Goal: Information Seeking & Learning: Learn about a topic

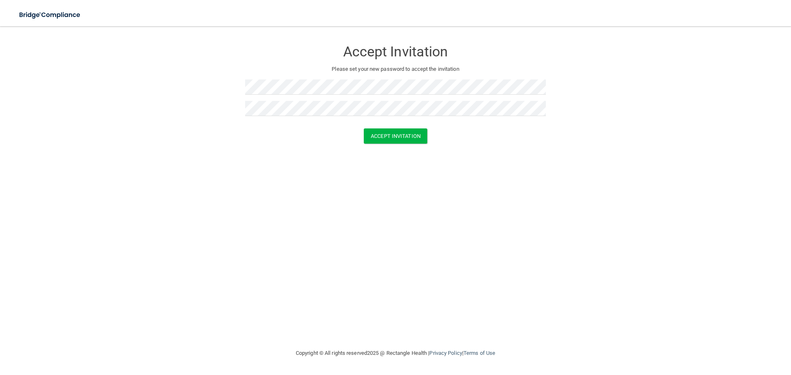
click at [454, 177] on div "Accept Invitation Please set your new password to accept the invitation Accept …" at bounding box center [395, 188] width 758 height 306
click at [408, 134] on button "Accept Invitation" at bounding box center [395, 136] width 63 height 15
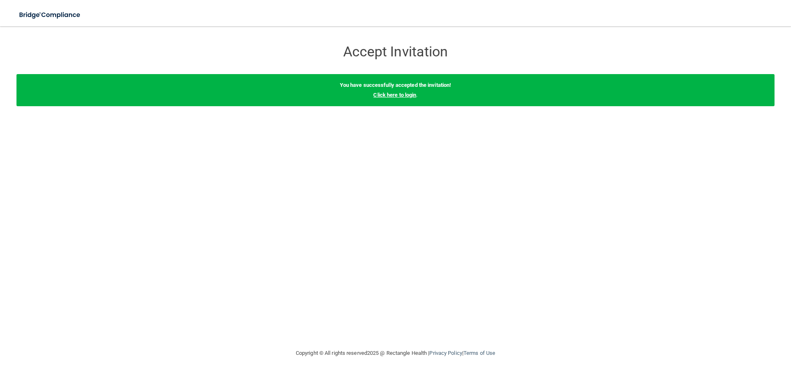
click at [388, 98] on link "Click here to login" at bounding box center [394, 95] width 43 height 6
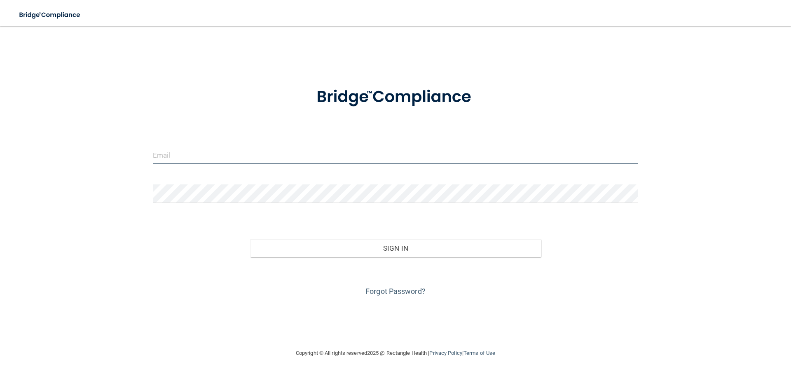
click at [239, 162] on input "email" at bounding box center [395, 155] width 485 height 19
type input "[EMAIL_ADDRESS][DOMAIN_NAME]"
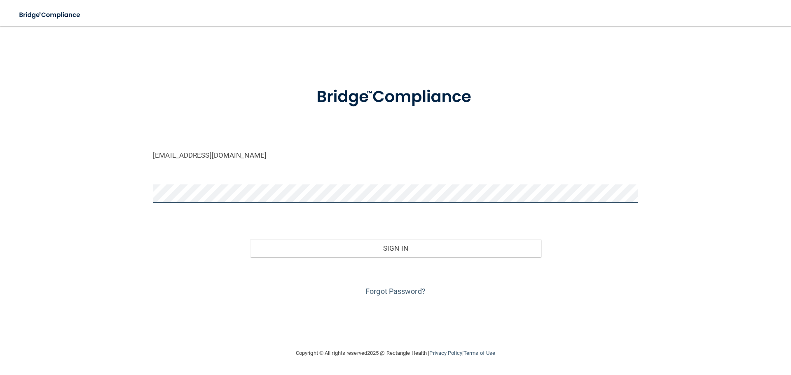
click at [250, 239] on button "Sign In" at bounding box center [395, 248] width 291 height 18
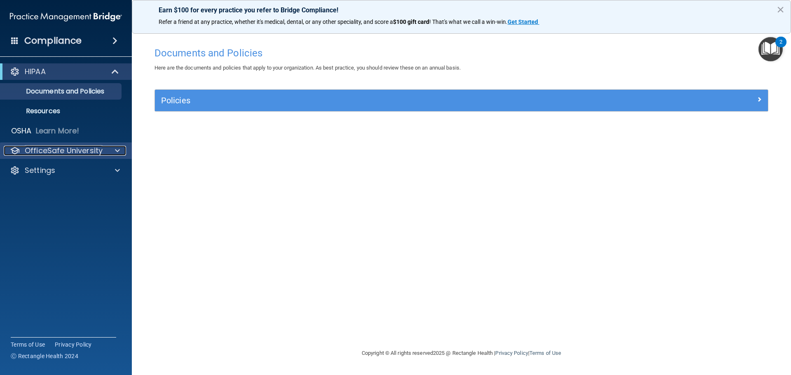
click at [70, 152] on p "OfficeSafe University" at bounding box center [64, 151] width 78 height 10
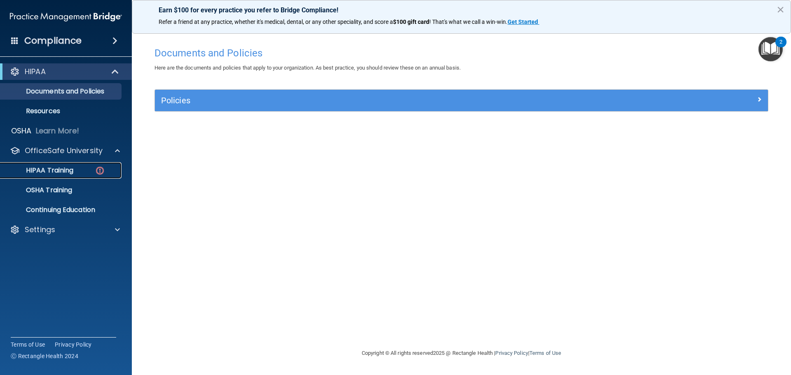
click at [54, 173] on p "HIPAA Training" at bounding box center [39, 170] width 68 height 8
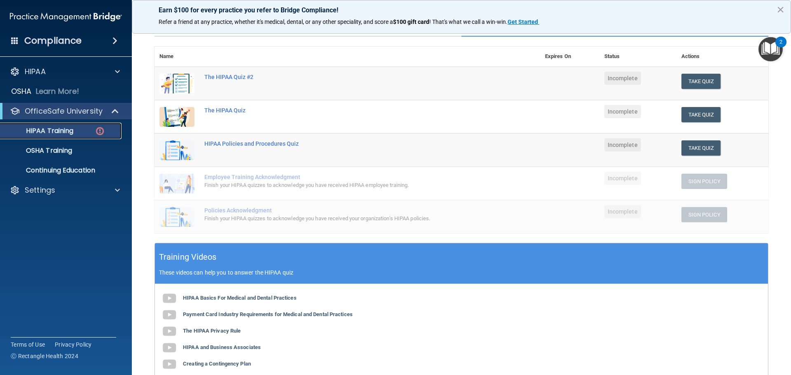
scroll to position [161, 0]
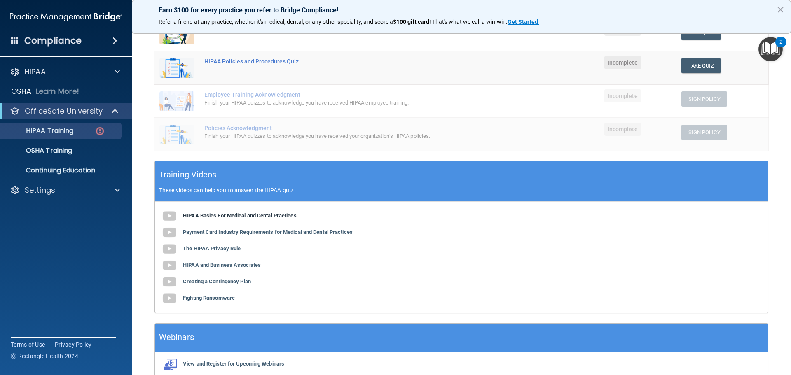
click at [234, 217] on b "HIPAA Basics For Medical and Dental Practices" at bounding box center [240, 216] width 114 height 6
click at [222, 230] on b "Payment Card Industry Requirements for Medical and Dental Practices" at bounding box center [268, 232] width 170 height 6
click at [204, 248] on b "The HIPAA Privacy Rule" at bounding box center [212, 249] width 58 height 6
click at [226, 263] on b "HIPAA and Business Associates" at bounding box center [222, 265] width 78 height 6
click at [201, 300] on b "Fighting Ransomware" at bounding box center [209, 298] width 52 height 6
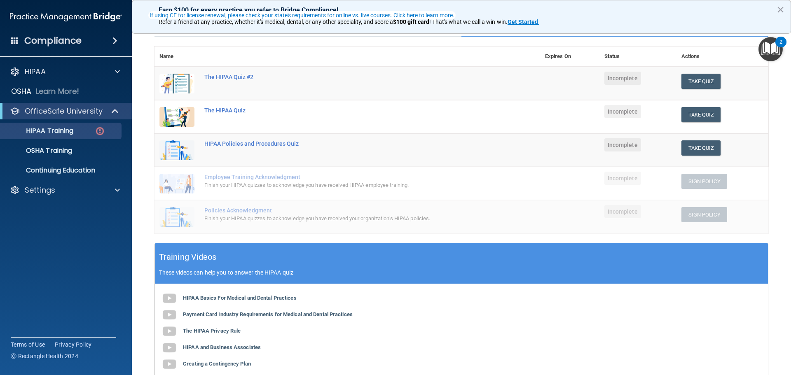
scroll to position [37, 0]
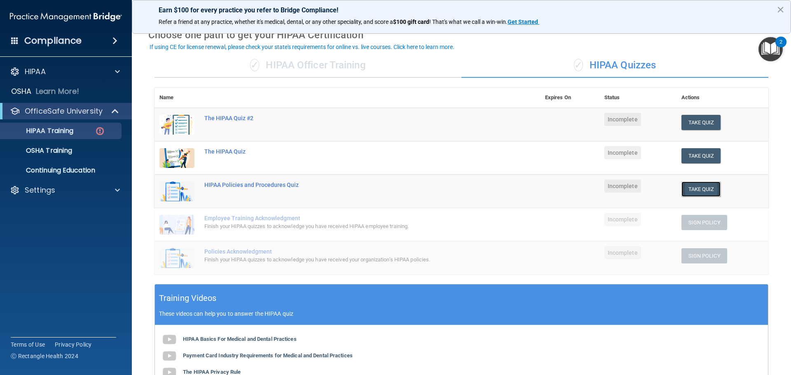
click at [701, 190] on button "Take Quiz" at bounding box center [701, 189] width 40 height 15
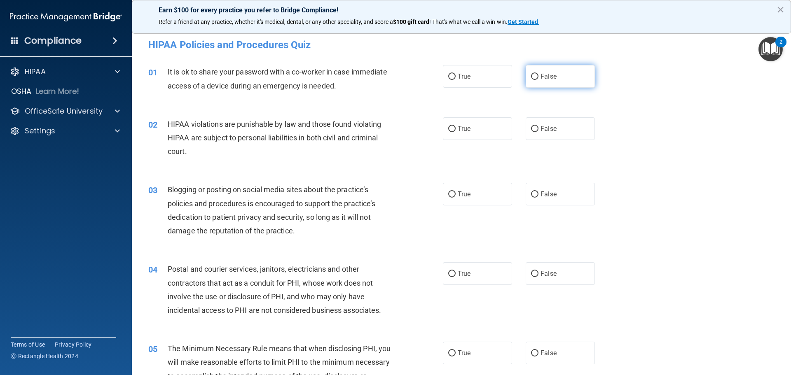
click at [545, 73] on span "False" at bounding box center [549, 77] width 16 height 8
click at [538, 74] on input "False" at bounding box center [534, 77] width 7 height 6
radio input "true"
click at [454, 121] on label "True" at bounding box center [477, 128] width 69 height 23
click at [454, 126] on input "True" at bounding box center [451, 129] width 7 height 6
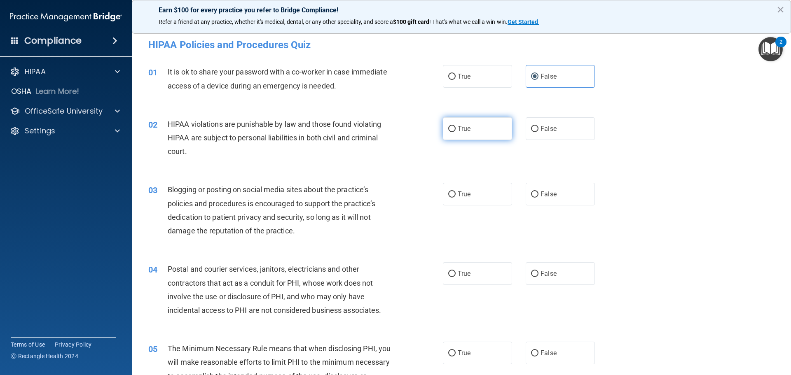
radio input "true"
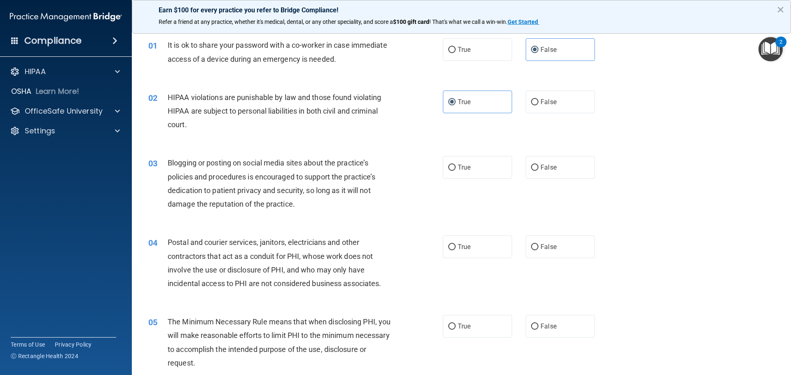
scroll to position [41, 0]
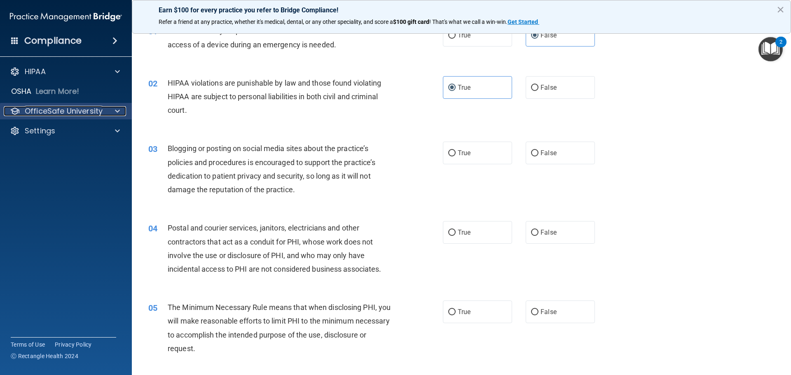
click at [106, 111] on div at bounding box center [116, 111] width 21 height 10
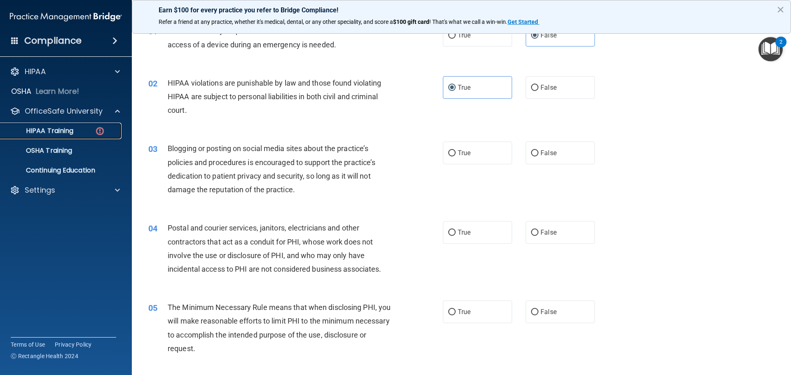
click at [60, 130] on p "HIPAA Training" at bounding box center [39, 131] width 68 height 8
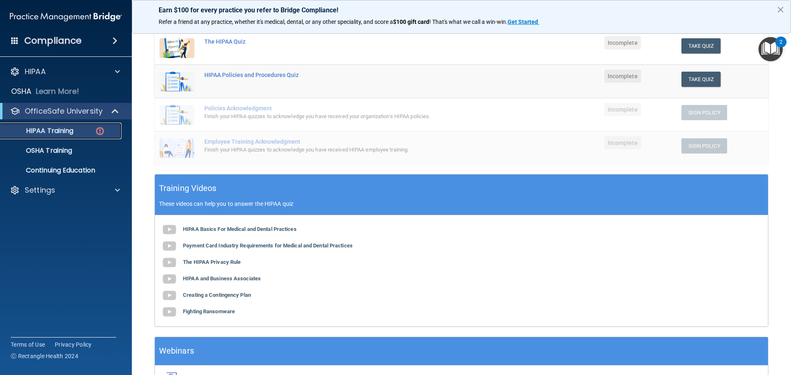
scroll to position [165, 0]
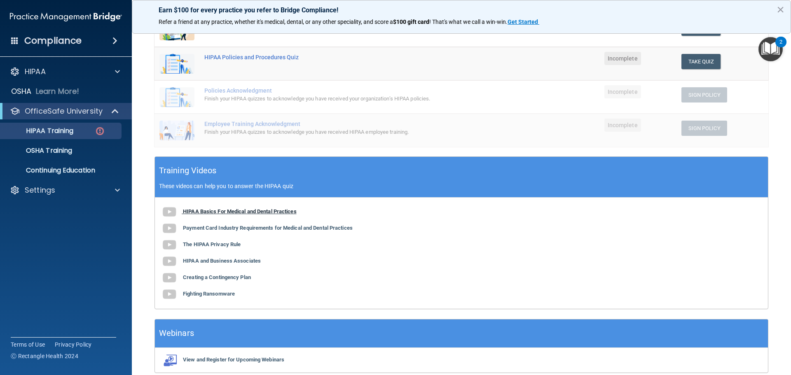
click at [237, 210] on b "HIPAA Basics For Medical and Dental Practices" at bounding box center [240, 211] width 114 height 6
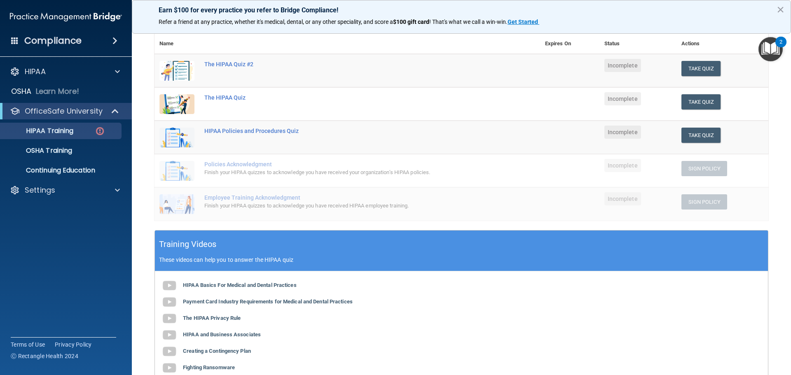
scroll to position [82, 0]
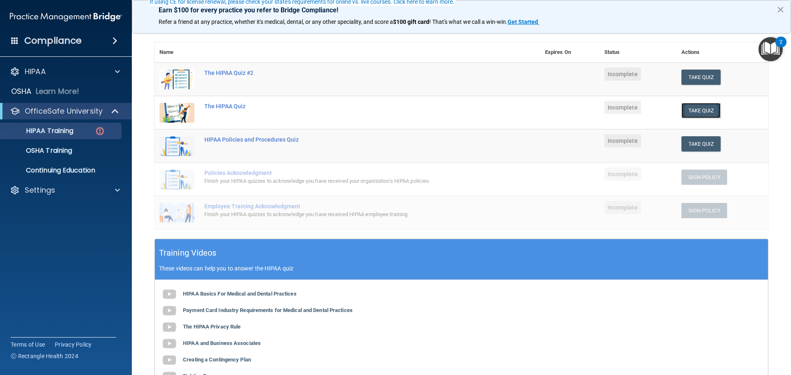
click at [701, 112] on button "Take Quiz" at bounding box center [701, 110] width 40 height 15
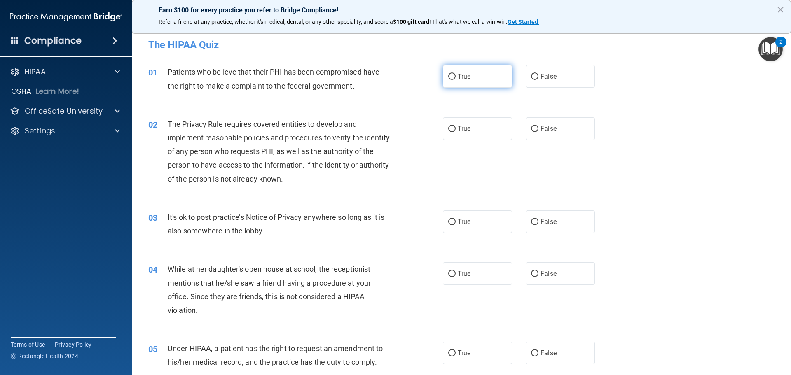
click at [458, 72] on label "True" at bounding box center [477, 76] width 69 height 23
click at [456, 74] on input "True" at bounding box center [451, 77] width 7 height 6
radio input "true"
click at [474, 121] on label "True" at bounding box center [477, 128] width 69 height 23
click at [456, 126] on input "True" at bounding box center [451, 129] width 7 height 6
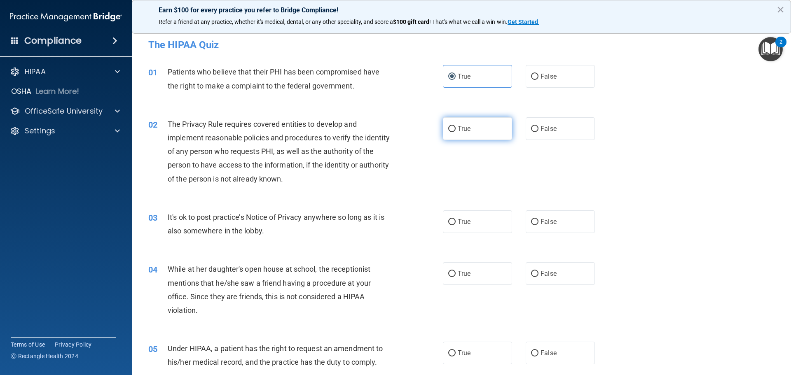
radio input "true"
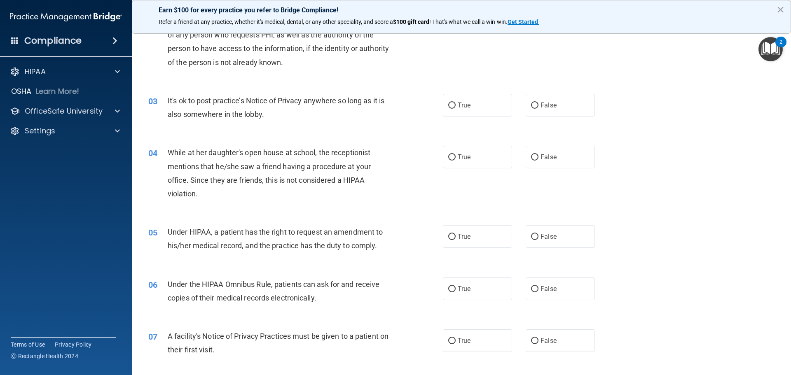
scroll to position [124, 0]
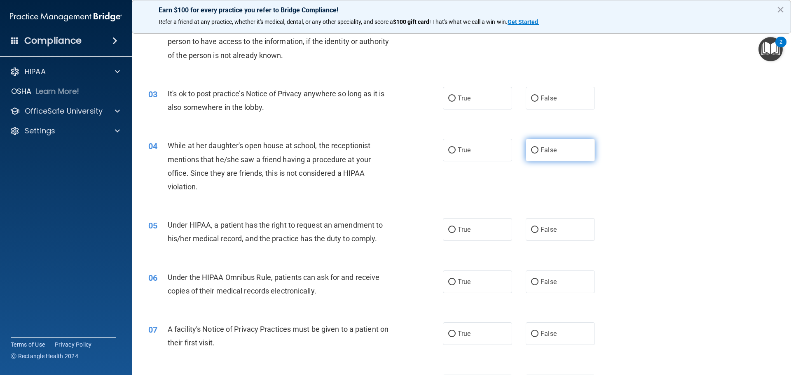
click at [561, 144] on label "False" at bounding box center [560, 150] width 69 height 23
click at [538, 147] on input "False" at bounding box center [534, 150] width 7 height 6
radio input "true"
click at [457, 89] on label "True" at bounding box center [477, 98] width 69 height 23
click at [456, 96] on input "True" at bounding box center [451, 99] width 7 height 6
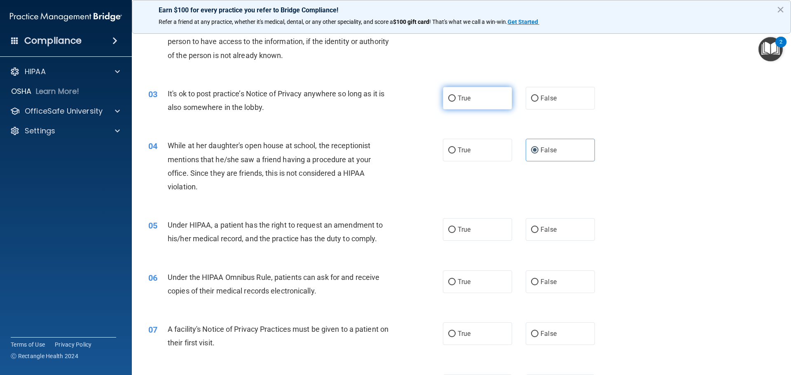
radio input "true"
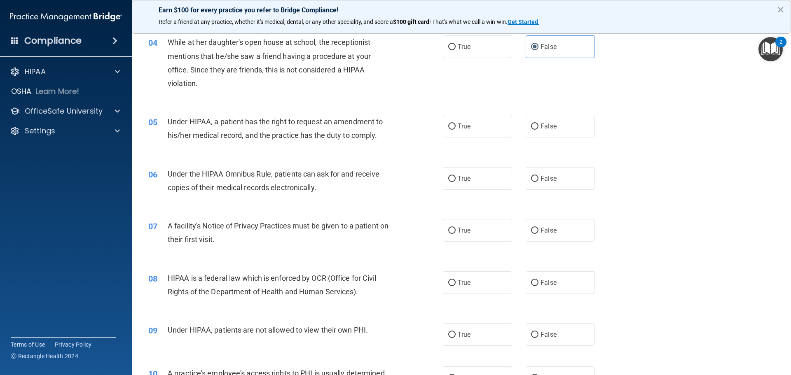
scroll to position [247, 0]
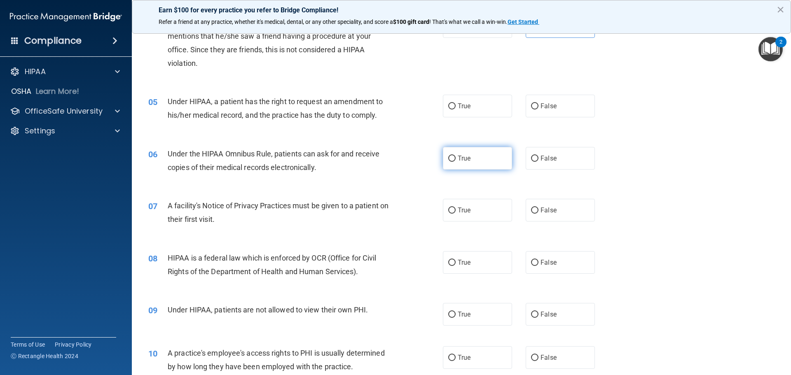
click at [470, 152] on label "True" at bounding box center [477, 158] width 69 height 23
click at [456, 156] on input "True" at bounding box center [451, 159] width 7 height 6
radio input "true"
click at [507, 204] on label "True" at bounding box center [477, 210] width 69 height 23
click at [456, 208] on input "True" at bounding box center [451, 211] width 7 height 6
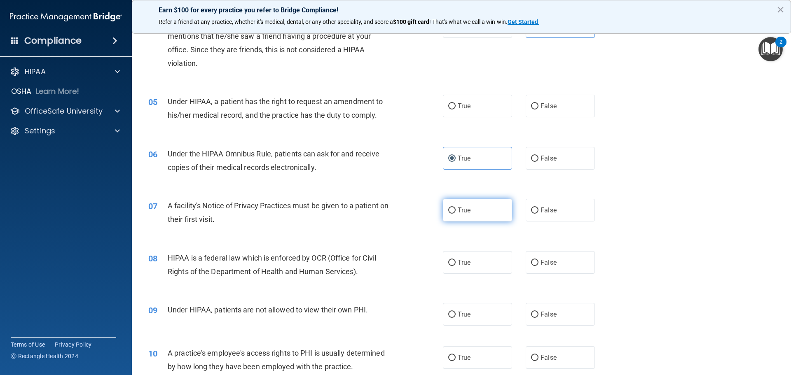
radio input "true"
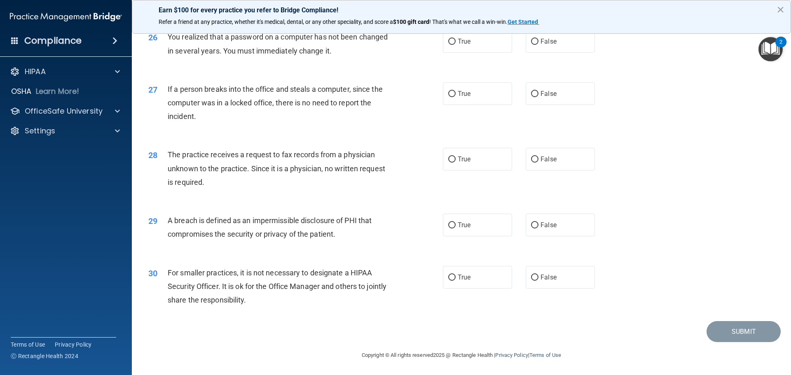
scroll to position [1575, 0]
click at [533, 279] on input "False" at bounding box center [534, 278] width 7 height 6
radio input "true"
click at [453, 221] on label "True" at bounding box center [477, 225] width 69 height 23
click at [453, 222] on input "True" at bounding box center [451, 225] width 7 height 6
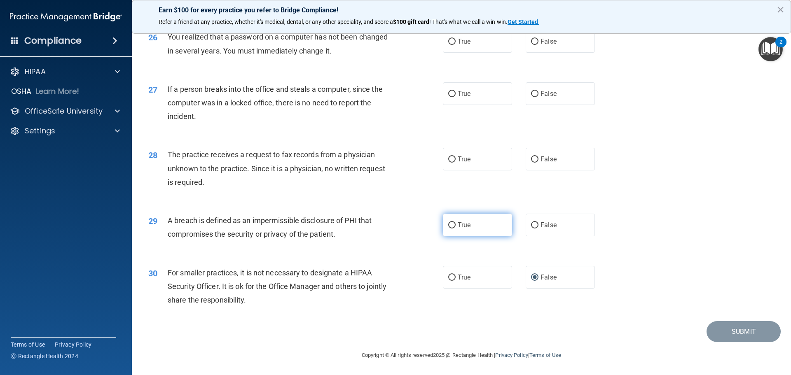
radio input "true"
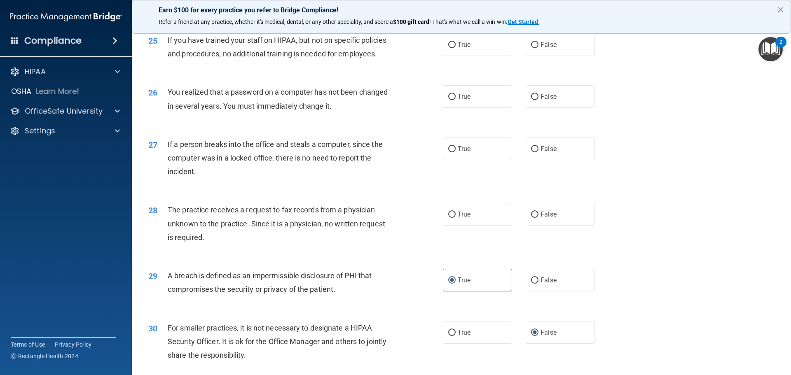
scroll to position [1451, 0]
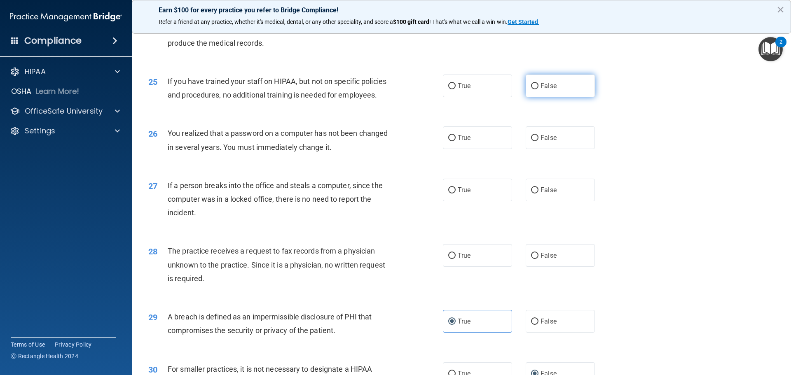
click at [541, 90] on span "False" at bounding box center [549, 86] width 16 height 8
click at [538, 89] on input "False" at bounding box center [534, 86] width 7 height 6
radio input "true"
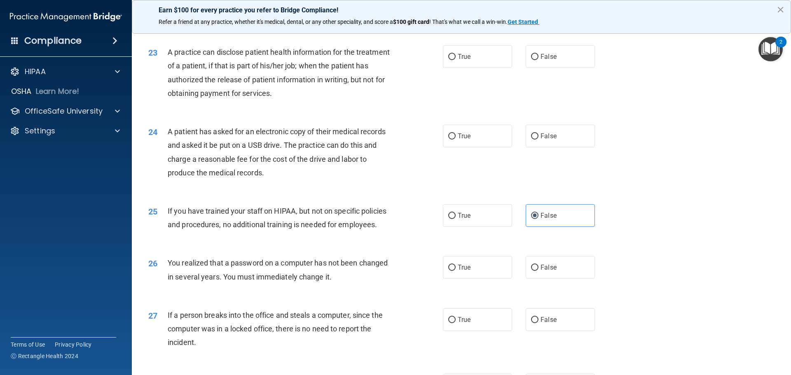
scroll to position [1286, 0]
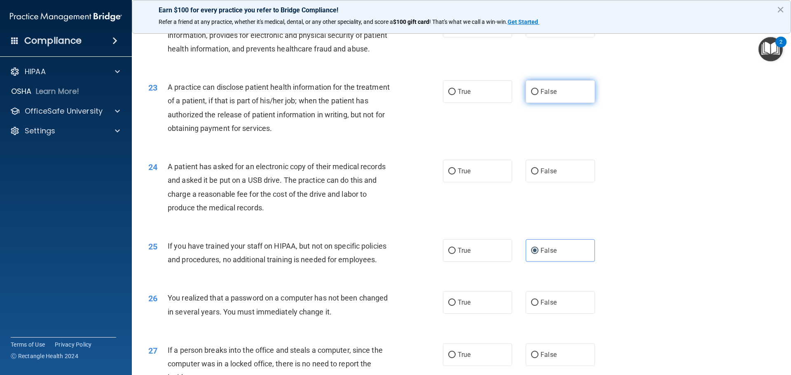
click at [546, 96] on span "False" at bounding box center [549, 92] width 16 height 8
click at [538, 95] on input "False" at bounding box center [534, 92] width 7 height 6
radio input "true"
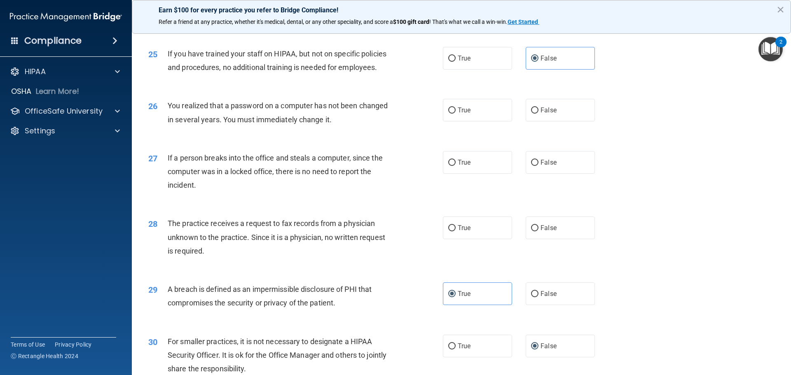
scroll to position [1451, 0]
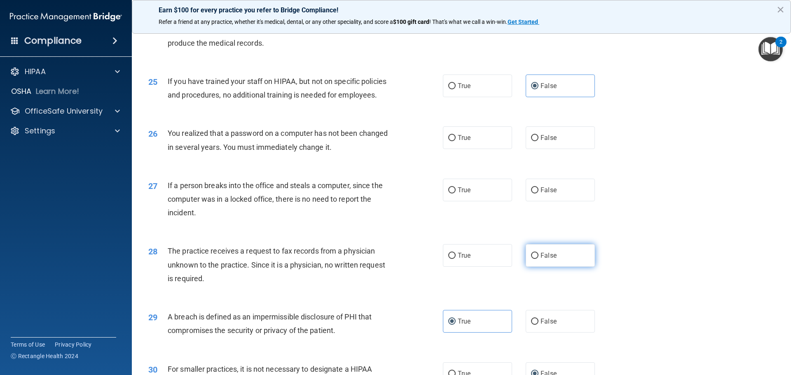
click at [538, 267] on label "False" at bounding box center [560, 255] width 69 height 23
click at [538, 259] on input "False" at bounding box center [534, 256] width 7 height 6
radio input "true"
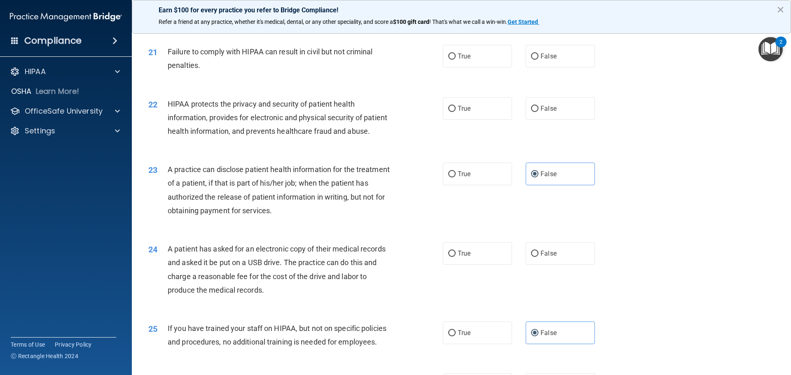
scroll to position [1080, 0]
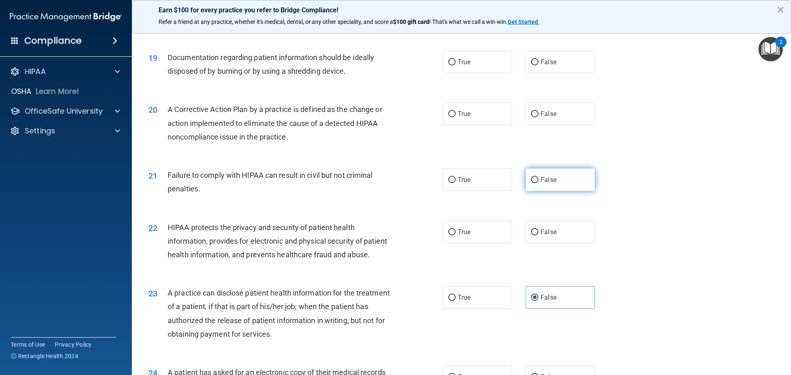
click at [546, 187] on label "False" at bounding box center [560, 180] width 69 height 23
click at [538, 183] on input "False" at bounding box center [534, 180] width 7 height 6
radio input "true"
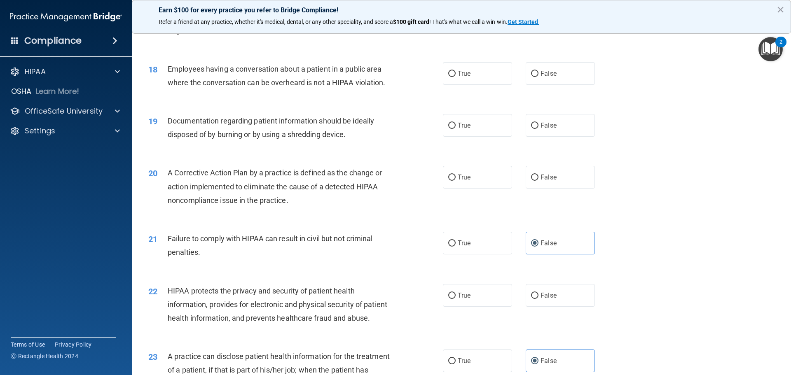
scroll to position [998, 0]
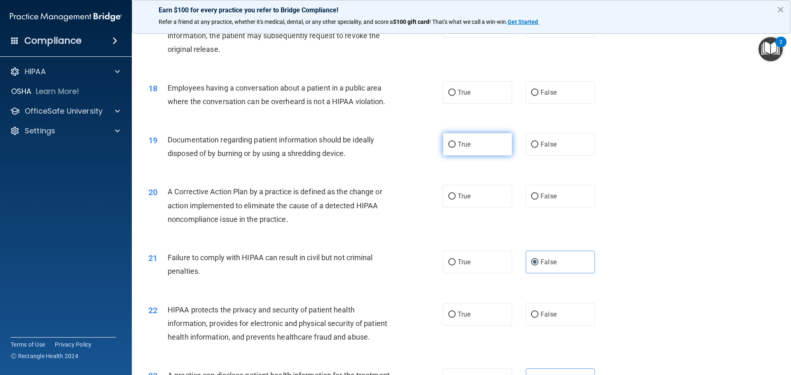
click at [450, 148] on input "True" at bounding box center [451, 145] width 7 height 6
radio input "true"
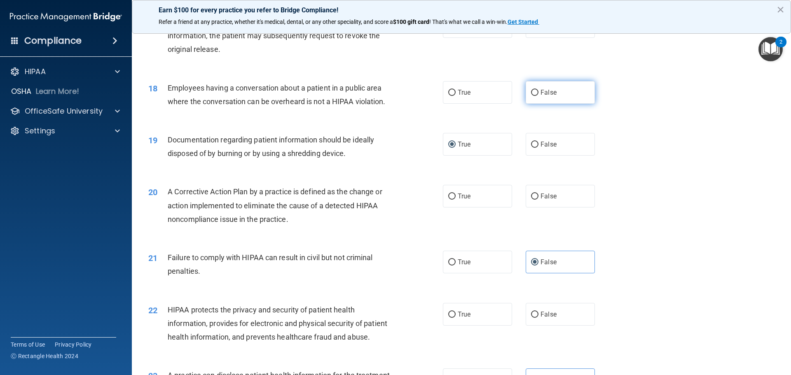
click at [551, 98] on label "False" at bounding box center [560, 92] width 69 height 23
click at [538, 96] on input "False" at bounding box center [534, 93] width 7 height 6
radio input "true"
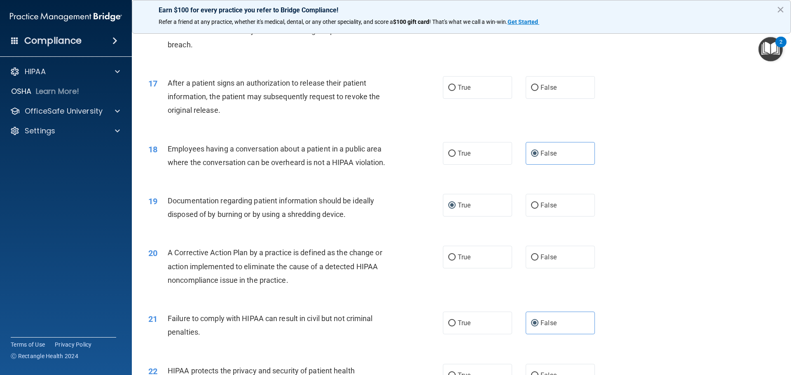
scroll to position [915, 0]
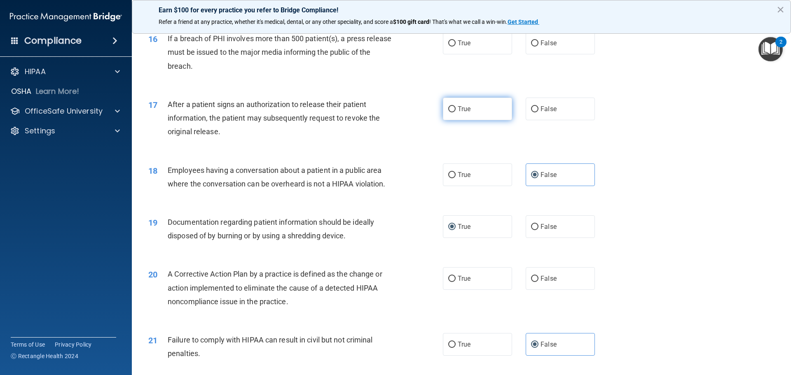
click at [468, 115] on label "True" at bounding box center [477, 109] width 69 height 23
click at [456, 112] on input "True" at bounding box center [451, 109] width 7 height 6
radio input "true"
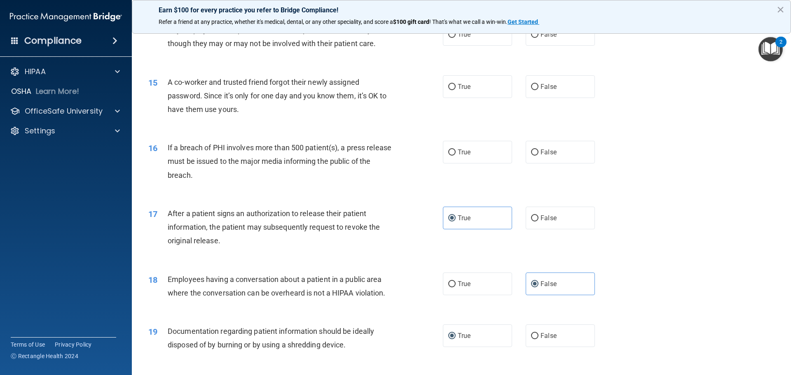
scroll to position [792, 0]
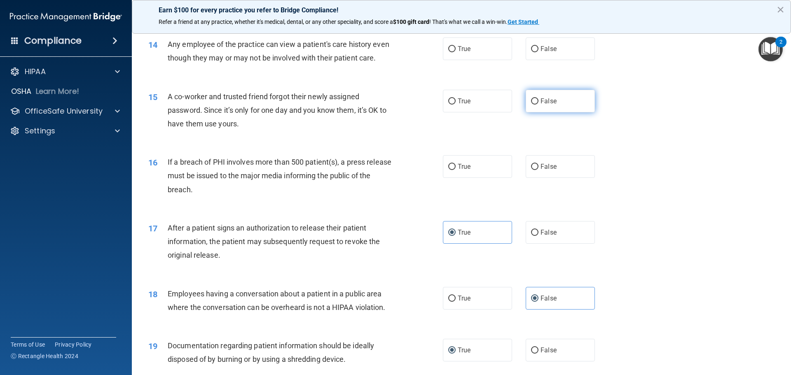
click at [558, 110] on label "False" at bounding box center [560, 101] width 69 height 23
click at [538, 105] on input "False" at bounding box center [534, 101] width 7 height 6
radio input "true"
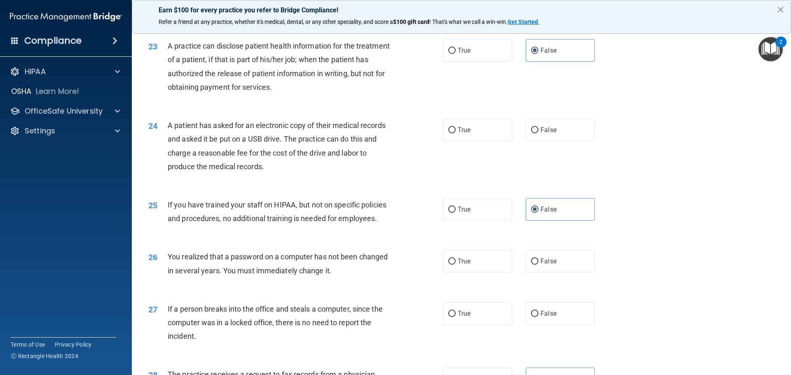
scroll to position [1451, 0]
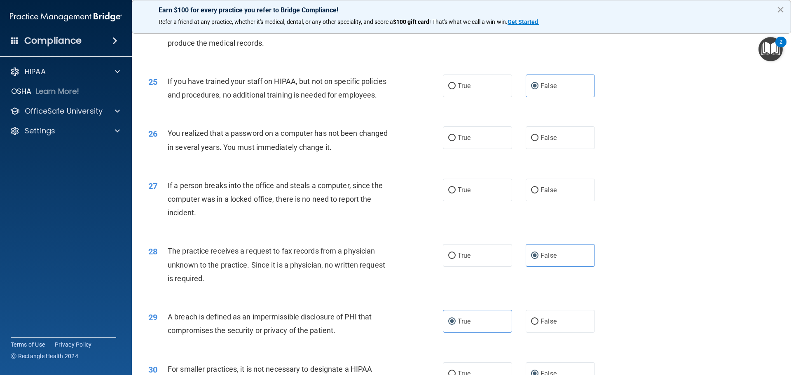
click at [779, 10] on button "×" at bounding box center [781, 9] width 8 height 13
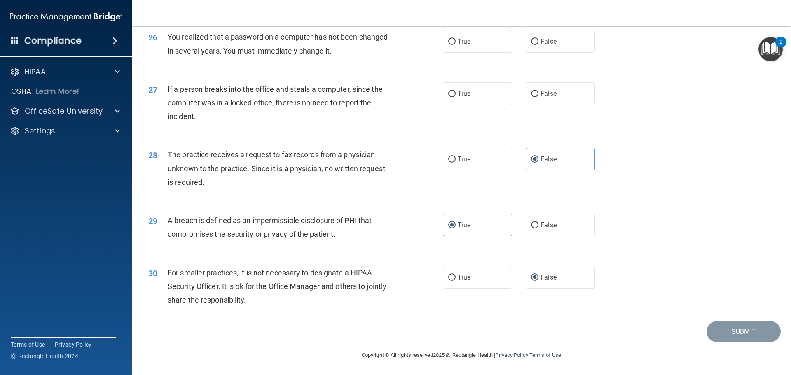
scroll to position [1575, 0]
click at [766, 54] on img "Open Resource Center, 2 new notifications" at bounding box center [770, 49] width 24 height 24
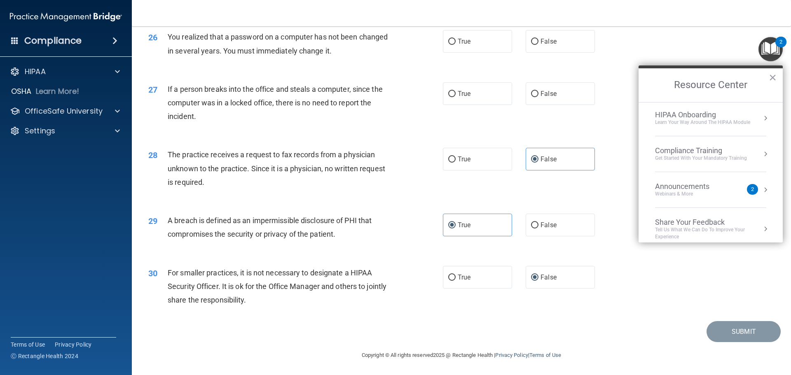
scroll to position [0, 0]
click at [26, 73] on p "HIPAA" at bounding box center [35, 72] width 21 height 10
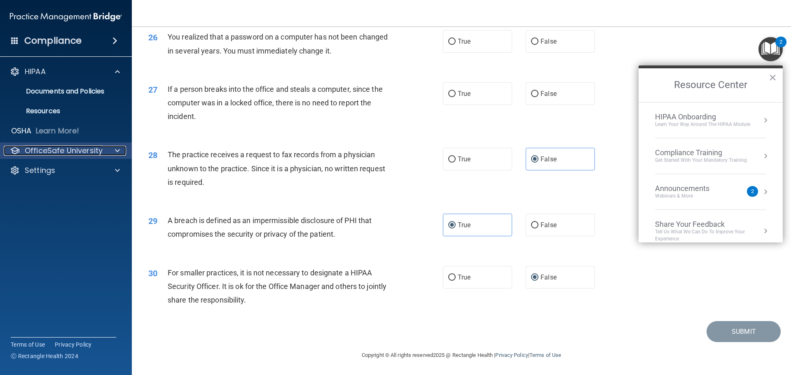
click at [56, 154] on p "OfficeSafe University" at bounding box center [64, 151] width 78 height 10
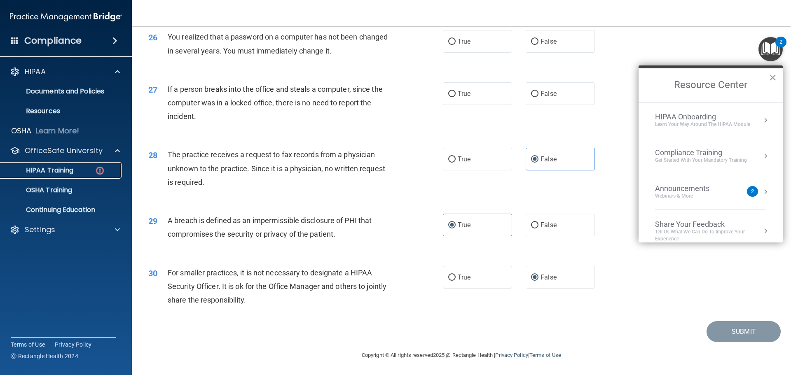
click at [54, 172] on p "HIPAA Training" at bounding box center [39, 170] width 68 height 8
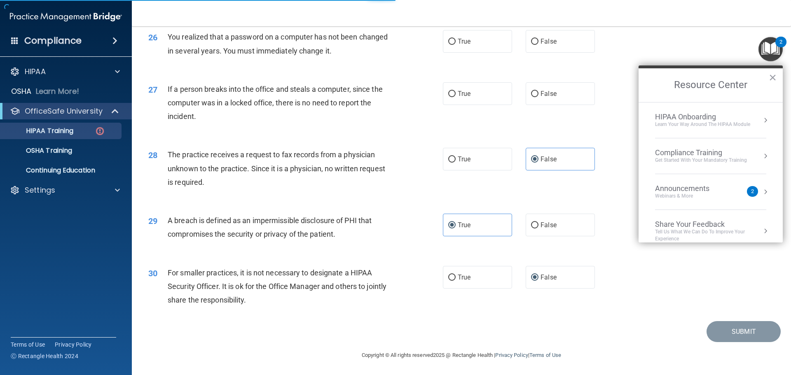
scroll to position [202, 0]
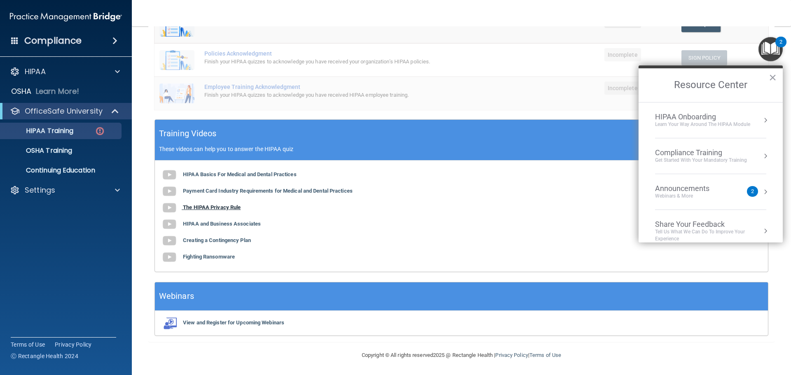
click at [211, 208] on b "The HIPAA Privacy Rule" at bounding box center [212, 207] width 58 height 6
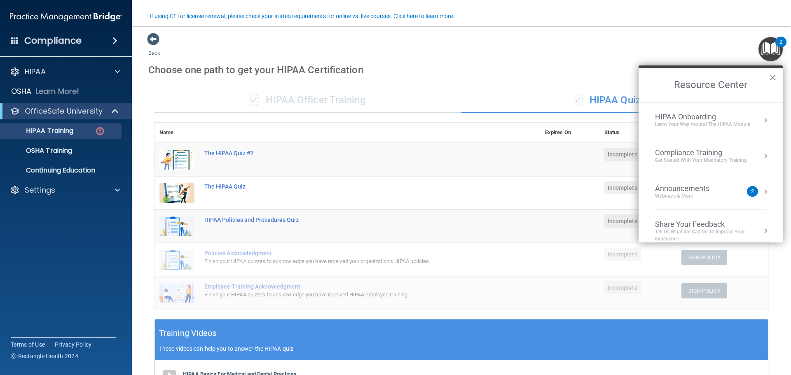
scroll to position [0, 0]
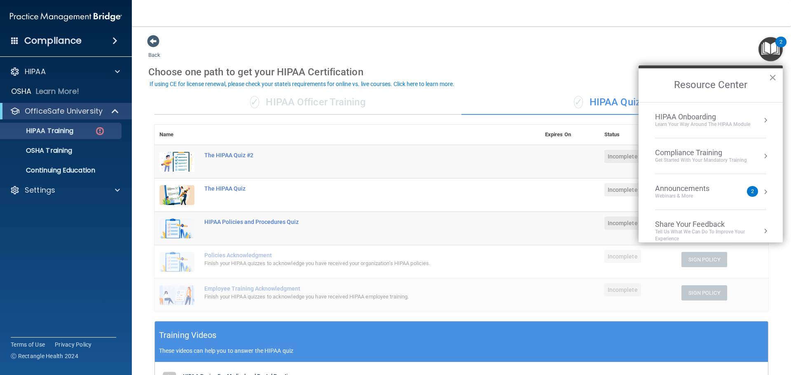
click at [770, 77] on button "×" at bounding box center [773, 77] width 8 height 13
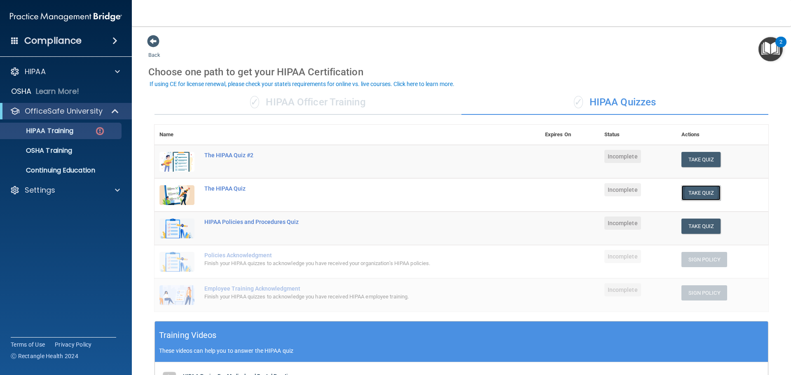
click at [698, 191] on button "Take Quiz" at bounding box center [701, 192] width 40 height 15
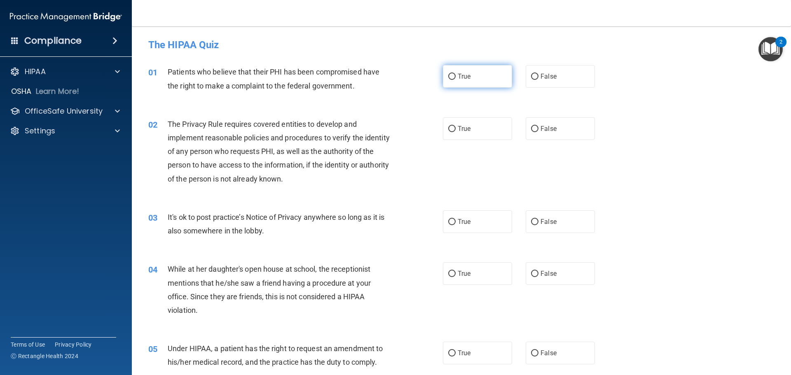
click at [484, 67] on label "True" at bounding box center [477, 76] width 69 height 23
click at [456, 74] on input "True" at bounding box center [451, 77] width 7 height 6
radio input "true"
click at [463, 223] on span "True" at bounding box center [464, 222] width 13 height 8
click at [456, 223] on input "True" at bounding box center [451, 222] width 7 height 6
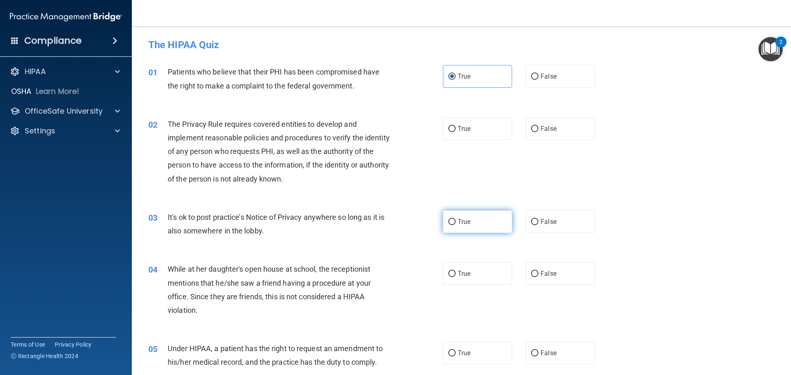
radio input "true"
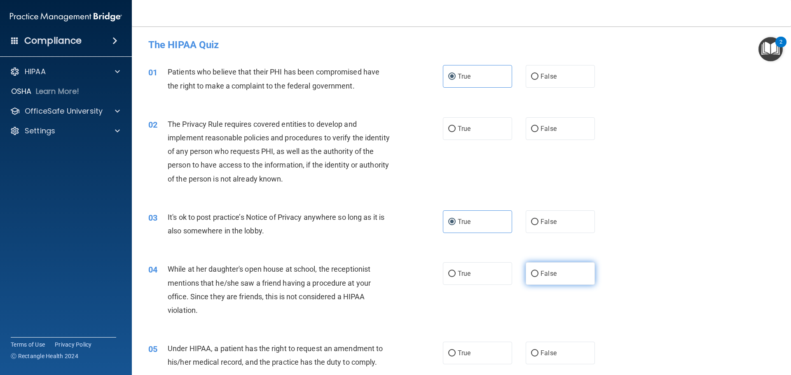
click at [543, 272] on span "False" at bounding box center [549, 274] width 16 height 8
click at [538, 272] on input "False" at bounding box center [534, 274] width 7 height 6
radio input "true"
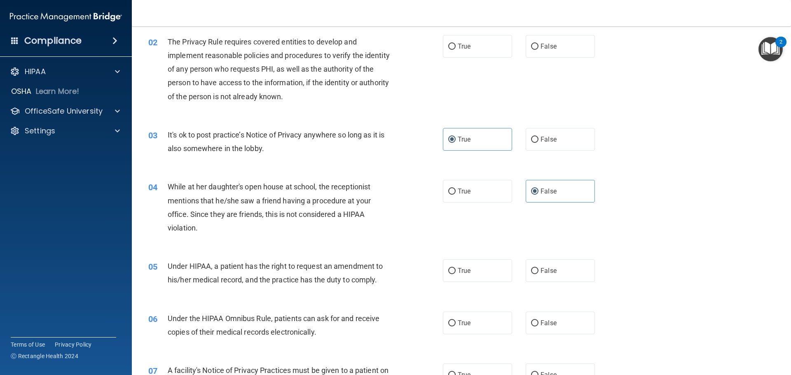
scroll to position [124, 0]
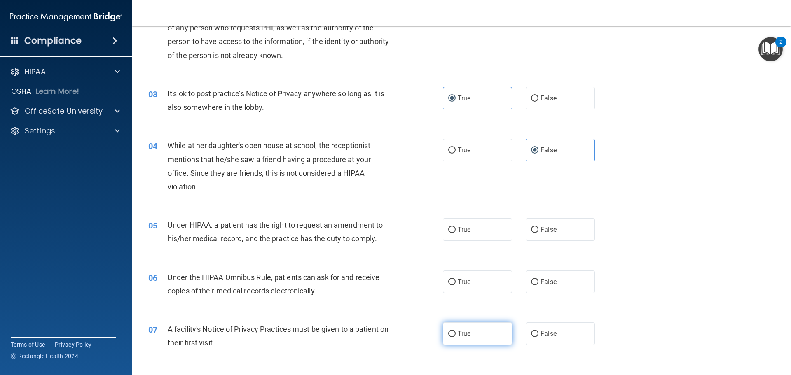
click at [494, 335] on label "True" at bounding box center [477, 334] width 69 height 23
click at [456, 335] on input "True" at bounding box center [451, 334] width 7 height 6
radio input "true"
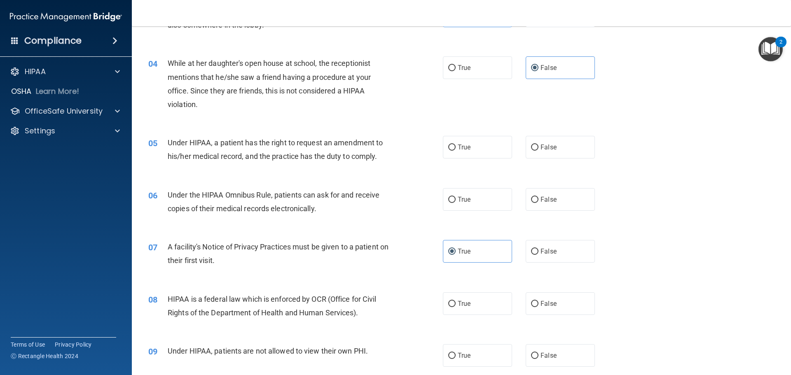
scroll to position [247, 0]
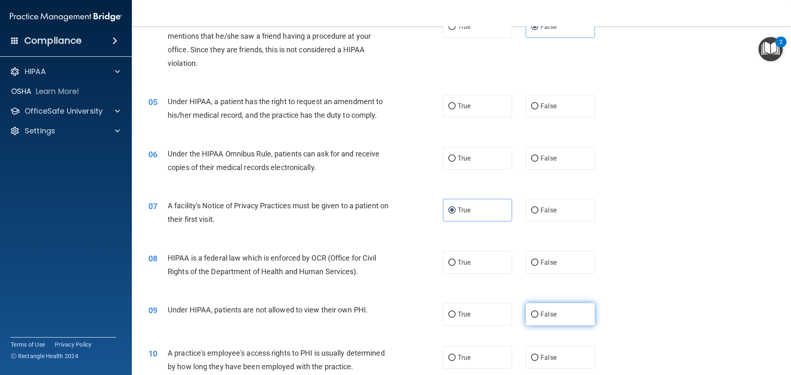
click at [542, 308] on label "False" at bounding box center [560, 314] width 69 height 23
click at [538, 312] on input "False" at bounding box center [534, 315] width 7 height 6
radio input "true"
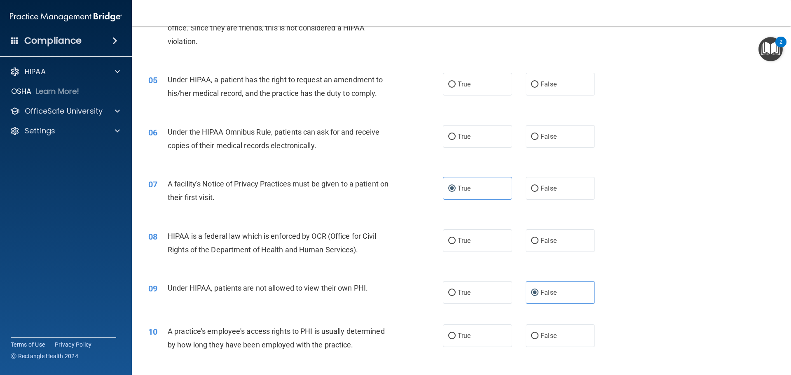
scroll to position [288, 0]
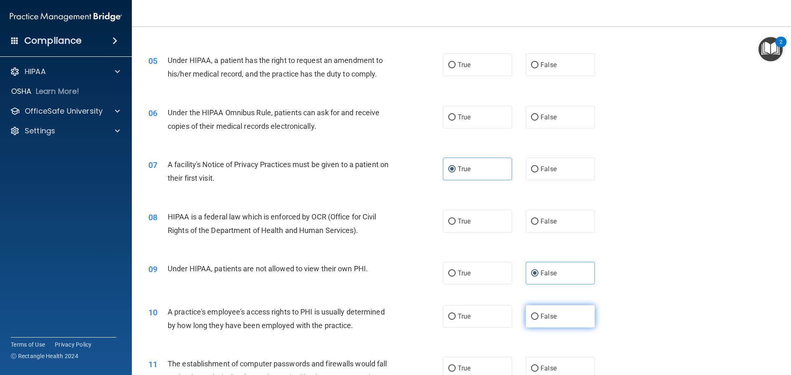
click at [549, 309] on label "False" at bounding box center [560, 316] width 69 height 23
click at [538, 314] on input "False" at bounding box center [534, 317] width 7 height 6
radio input "true"
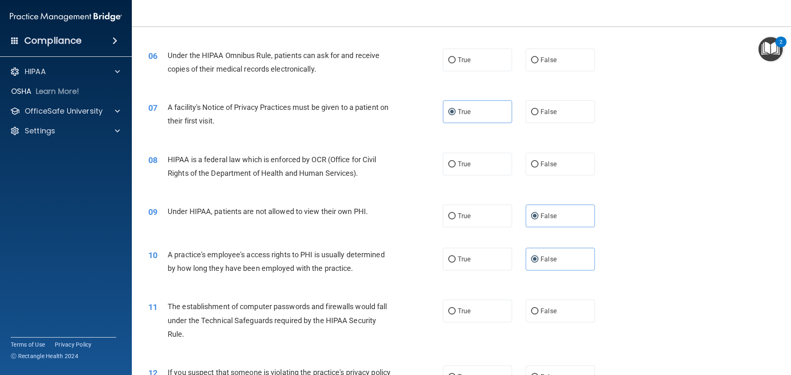
scroll to position [371, 0]
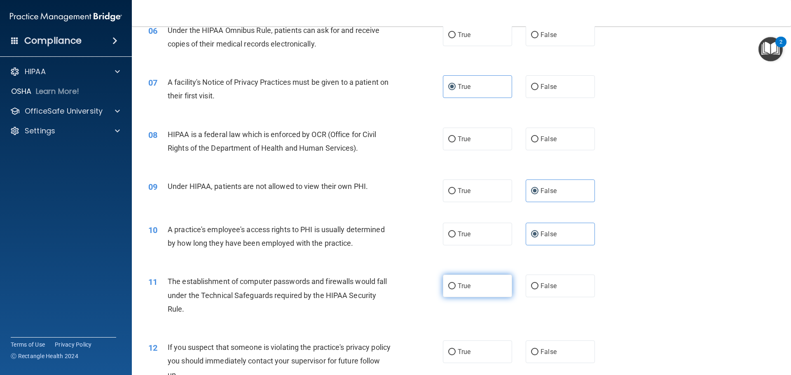
click at [454, 284] on label "True" at bounding box center [477, 286] width 69 height 23
click at [454, 284] on input "True" at bounding box center [451, 286] width 7 height 6
radio input "true"
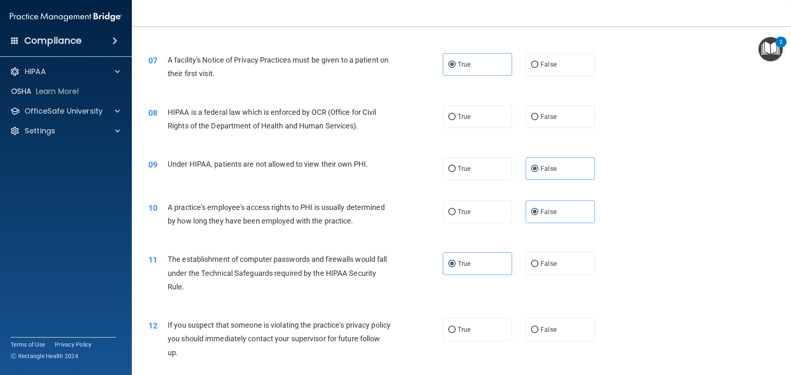
scroll to position [453, 0]
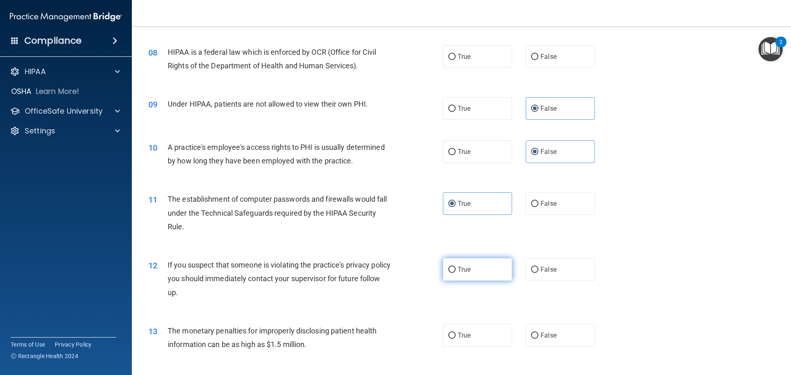
click at [468, 266] on label "True" at bounding box center [477, 269] width 69 height 23
click at [456, 267] on input "True" at bounding box center [451, 270] width 7 height 6
radio input "true"
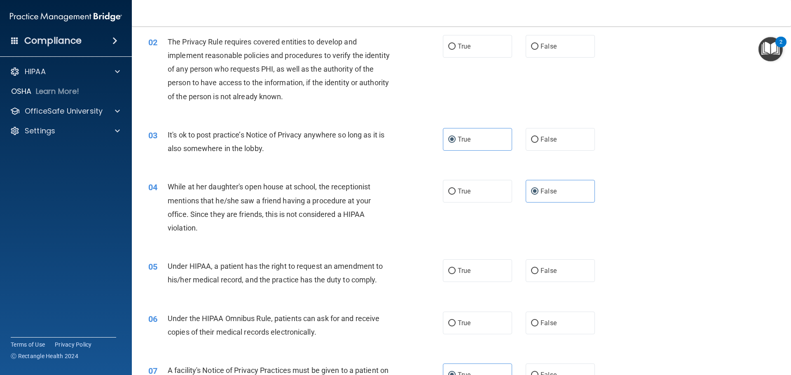
scroll to position [0, 0]
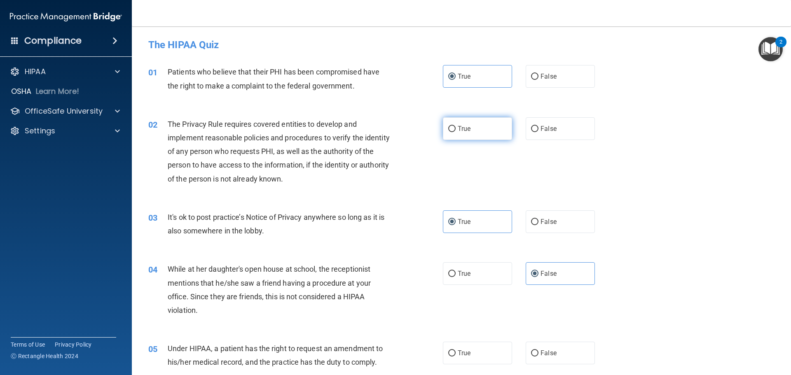
click at [476, 127] on label "True" at bounding box center [477, 128] width 69 height 23
click at [456, 127] on input "True" at bounding box center [451, 129] width 7 height 6
radio input "true"
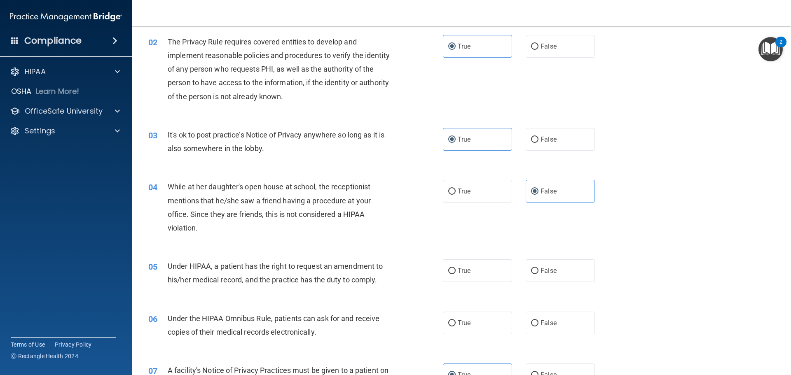
scroll to position [124, 0]
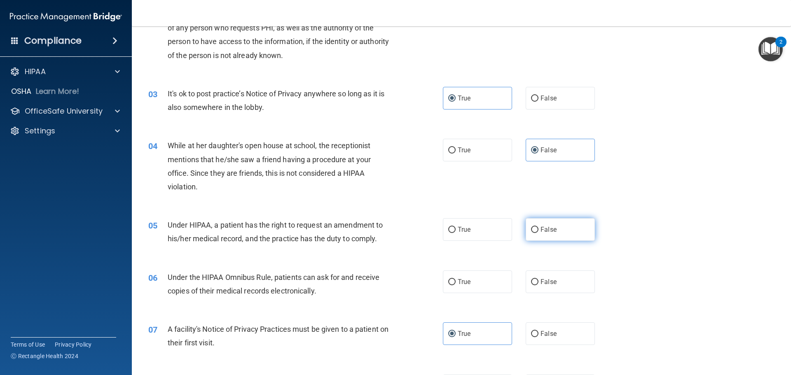
click at [563, 219] on label "False" at bounding box center [560, 229] width 69 height 23
click at [538, 227] on input "False" at bounding box center [534, 230] width 7 height 6
radio input "true"
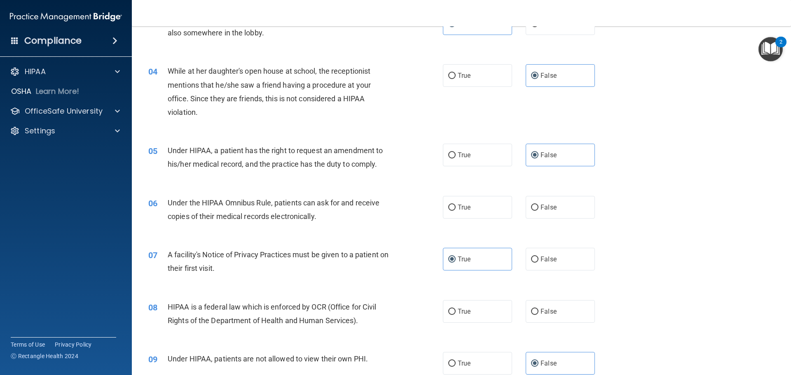
scroll to position [206, 0]
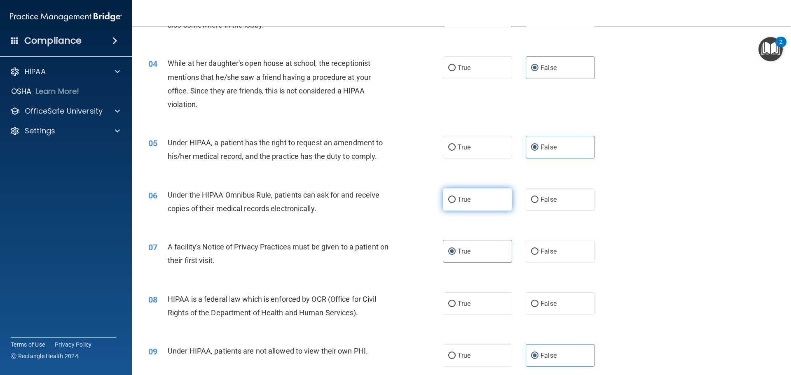
click at [472, 201] on label "True" at bounding box center [477, 199] width 69 height 23
click at [456, 201] on input "True" at bounding box center [451, 200] width 7 height 6
radio input "true"
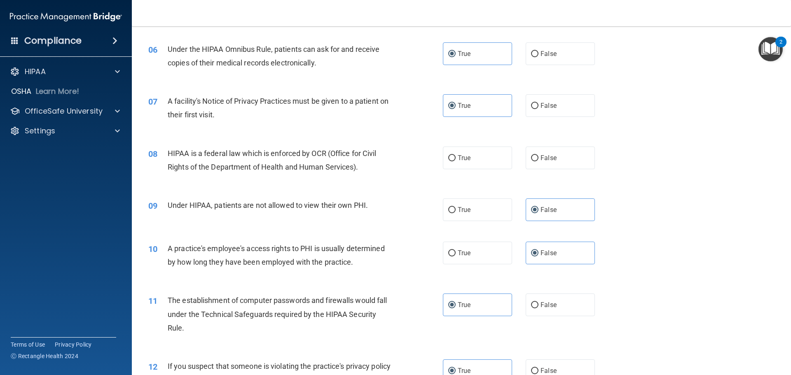
scroll to position [371, 0]
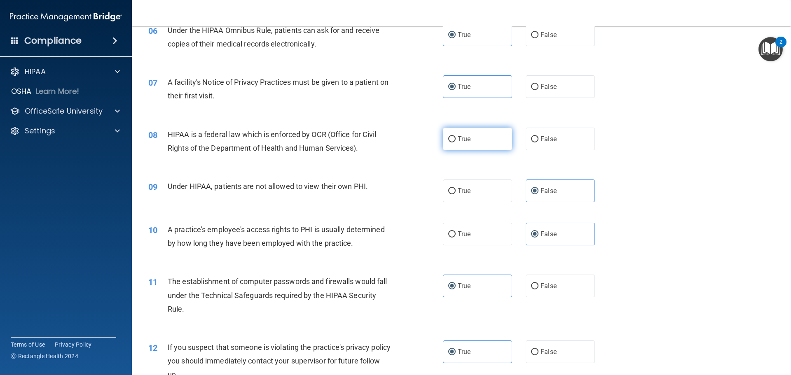
click at [468, 129] on label "True" at bounding box center [477, 139] width 69 height 23
click at [456, 136] on input "True" at bounding box center [451, 139] width 7 height 6
radio input "true"
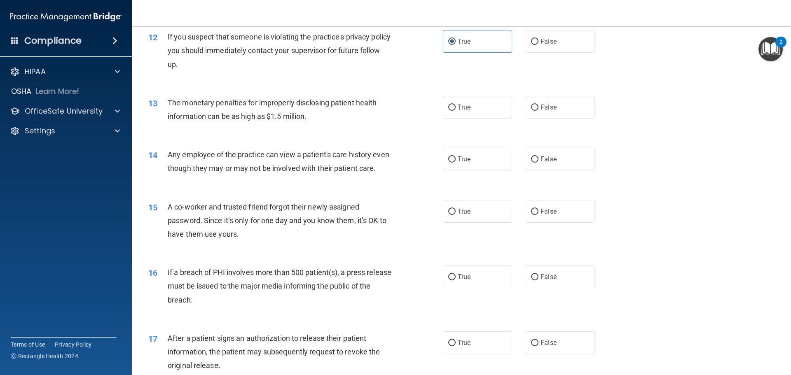
scroll to position [700, 0]
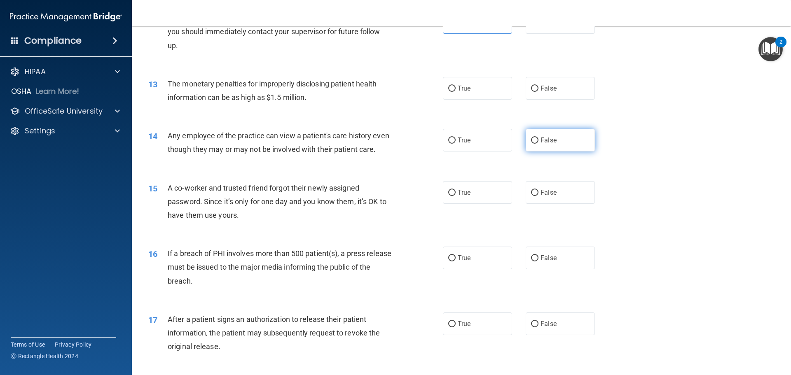
click at [559, 146] on label "False" at bounding box center [560, 140] width 69 height 23
click at [538, 144] on input "False" at bounding box center [534, 141] width 7 height 6
radio input "true"
click at [552, 197] on span "False" at bounding box center [549, 193] width 16 height 8
click at [538, 196] on input "False" at bounding box center [534, 193] width 7 height 6
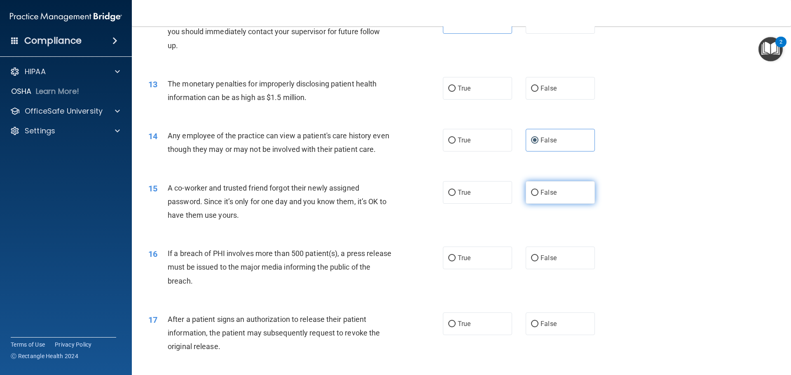
radio input "true"
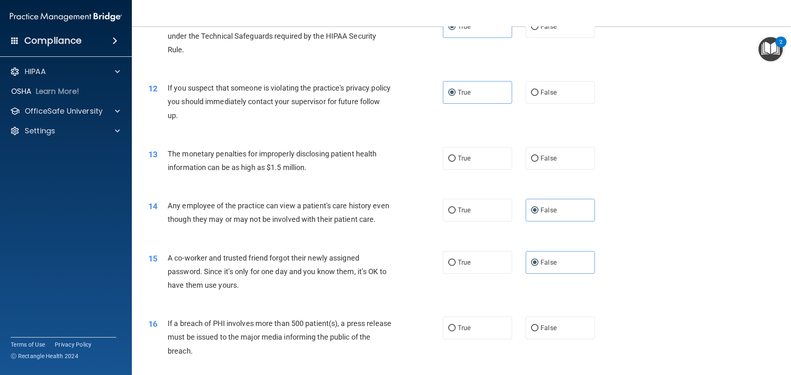
scroll to position [618, 0]
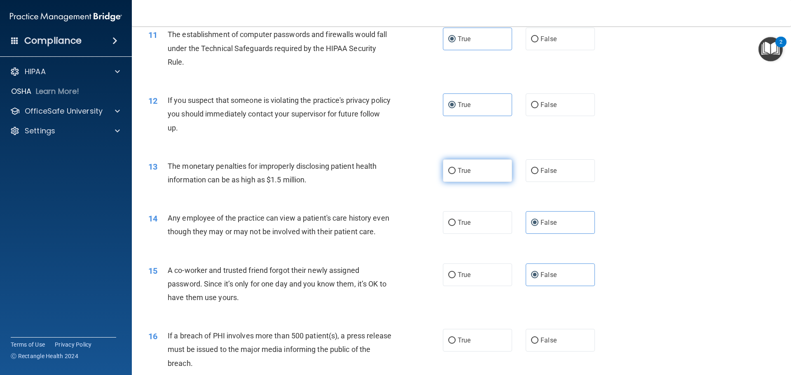
click at [454, 160] on label "True" at bounding box center [477, 170] width 69 height 23
click at [454, 168] on input "True" at bounding box center [451, 171] width 7 height 6
radio input "true"
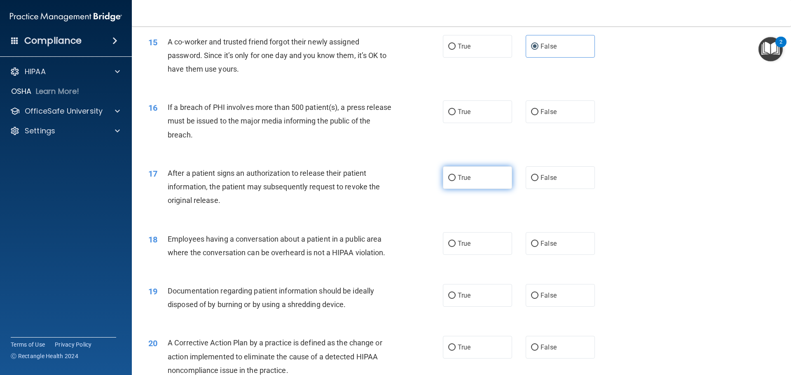
scroll to position [865, 0]
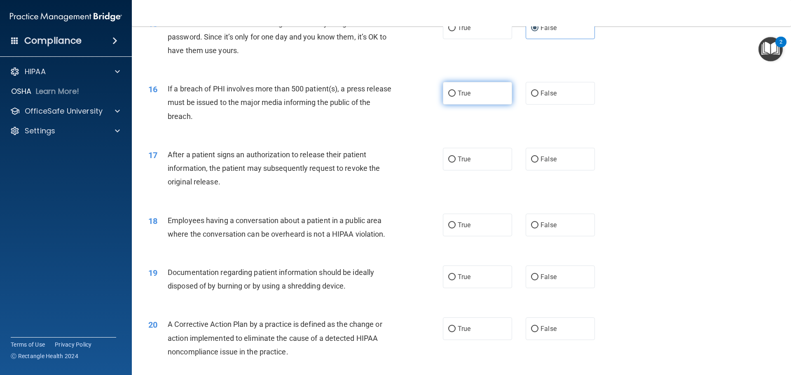
click at [458, 97] on span "True" at bounding box center [464, 93] width 13 height 8
click at [456, 97] on input "True" at bounding box center [451, 94] width 7 height 6
radio input "true"
click at [480, 168] on label "True" at bounding box center [477, 159] width 69 height 23
click at [456, 163] on input "True" at bounding box center [451, 160] width 7 height 6
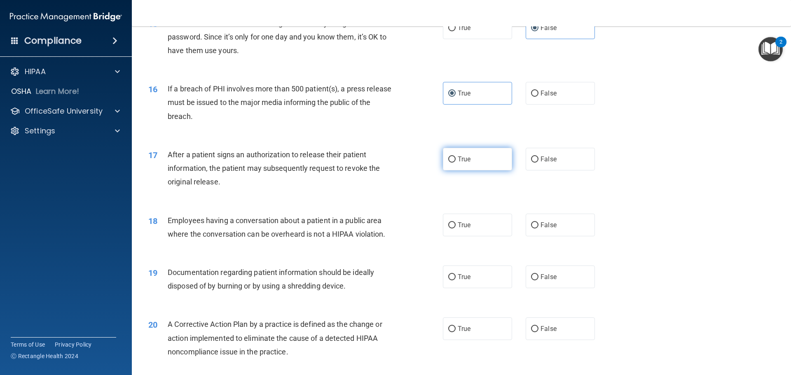
radio input "true"
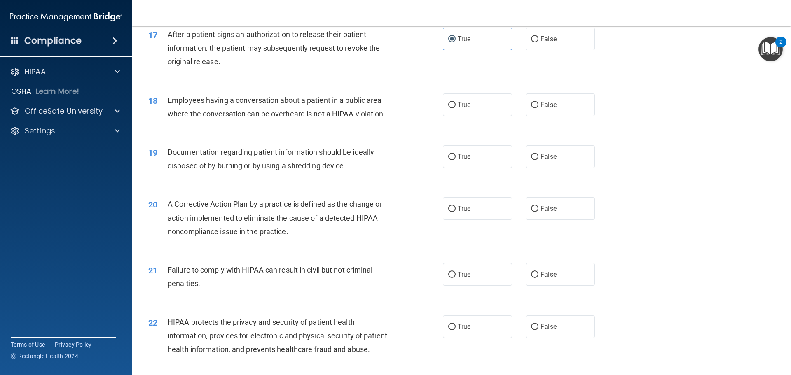
scroll to position [989, 0]
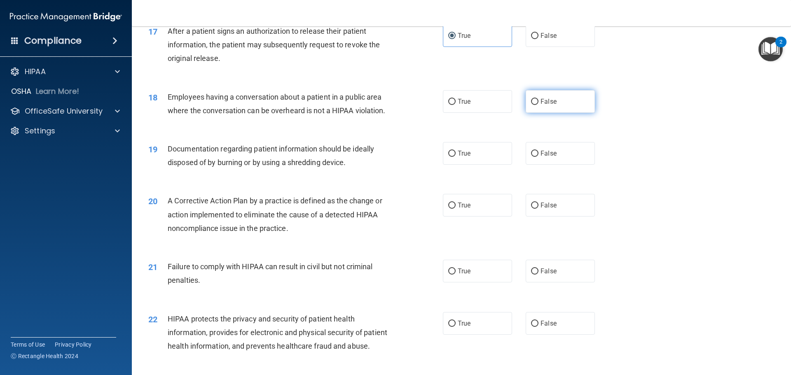
click at [550, 105] on span "False" at bounding box center [549, 102] width 16 height 8
click at [538, 105] on input "False" at bounding box center [534, 102] width 7 height 6
radio input "true"
click at [448, 157] on input "True" at bounding box center [451, 154] width 7 height 6
radio input "true"
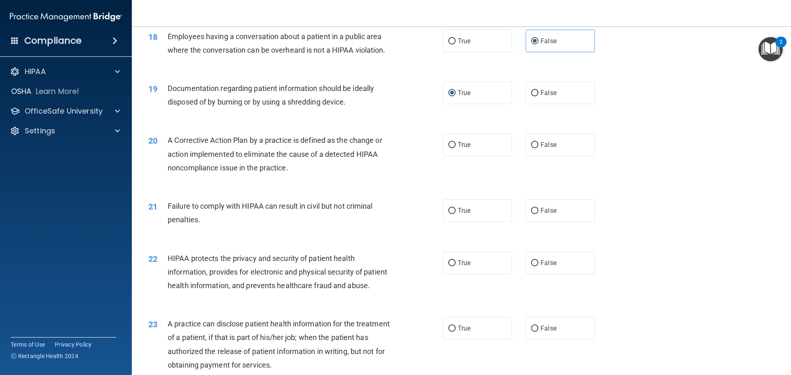
scroll to position [1071, 0]
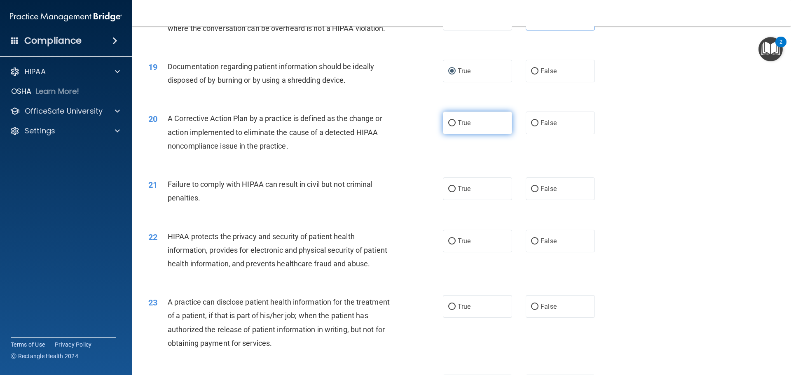
click at [479, 134] on label "True" at bounding box center [477, 123] width 69 height 23
click at [456, 126] on input "True" at bounding box center [451, 123] width 7 height 6
radio input "true"
click at [566, 196] on label "False" at bounding box center [560, 189] width 69 height 23
click at [538, 192] on input "False" at bounding box center [534, 189] width 7 height 6
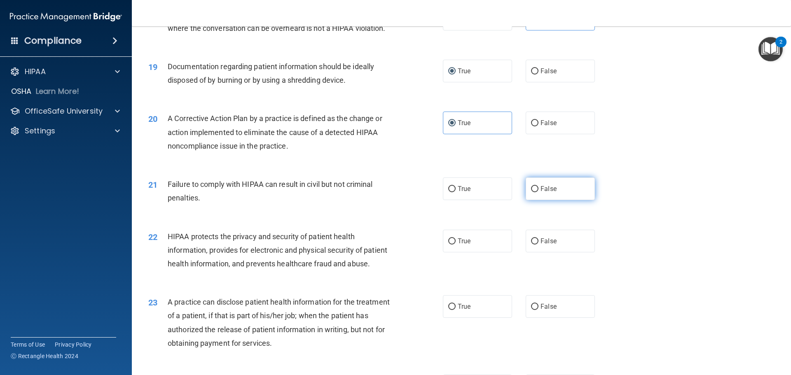
radio input "true"
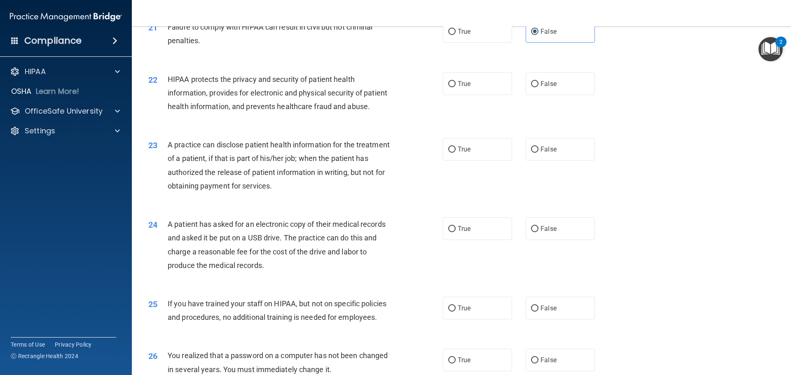
scroll to position [1236, 0]
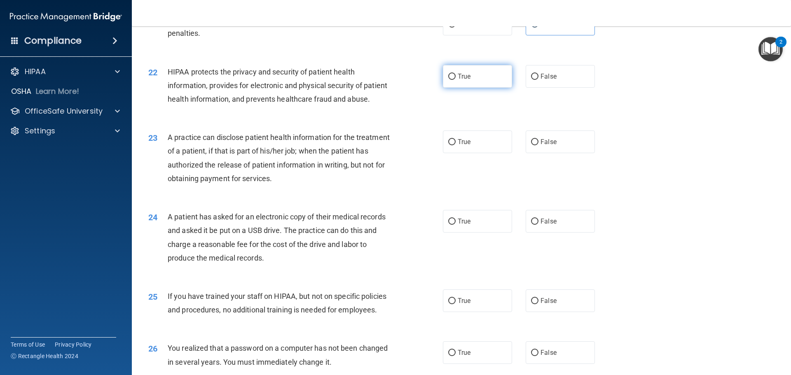
click at [481, 88] on label "True" at bounding box center [477, 76] width 69 height 23
click at [456, 80] on input "True" at bounding box center [451, 77] width 7 height 6
radio input "true"
click at [547, 153] on label "False" at bounding box center [560, 142] width 69 height 23
click at [538, 145] on input "False" at bounding box center [534, 142] width 7 height 6
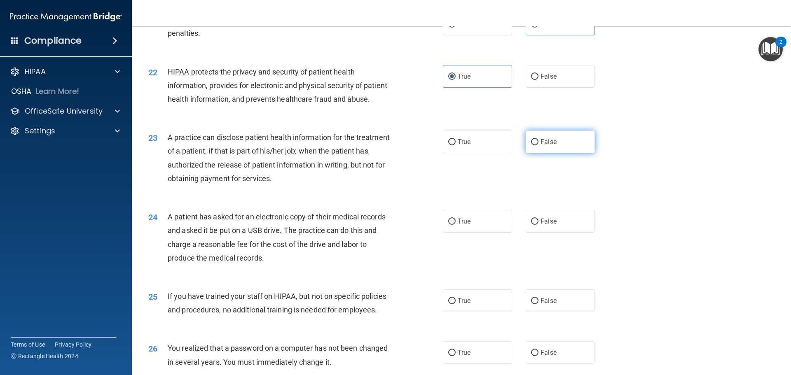
radio input "true"
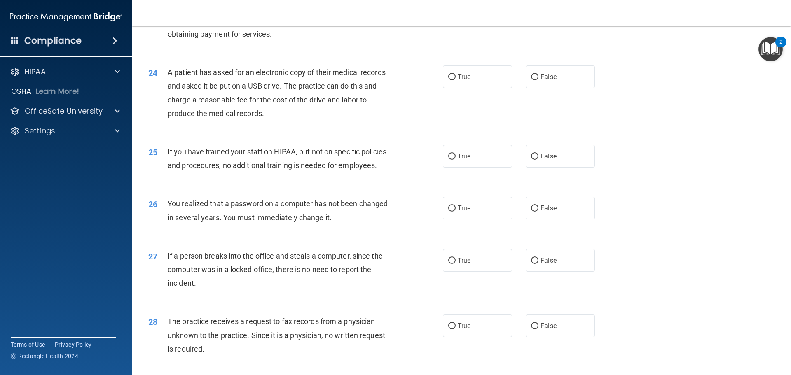
scroll to position [1401, 0]
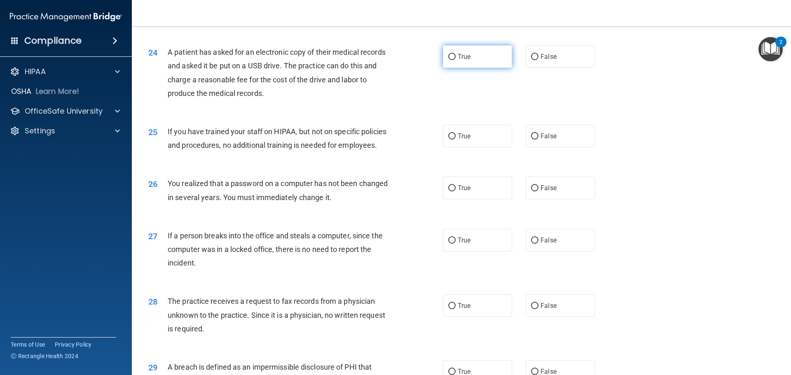
click at [469, 68] on label "True" at bounding box center [477, 56] width 69 height 23
click at [456, 60] on input "True" at bounding box center [451, 57] width 7 height 6
radio input "true"
click at [544, 147] on label "False" at bounding box center [560, 136] width 69 height 23
click at [538, 140] on input "False" at bounding box center [534, 136] width 7 height 6
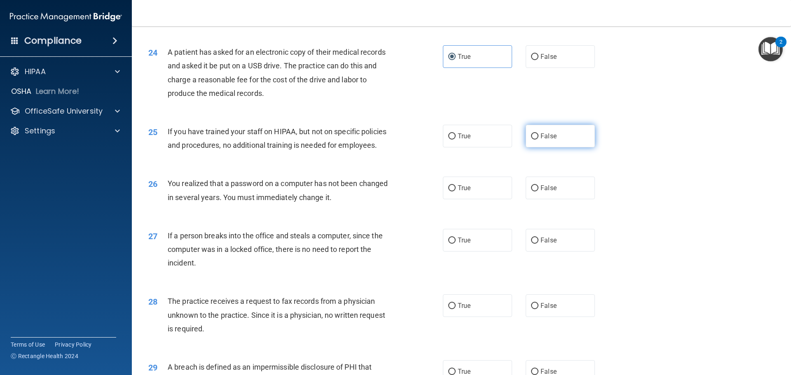
radio input "true"
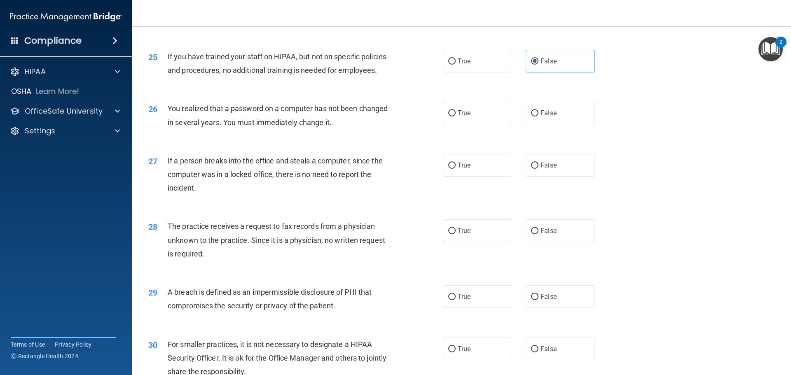
scroll to position [1483, 0]
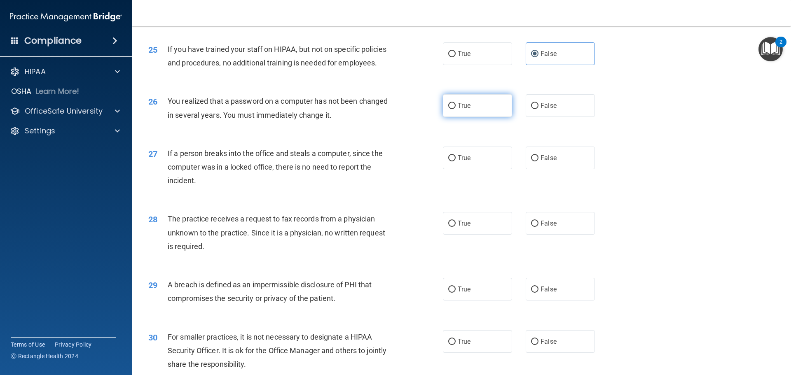
click at [464, 110] on span "True" at bounding box center [464, 106] width 13 height 8
click at [456, 109] on input "True" at bounding box center [451, 106] width 7 height 6
radio input "true"
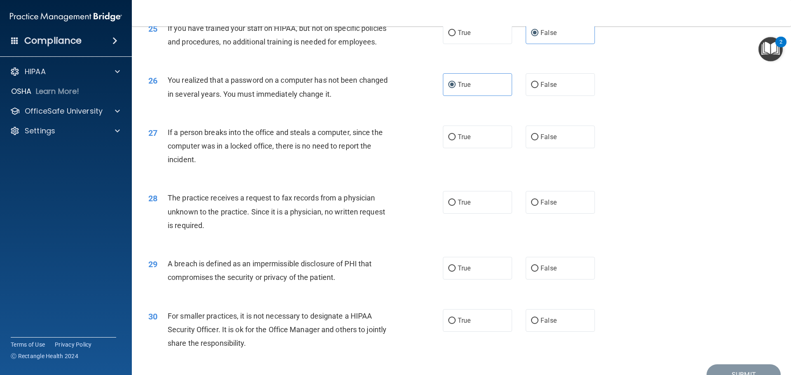
scroll to position [1524, 0]
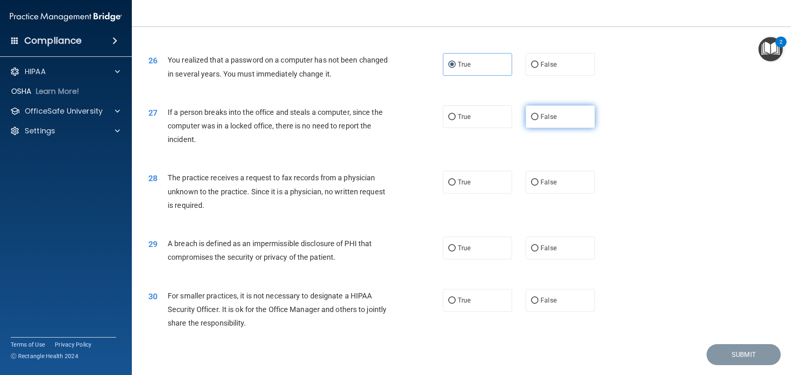
click at [551, 121] on span "False" at bounding box center [549, 117] width 16 height 8
click at [538, 120] on input "False" at bounding box center [534, 117] width 7 height 6
radio input "true"
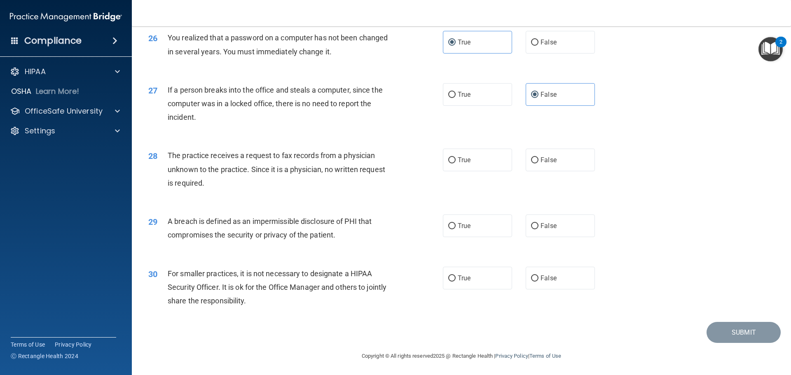
scroll to position [1566, 0]
click at [550, 171] on label "False" at bounding box center [560, 159] width 69 height 23
click at [538, 163] on input "False" at bounding box center [534, 160] width 7 height 6
radio input "true"
click at [468, 230] on label "True" at bounding box center [477, 225] width 69 height 23
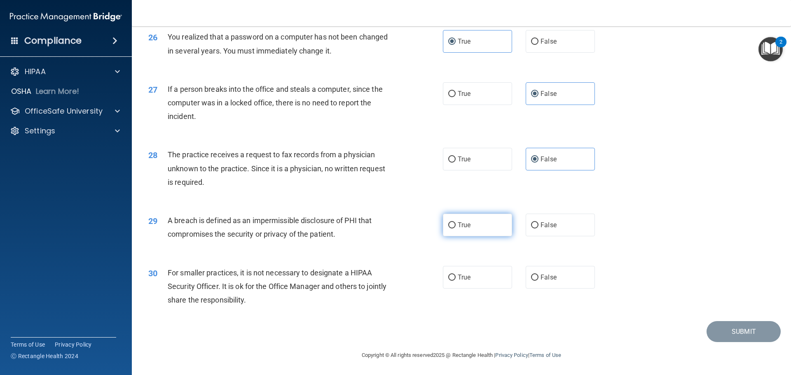
click at [456, 229] on input "True" at bounding box center [451, 225] width 7 height 6
radio input "true"
click at [599, 276] on div "True False" at bounding box center [526, 277] width 166 height 23
click at [581, 274] on label "False" at bounding box center [560, 277] width 69 height 23
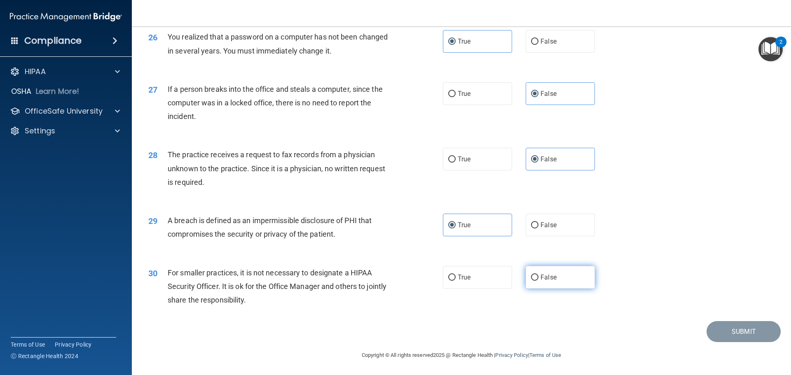
click at [538, 275] on input "False" at bounding box center [534, 278] width 7 height 6
radio input "true"
click at [728, 333] on button "Submit" at bounding box center [744, 331] width 74 height 21
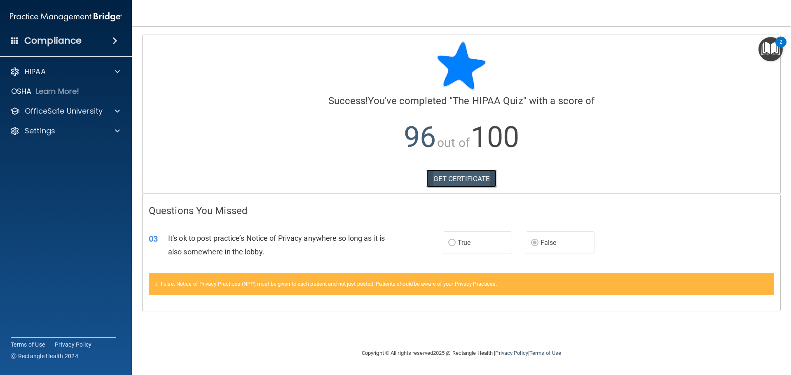
click at [445, 179] on link "GET CERTIFICATE" at bounding box center [461, 179] width 70 height 18
click at [55, 109] on p "OfficeSafe University" at bounding box center [64, 111] width 78 height 10
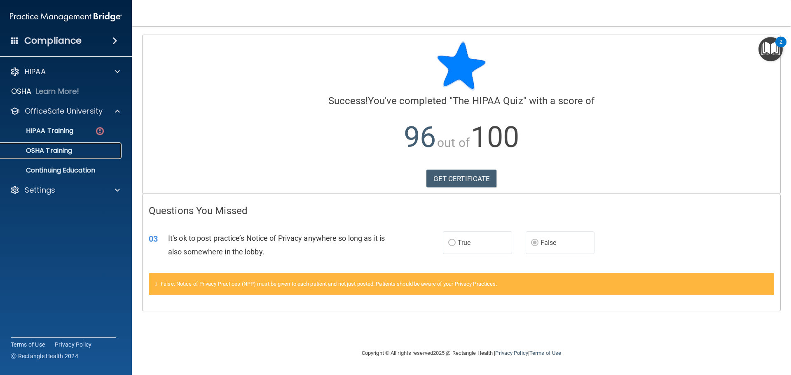
click at [68, 147] on p "OSHA Training" at bounding box center [38, 151] width 67 height 8
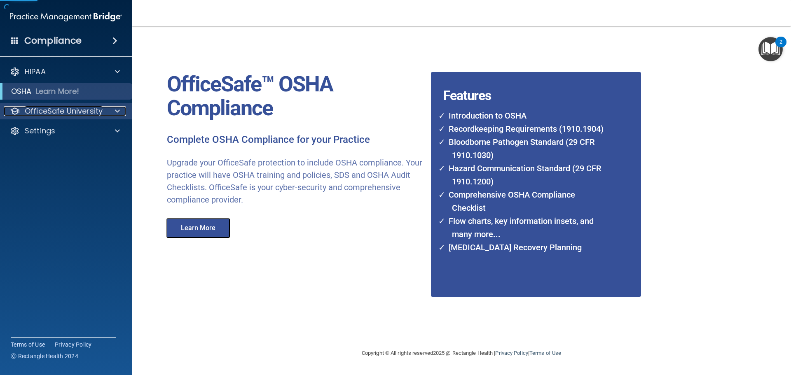
click at [45, 110] on p "OfficeSafe University" at bounding box center [64, 111] width 78 height 10
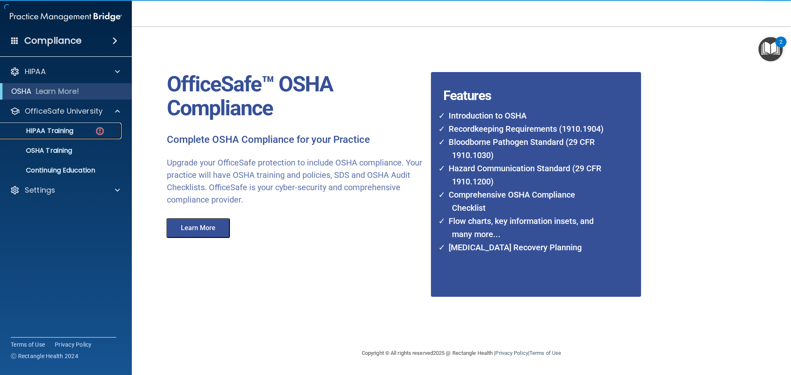
click at [46, 128] on p "HIPAA Training" at bounding box center [39, 131] width 68 height 8
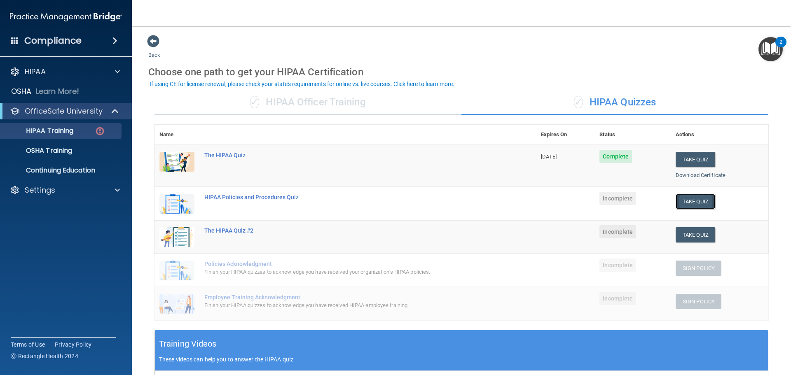
click at [681, 202] on button "Take Quiz" at bounding box center [696, 201] width 40 height 15
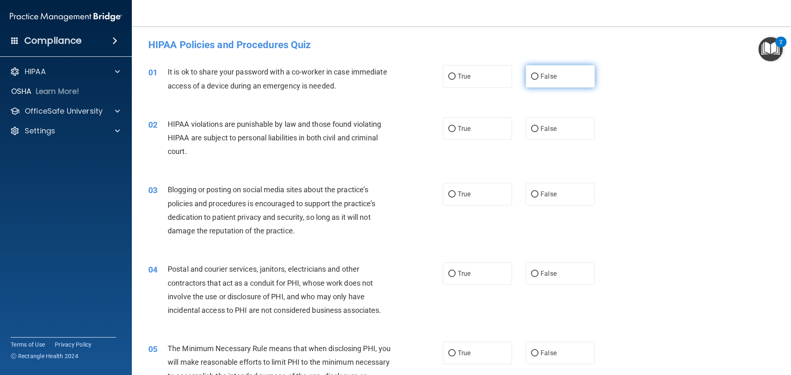
click at [553, 70] on label "False" at bounding box center [560, 76] width 69 height 23
click at [538, 74] on input "False" at bounding box center [534, 77] width 7 height 6
radio input "true"
click at [489, 122] on label "True" at bounding box center [477, 128] width 69 height 23
click at [456, 126] on input "True" at bounding box center [451, 129] width 7 height 6
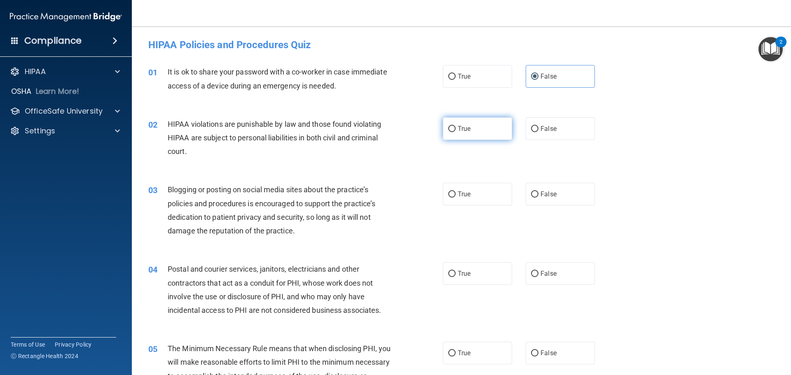
radio input "true"
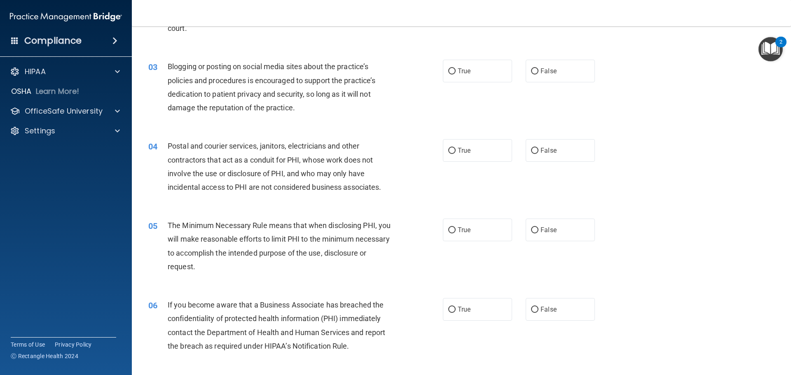
scroll to position [124, 0]
click at [541, 69] on span "False" at bounding box center [549, 71] width 16 height 8
click at [538, 69] on input "False" at bounding box center [534, 71] width 7 height 6
radio input "true"
click at [469, 225] on label "True" at bounding box center [477, 229] width 69 height 23
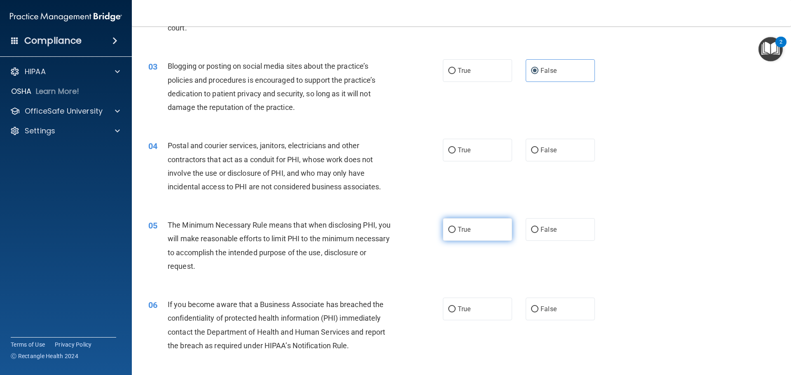
click at [456, 227] on input "True" at bounding box center [451, 230] width 7 height 6
radio input "true"
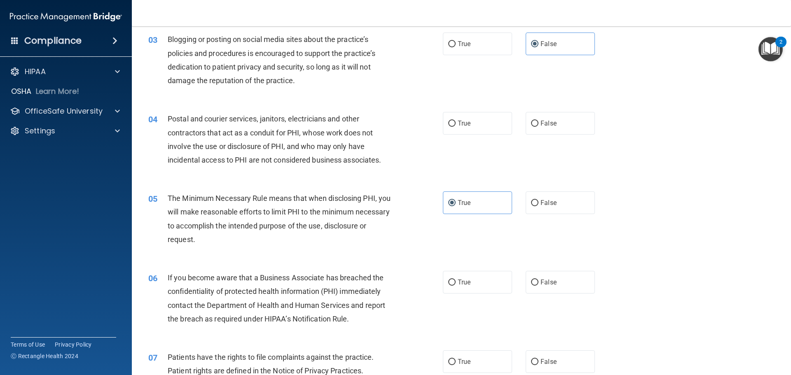
scroll to position [165, 0]
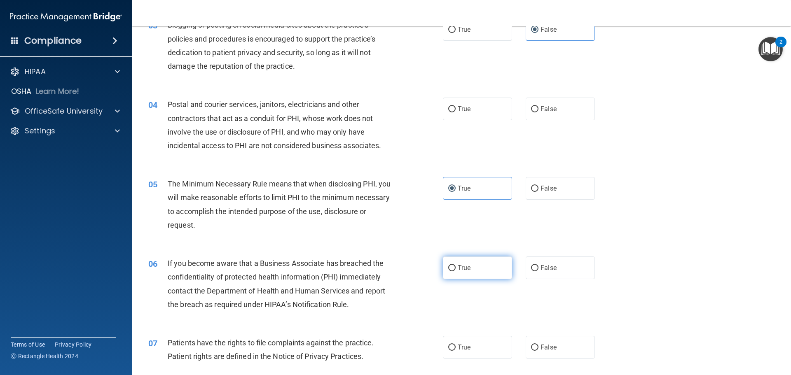
click at [454, 267] on label "True" at bounding box center [477, 268] width 69 height 23
click at [454, 267] on input "True" at bounding box center [451, 268] width 7 height 6
radio input "true"
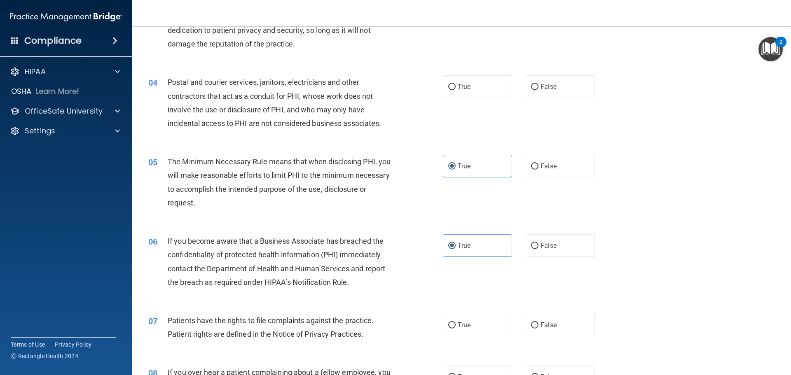
scroll to position [206, 0]
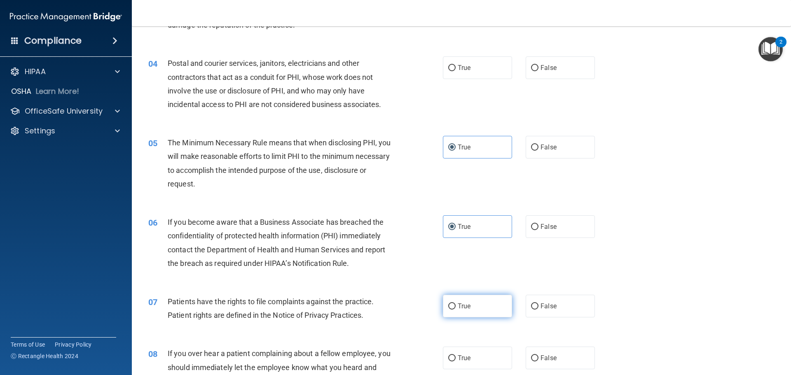
click at [453, 301] on label "True" at bounding box center [477, 306] width 69 height 23
click at [453, 304] on input "True" at bounding box center [451, 307] width 7 height 6
radio input "true"
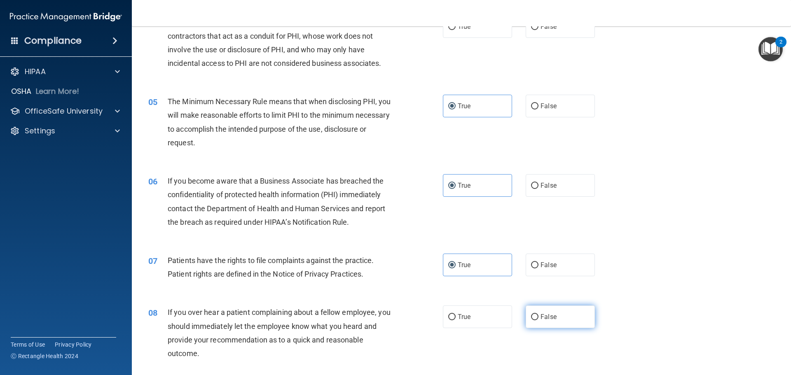
scroll to position [288, 0]
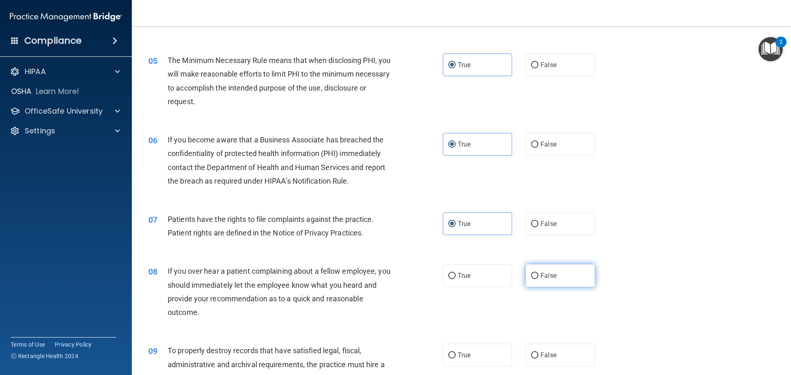
click at [559, 281] on label "False" at bounding box center [560, 275] width 69 height 23
click at [538, 279] on input "False" at bounding box center [534, 276] width 7 height 6
radio input "true"
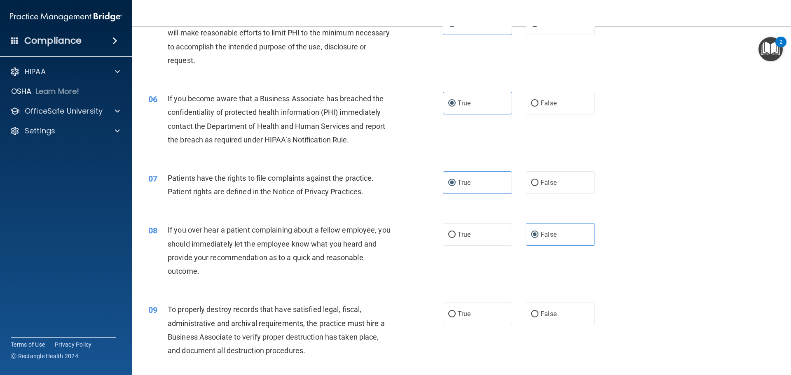
scroll to position [371, 0]
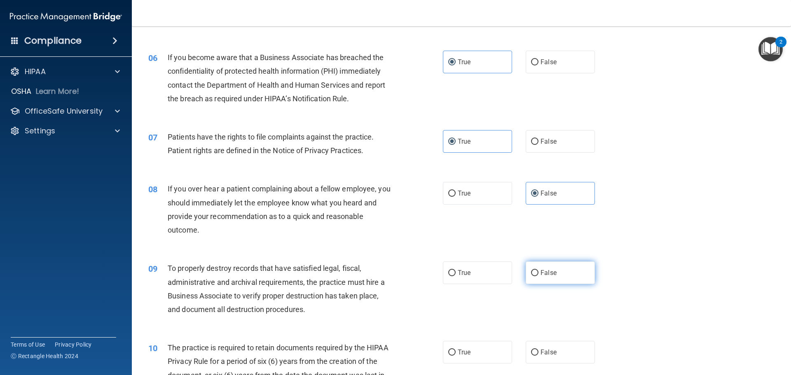
click at [549, 267] on label "False" at bounding box center [560, 273] width 69 height 23
click at [538, 270] on input "False" at bounding box center [534, 273] width 7 height 6
radio input "true"
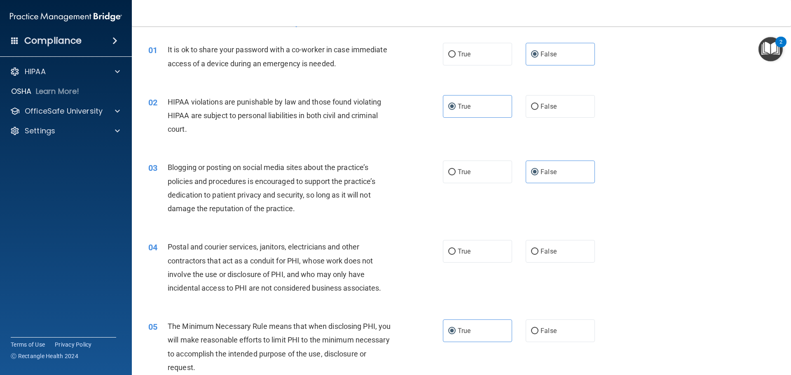
scroll to position [41, 0]
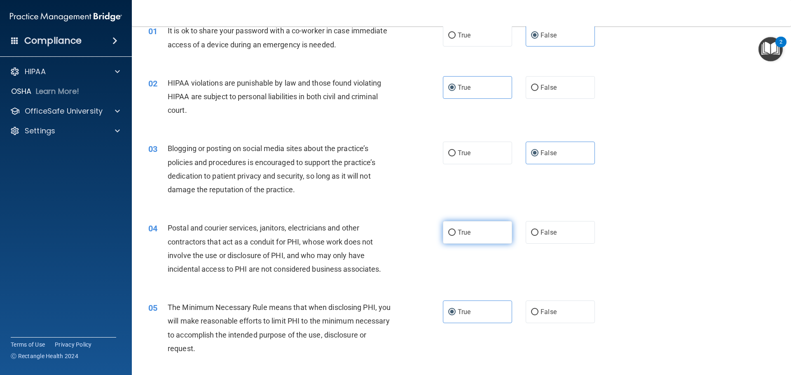
click at [469, 232] on label "True" at bounding box center [477, 232] width 69 height 23
click at [456, 232] on input "True" at bounding box center [451, 233] width 7 height 6
radio input "true"
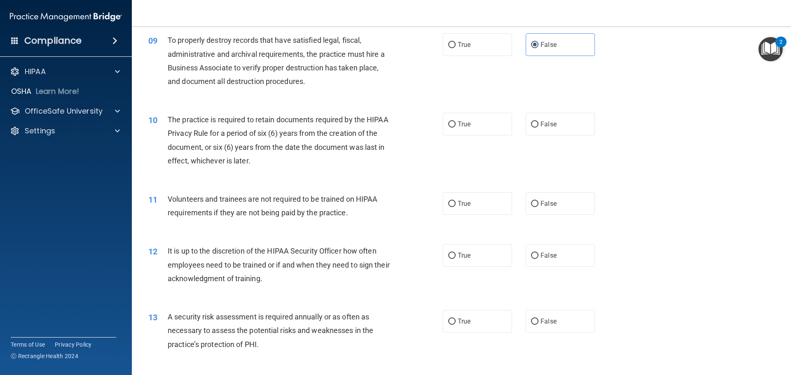
scroll to position [659, 0]
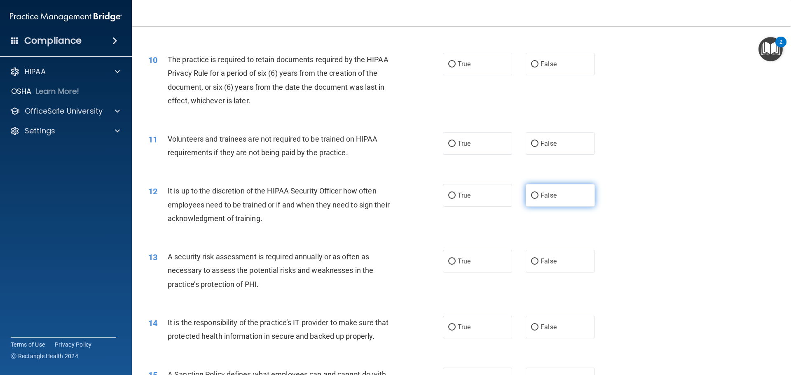
click at [526, 197] on label "False" at bounding box center [560, 195] width 69 height 23
click at [531, 197] on input "False" at bounding box center [534, 196] width 7 height 6
radio input "true"
click at [461, 264] on span "True" at bounding box center [464, 261] width 13 height 8
click at [456, 264] on input "True" at bounding box center [451, 262] width 7 height 6
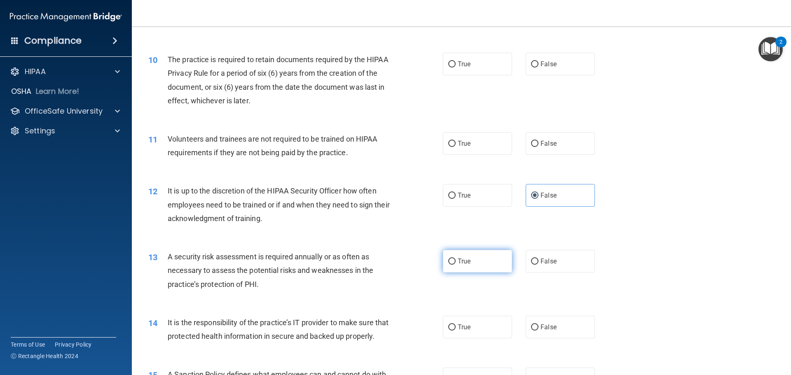
radio input "true"
click at [488, 62] on label "True" at bounding box center [477, 64] width 69 height 23
click at [456, 62] on input "True" at bounding box center [451, 64] width 7 height 6
radio input "true"
click at [553, 142] on label "False" at bounding box center [560, 143] width 69 height 23
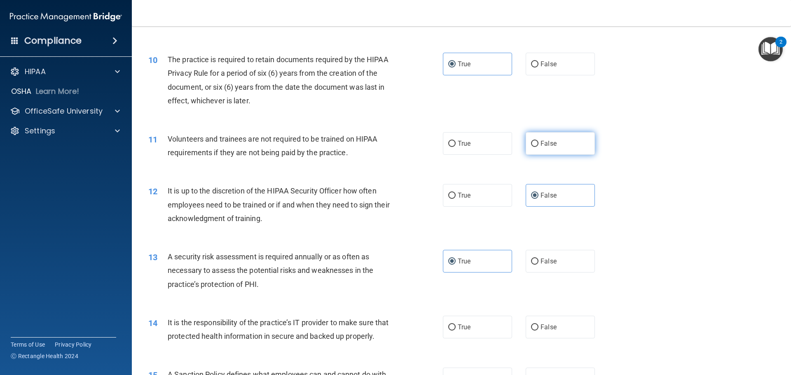
click at [538, 142] on input "False" at bounding box center [534, 144] width 7 height 6
radio input "true"
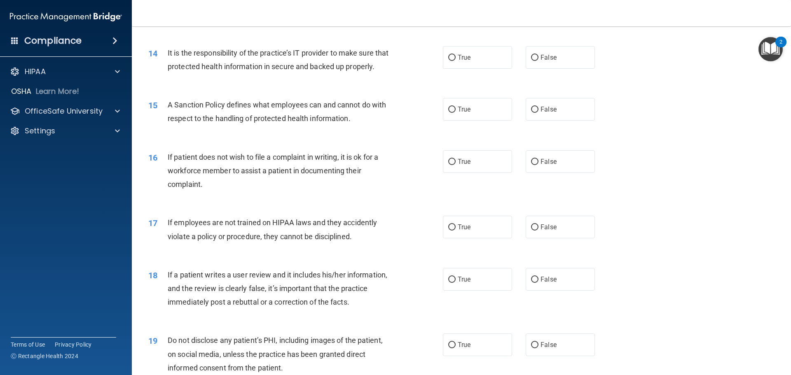
scroll to position [948, 0]
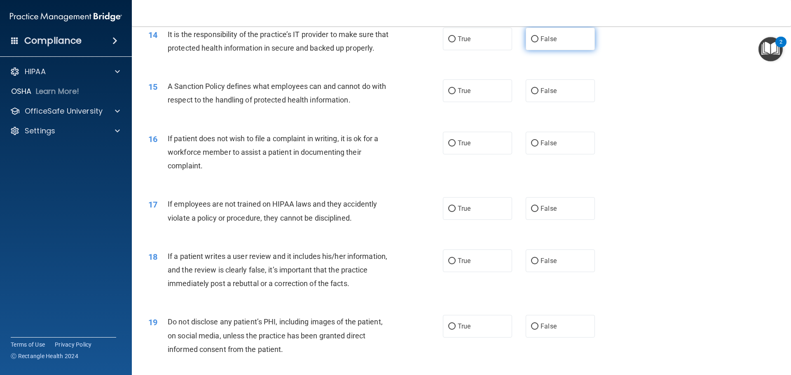
click at [554, 39] on label "False" at bounding box center [560, 39] width 69 height 23
click at [538, 39] on input "False" at bounding box center [534, 39] width 7 height 6
radio input "true"
click at [572, 215] on label "False" at bounding box center [560, 208] width 69 height 23
click at [538, 212] on input "False" at bounding box center [534, 209] width 7 height 6
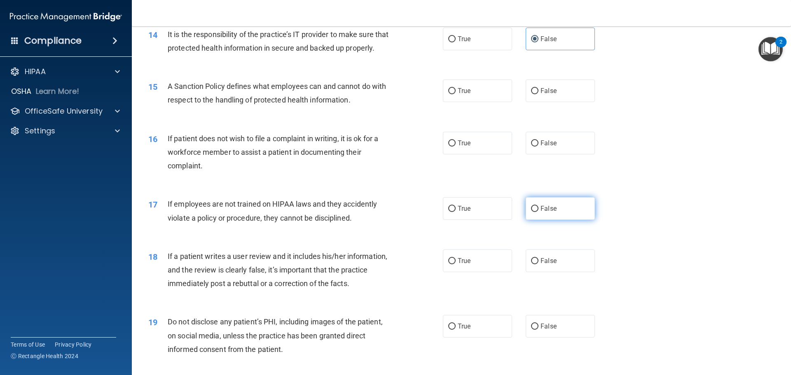
radio input "true"
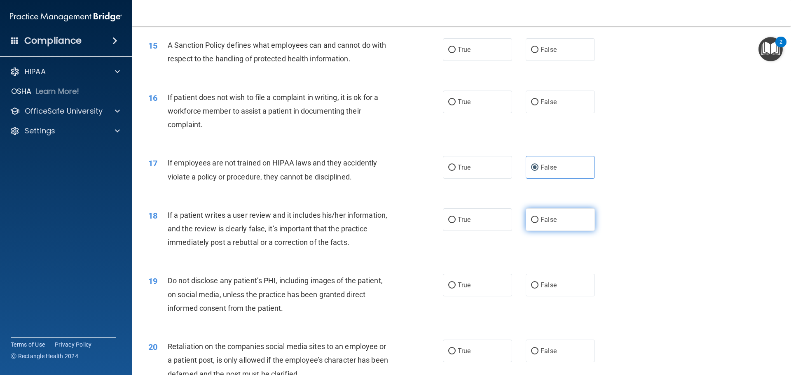
click at [555, 226] on label "False" at bounding box center [560, 219] width 69 height 23
click at [538, 223] on input "False" at bounding box center [534, 220] width 7 height 6
radio input "true"
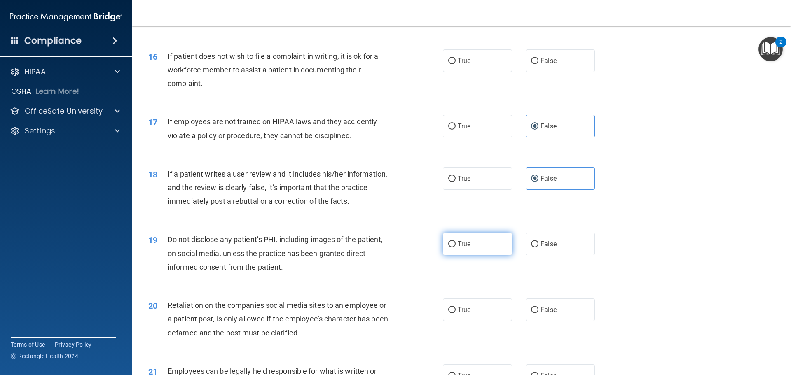
click at [456, 251] on label "True" at bounding box center [477, 244] width 69 height 23
click at [456, 248] on input "True" at bounding box center [451, 244] width 7 height 6
radio input "true"
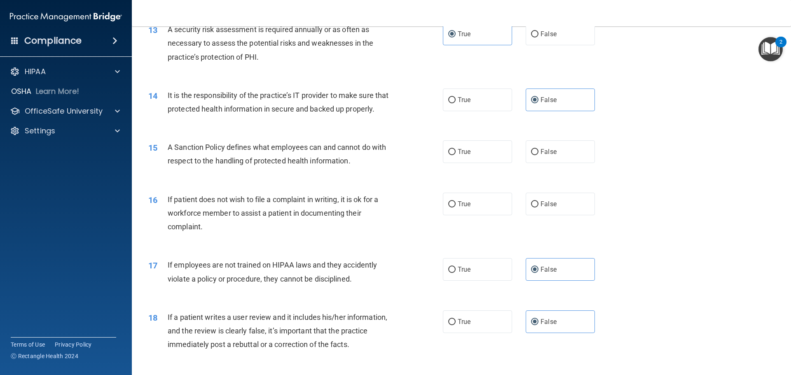
scroll to position [906, 0]
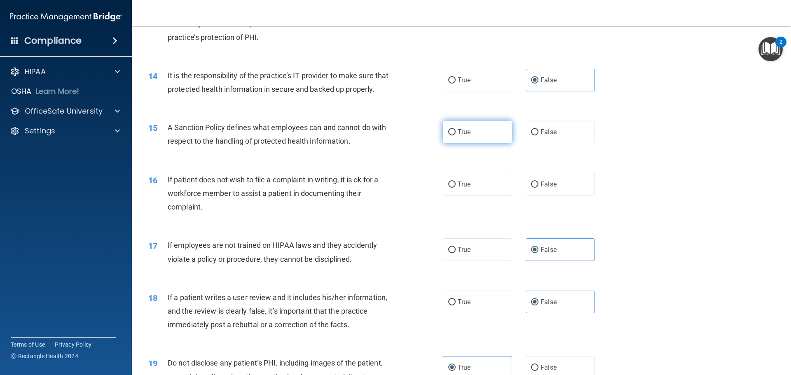
click at [487, 143] on label "True" at bounding box center [477, 132] width 69 height 23
click at [456, 136] on input "True" at bounding box center [451, 132] width 7 height 6
radio input "true"
click at [557, 196] on label "False" at bounding box center [560, 184] width 69 height 23
click at [538, 188] on input "False" at bounding box center [534, 185] width 7 height 6
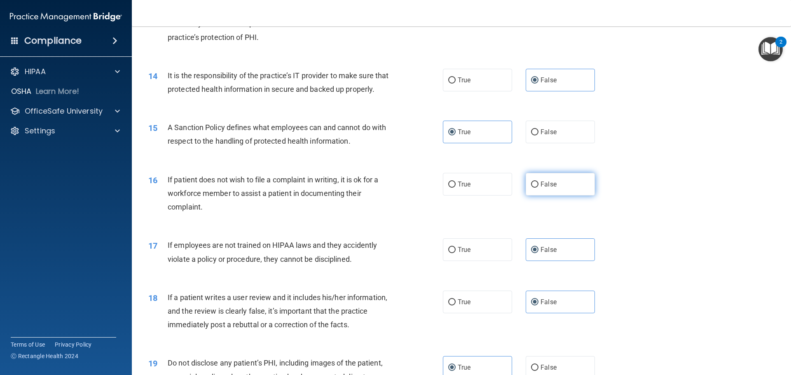
radio input "true"
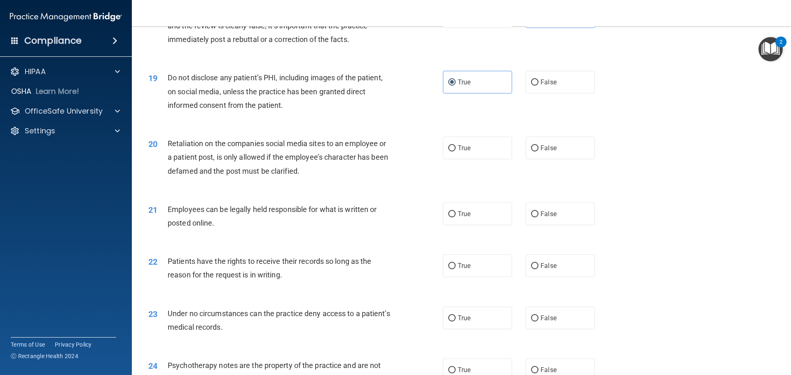
scroll to position [1195, 0]
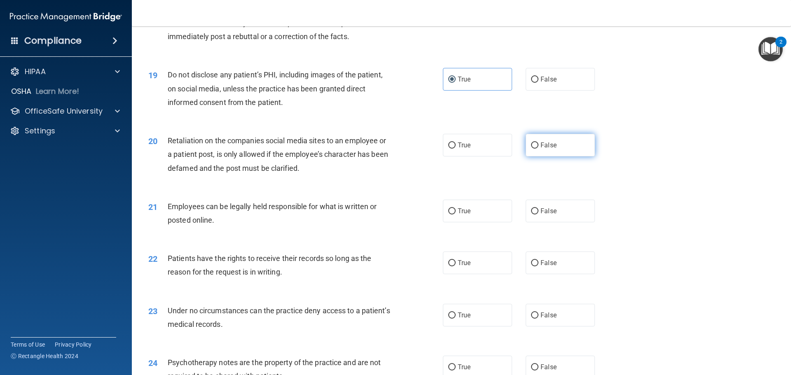
click at [576, 157] on label "False" at bounding box center [560, 145] width 69 height 23
click at [538, 149] on input "False" at bounding box center [534, 146] width 7 height 6
radio input "true"
click at [495, 221] on label "True" at bounding box center [477, 211] width 69 height 23
click at [456, 215] on input "True" at bounding box center [451, 211] width 7 height 6
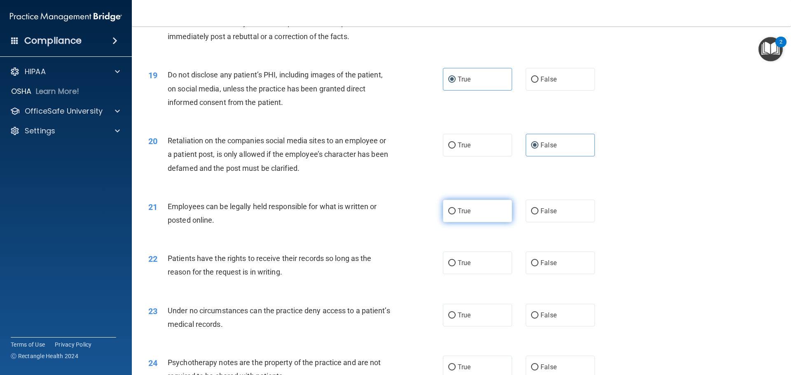
radio input "true"
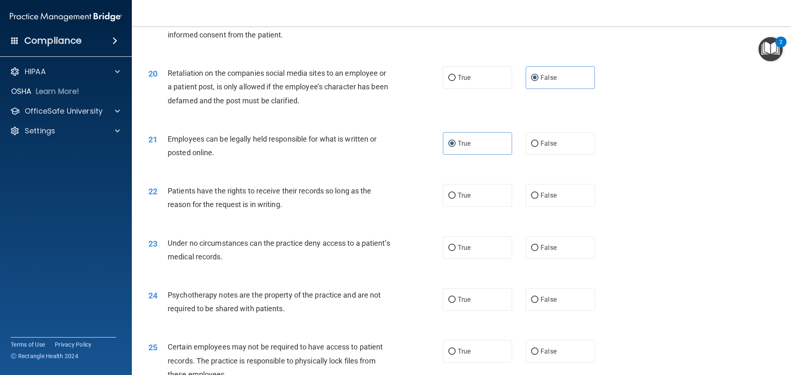
scroll to position [1277, 0]
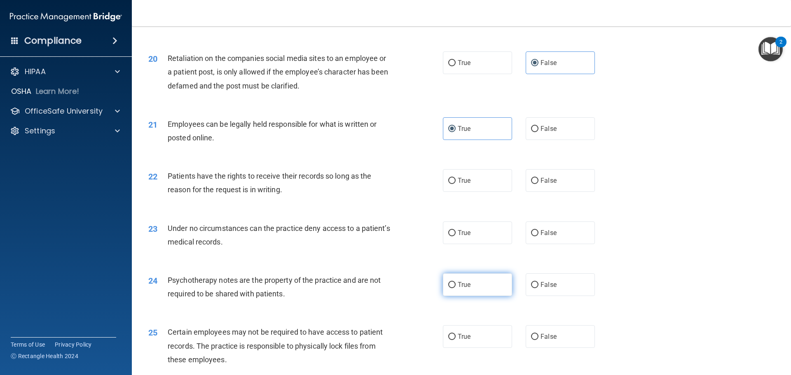
click at [470, 296] on label "True" at bounding box center [477, 285] width 69 height 23
click at [456, 288] on input "True" at bounding box center [451, 285] width 7 height 6
radio input "true"
click at [560, 244] on label "False" at bounding box center [560, 233] width 69 height 23
click at [538, 236] on input "False" at bounding box center [534, 233] width 7 height 6
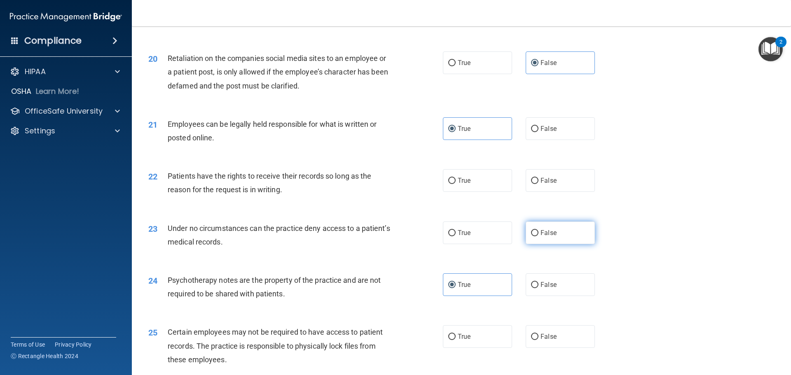
radio input "true"
click at [477, 192] on label "True" at bounding box center [477, 180] width 69 height 23
click at [456, 184] on input "True" at bounding box center [451, 181] width 7 height 6
radio input "true"
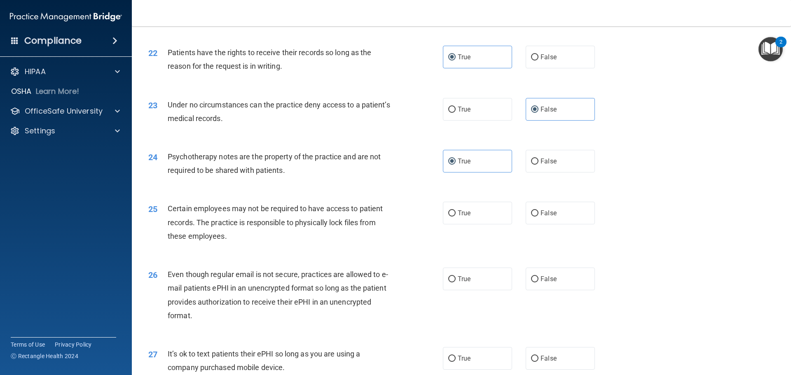
scroll to position [1442, 0]
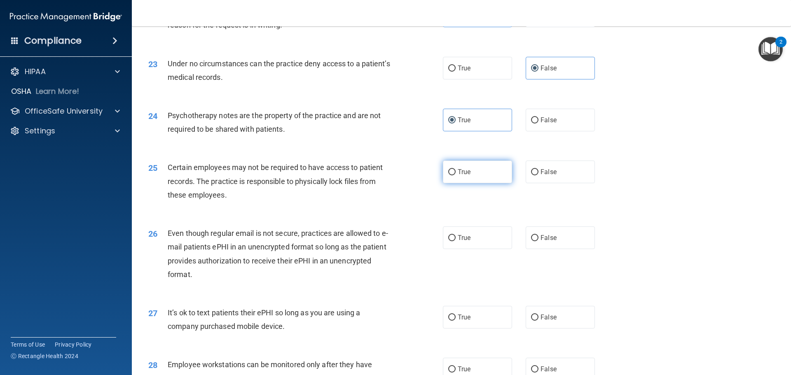
click at [463, 176] on span "True" at bounding box center [464, 172] width 13 height 8
click at [456, 176] on input "True" at bounding box center [451, 172] width 7 height 6
radio input "true"
click at [470, 249] on label "True" at bounding box center [477, 238] width 69 height 23
click at [456, 241] on input "True" at bounding box center [451, 238] width 7 height 6
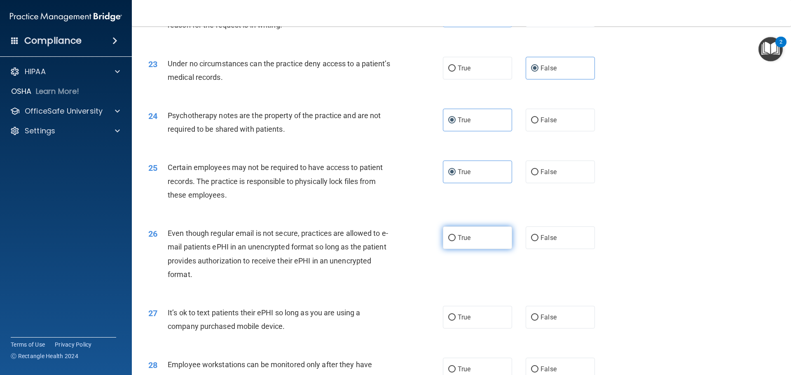
radio input "true"
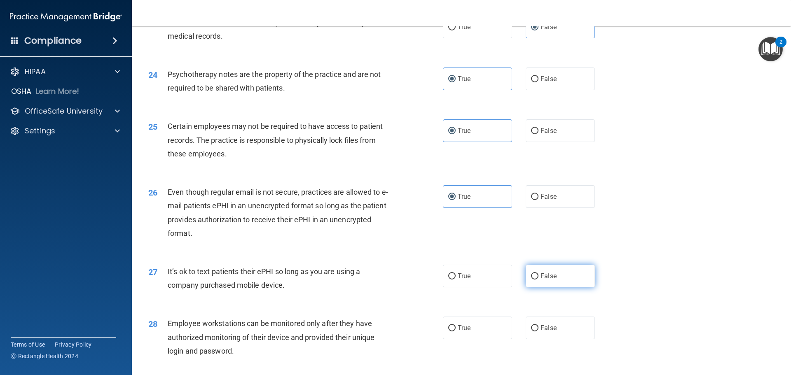
click at [551, 282] on label "False" at bounding box center [560, 276] width 69 height 23
click at [538, 280] on input "False" at bounding box center [534, 277] width 7 height 6
radio input "true"
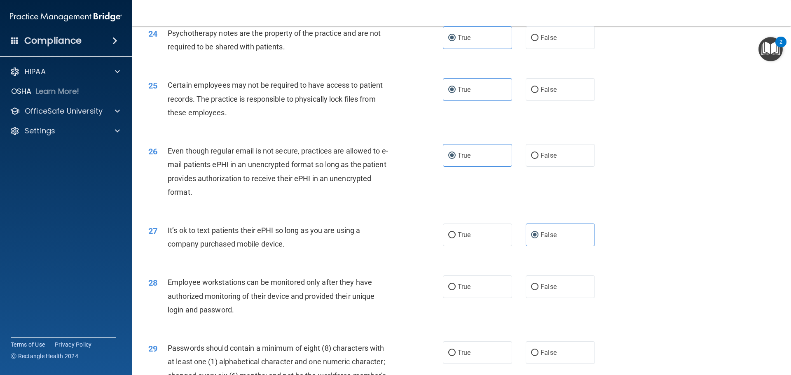
scroll to position [1566, 0]
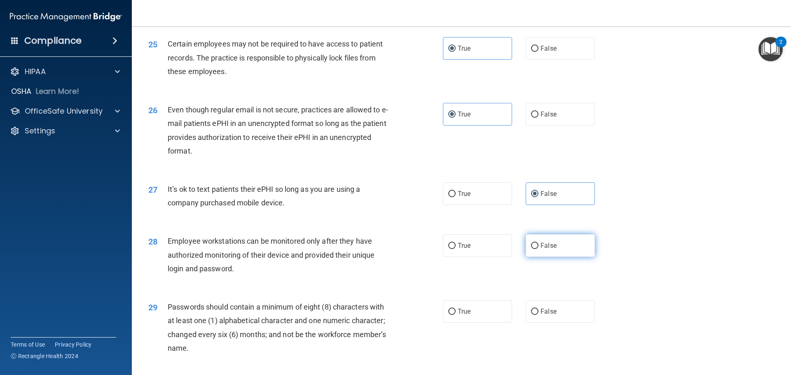
click at [559, 257] on label "False" at bounding box center [560, 245] width 69 height 23
click at [538, 249] on input "False" at bounding box center [534, 246] width 7 height 6
radio input "true"
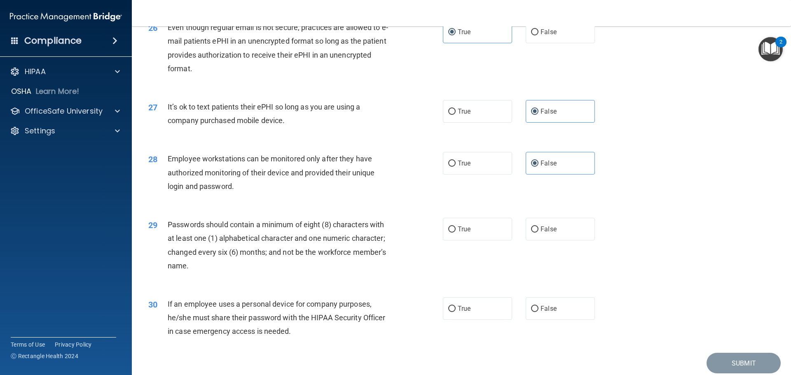
scroll to position [1689, 0]
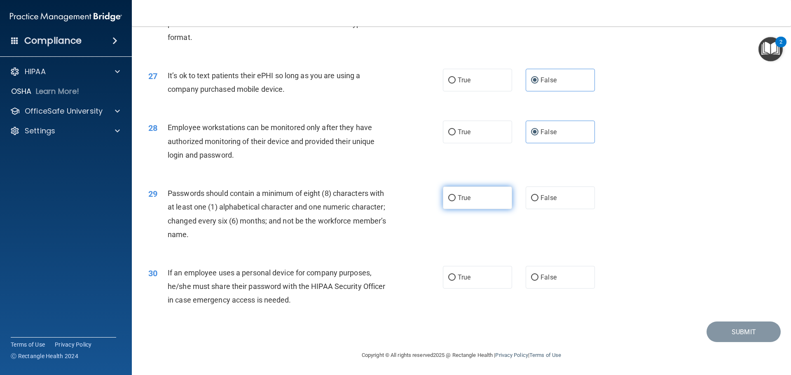
click at [450, 201] on input "True" at bounding box center [451, 198] width 7 height 6
radio input "true"
click at [541, 281] on span "False" at bounding box center [549, 278] width 16 height 8
click at [538, 281] on input "False" at bounding box center [534, 278] width 7 height 6
radio input "true"
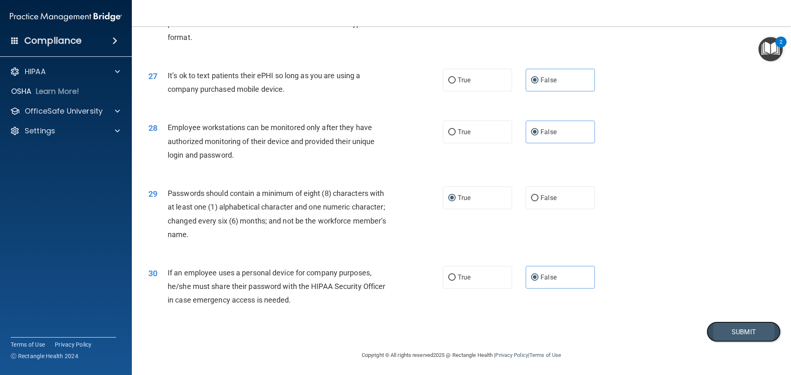
click at [724, 339] on button "Submit" at bounding box center [744, 332] width 74 height 21
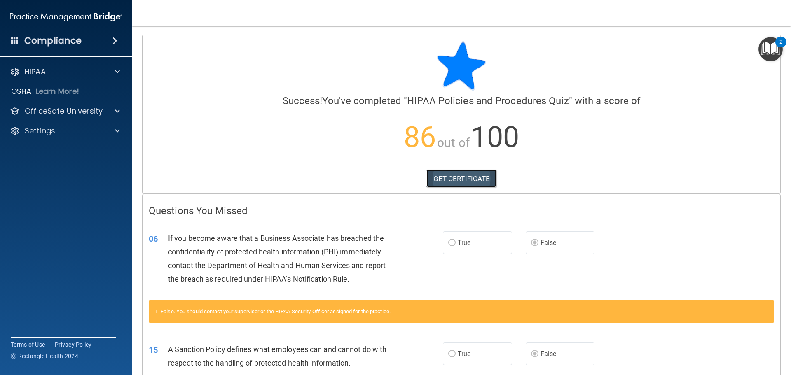
click at [452, 181] on link "GET CERTIFICATE" at bounding box center [461, 179] width 70 height 18
click at [35, 114] on p "OfficeSafe University" at bounding box center [64, 111] width 78 height 10
click at [53, 134] on p "HIPAA Training" at bounding box center [39, 131] width 68 height 8
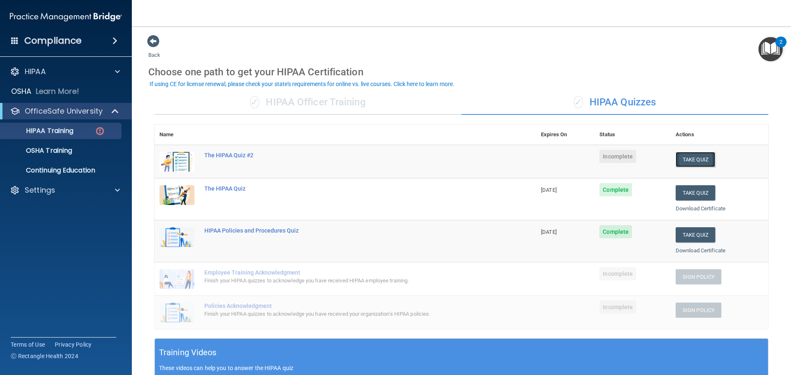
click at [701, 159] on button "Take Quiz" at bounding box center [696, 159] width 40 height 15
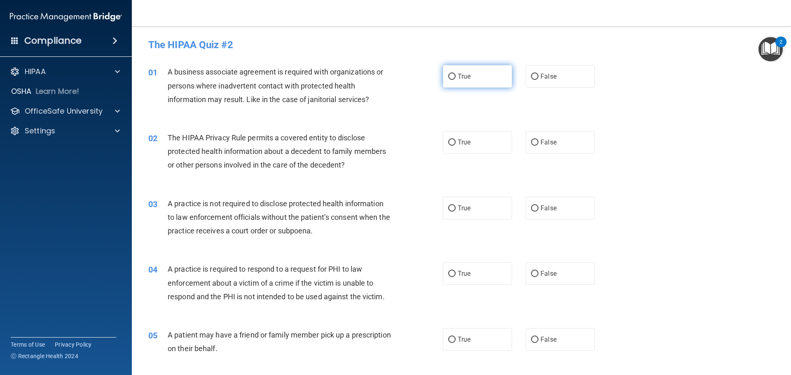
click at [462, 71] on label "True" at bounding box center [477, 76] width 69 height 23
click at [456, 74] on input "True" at bounding box center [451, 77] width 7 height 6
radio input "true"
click at [562, 68] on label "False" at bounding box center [560, 76] width 69 height 23
click at [538, 74] on input "False" at bounding box center [534, 77] width 7 height 6
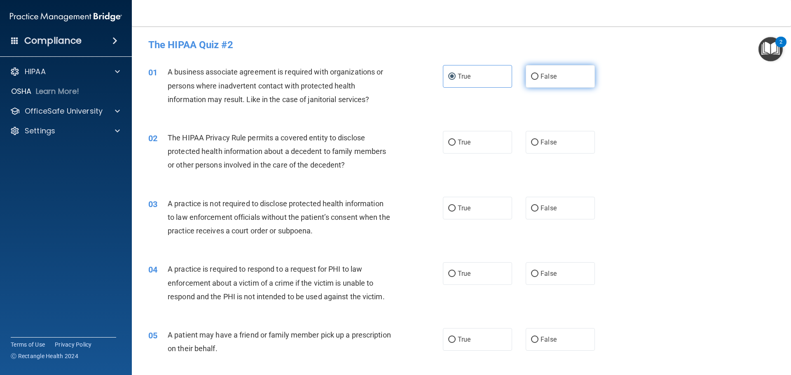
radio input "true"
radio input "false"
click at [541, 141] on span "False" at bounding box center [549, 142] width 16 height 8
click at [538, 141] on input "False" at bounding box center [534, 143] width 7 height 6
radio input "true"
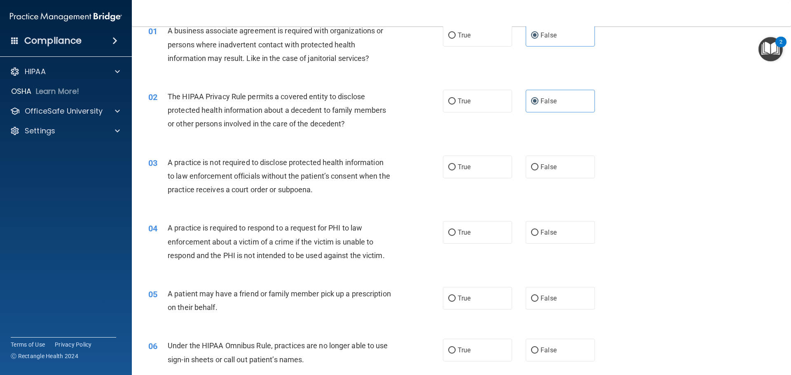
scroll to position [82, 0]
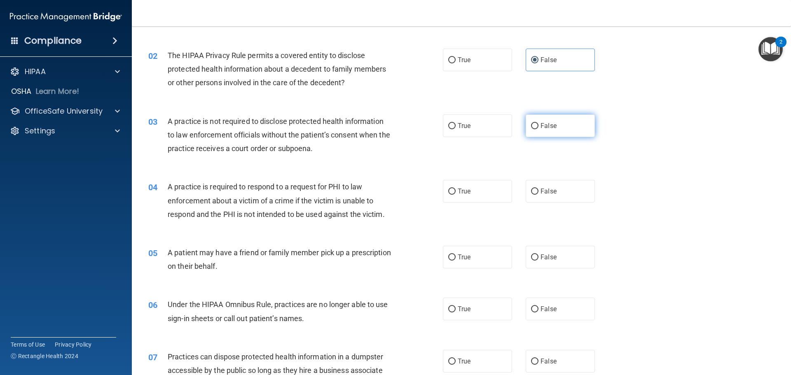
click at [526, 126] on label "False" at bounding box center [560, 126] width 69 height 23
click at [531, 126] on input "False" at bounding box center [534, 126] width 7 height 6
radio input "true"
click at [456, 195] on label "True" at bounding box center [477, 191] width 69 height 23
click at [456, 195] on input "True" at bounding box center [451, 192] width 7 height 6
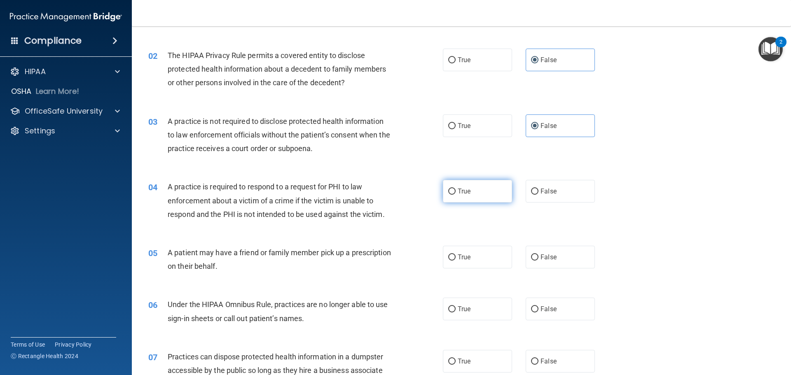
radio input "true"
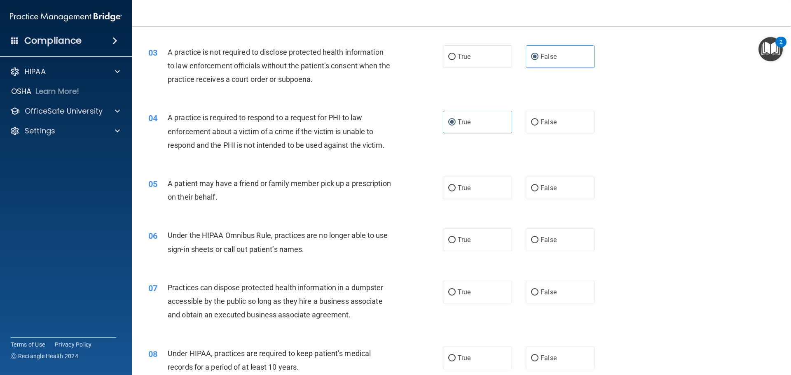
scroll to position [165, 0]
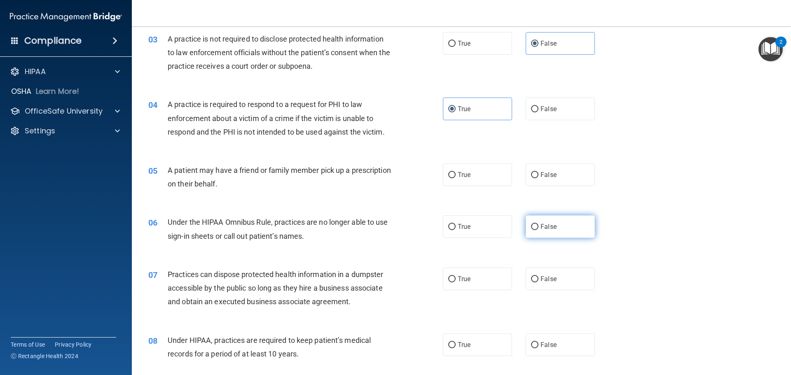
click at [531, 225] on input "False" at bounding box center [534, 227] width 7 height 6
radio input "true"
click at [535, 277] on label "False" at bounding box center [560, 279] width 69 height 23
click at [535, 277] on input "False" at bounding box center [534, 279] width 7 height 6
radio input "true"
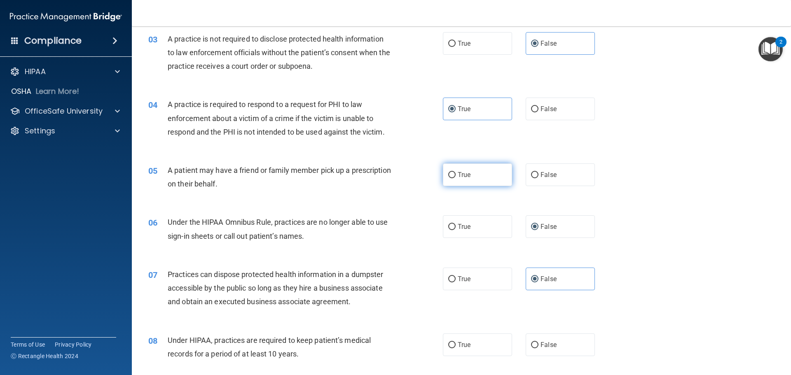
click at [466, 172] on span "True" at bounding box center [464, 175] width 13 height 8
click at [456, 172] on input "True" at bounding box center [451, 175] width 7 height 6
radio input "true"
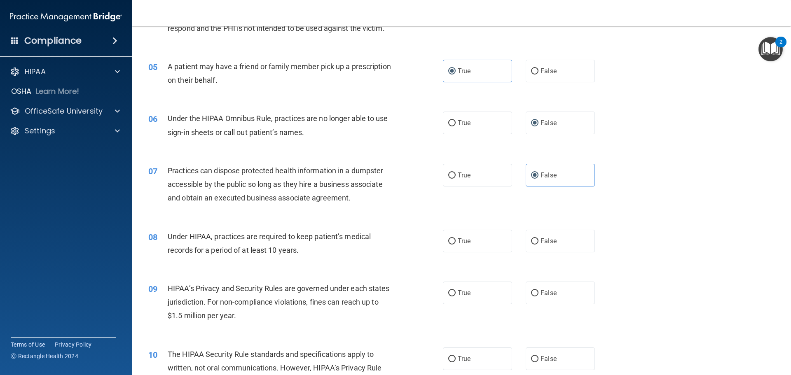
scroll to position [288, 0]
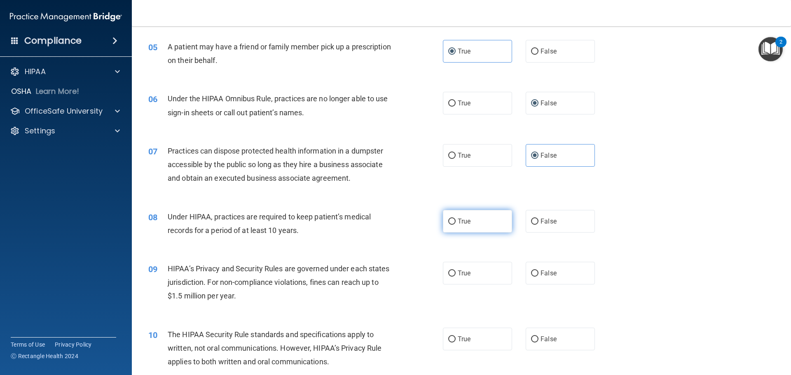
click at [468, 214] on label "True" at bounding box center [477, 221] width 69 height 23
click at [456, 219] on input "True" at bounding box center [451, 222] width 7 height 6
radio input "true"
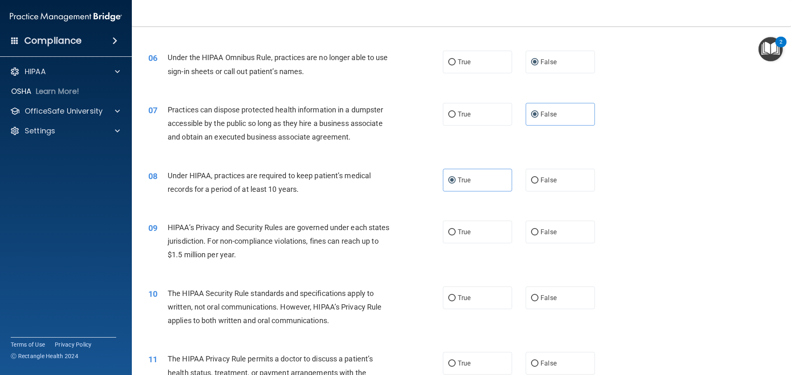
scroll to position [371, 0]
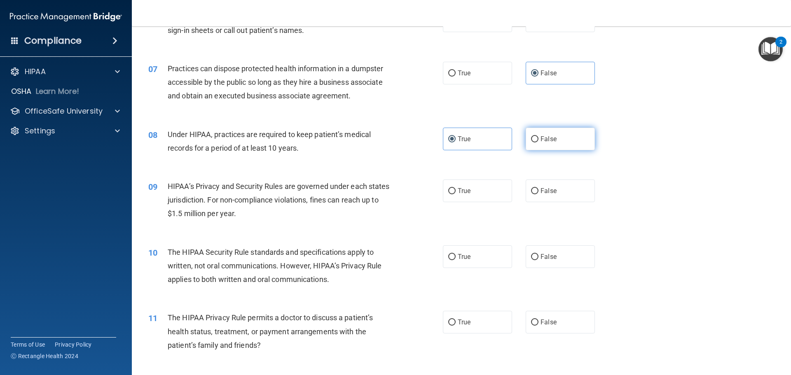
click at [532, 138] on input "False" at bounding box center [534, 139] width 7 height 6
radio input "true"
radio input "false"
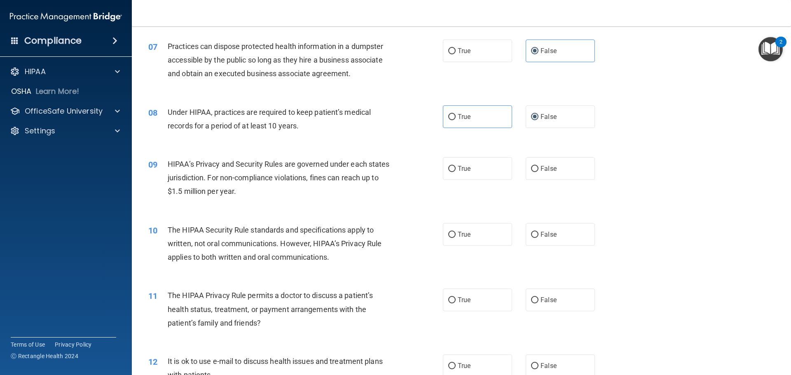
scroll to position [412, 0]
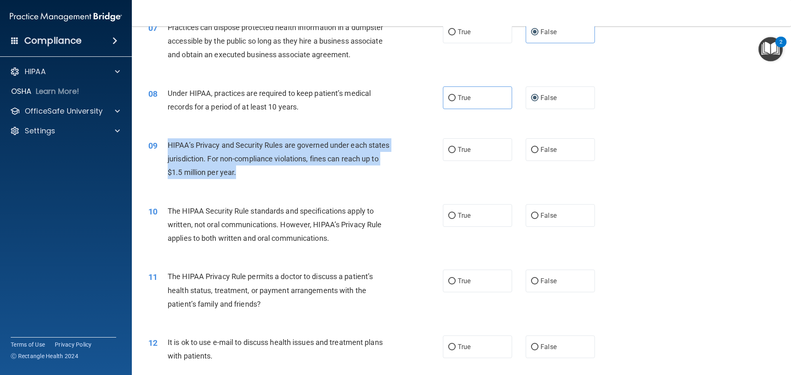
drag, startPoint x: 166, startPoint y: 145, endPoint x: 258, endPoint y: 176, distance: 97.1
click at [258, 176] on div "09 HIPAA’s Privacy and Security Rules are governed under each states jurisdicti…" at bounding box center [295, 160] width 319 height 45
copy div "HIPAA’s Privacy and Security Rules are governed under each states jurisdiction.…"
click at [439, 176] on div "09 HIPAA’s Privacy and Security Rules are governed under each states jurisdicti…" at bounding box center [295, 160] width 319 height 45
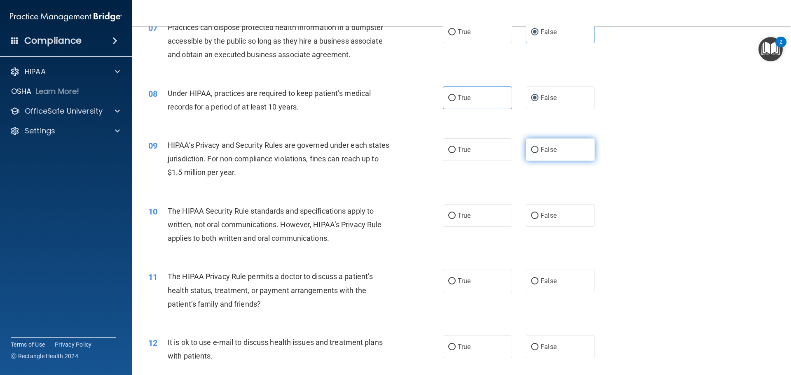
click at [541, 151] on span "False" at bounding box center [549, 150] width 16 height 8
click at [538, 151] on input "False" at bounding box center [534, 150] width 7 height 6
radio input "true"
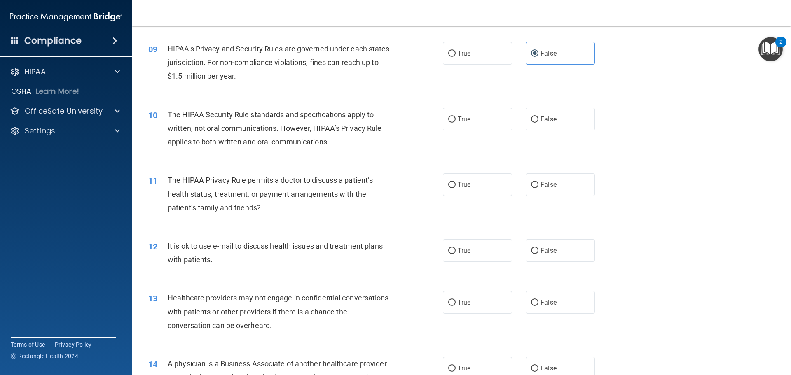
scroll to position [536, 0]
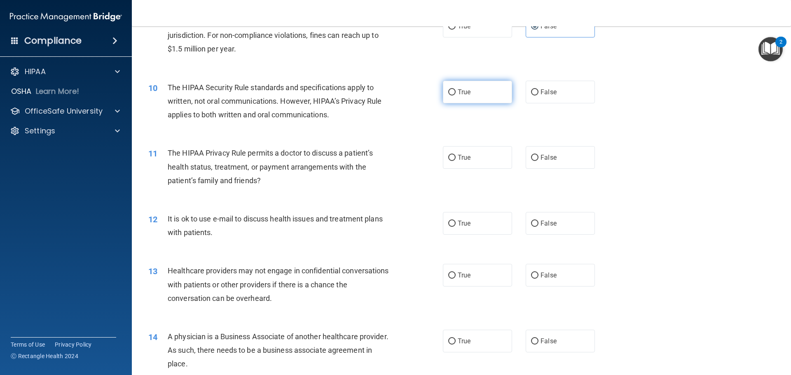
click at [458, 90] on span "True" at bounding box center [464, 92] width 13 height 8
click at [456, 90] on input "True" at bounding box center [451, 92] width 7 height 6
radio input "true"
click at [534, 153] on label "False" at bounding box center [560, 157] width 69 height 23
click at [534, 155] on input "False" at bounding box center [534, 158] width 7 height 6
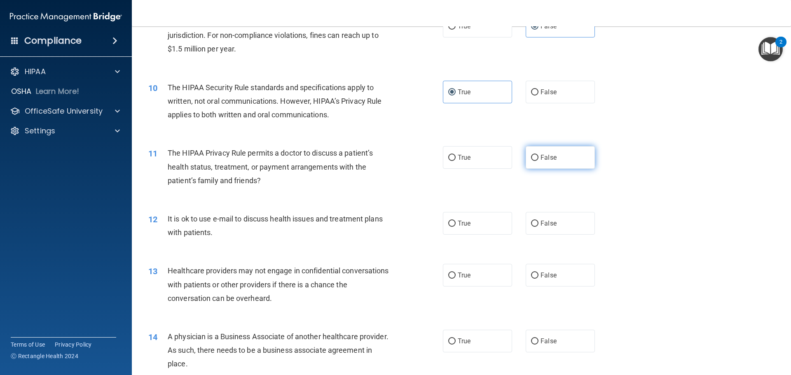
radio input "true"
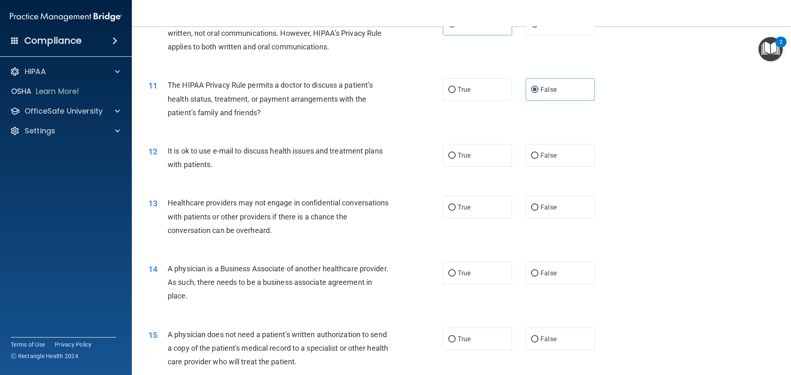
scroll to position [618, 0]
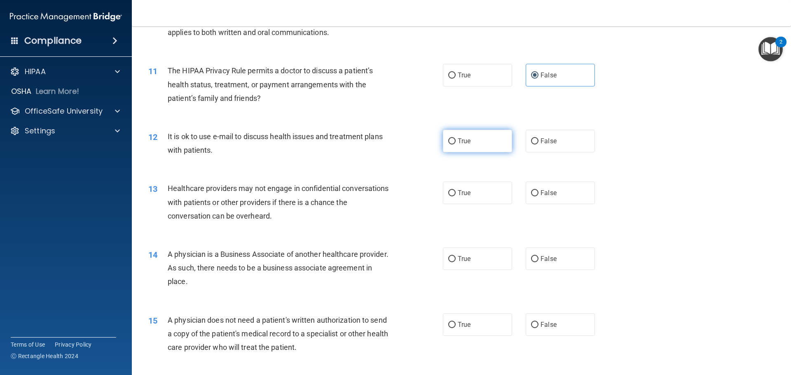
click at [470, 138] on label "True" at bounding box center [477, 141] width 69 height 23
click at [456, 138] on input "True" at bounding box center [451, 141] width 7 height 6
radio input "true"
click at [470, 194] on label "True" at bounding box center [477, 193] width 69 height 23
click at [456, 194] on input "True" at bounding box center [451, 193] width 7 height 6
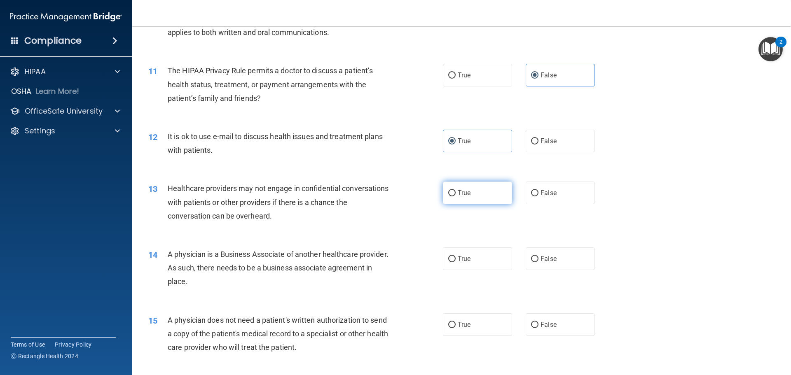
radio input "true"
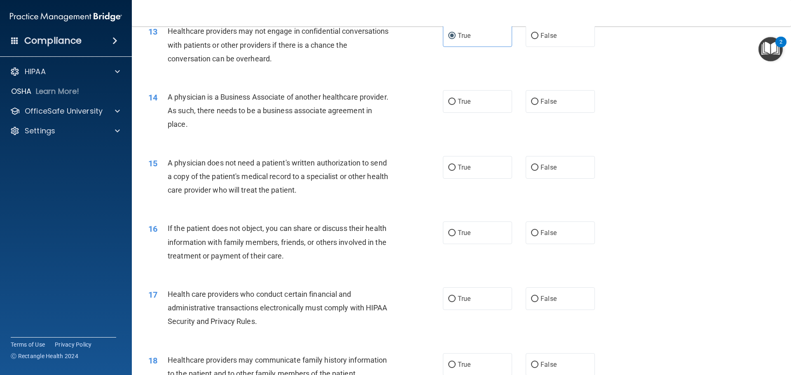
scroll to position [783, 0]
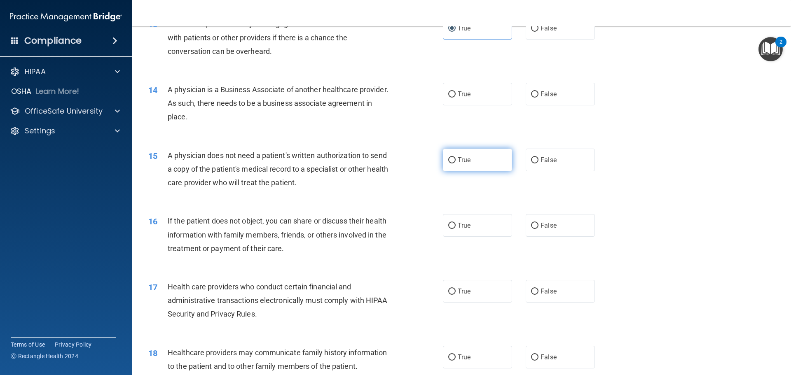
click at [460, 157] on span "True" at bounding box center [464, 160] width 13 height 8
click at [456, 157] on input "True" at bounding box center [451, 160] width 7 height 6
radio input "true"
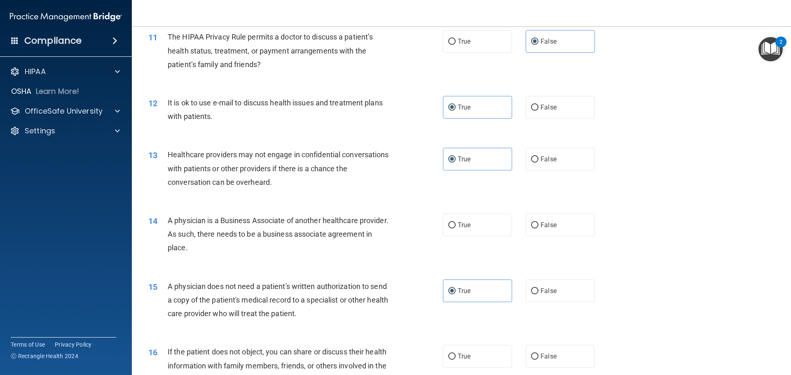
scroll to position [659, 0]
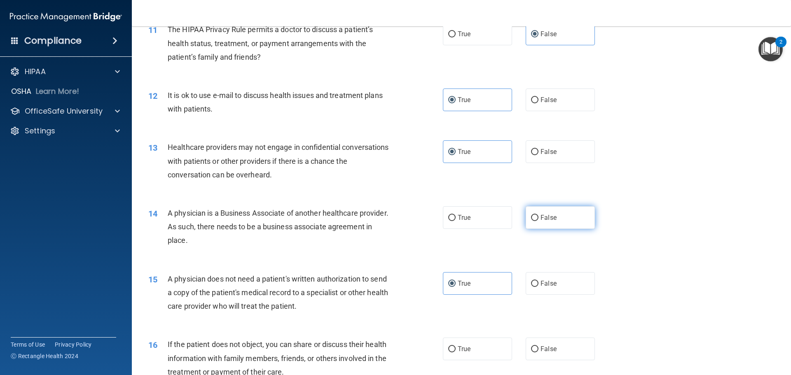
click at [557, 221] on label "False" at bounding box center [560, 217] width 69 height 23
click at [538, 221] on input "False" at bounding box center [534, 218] width 7 height 6
radio input "true"
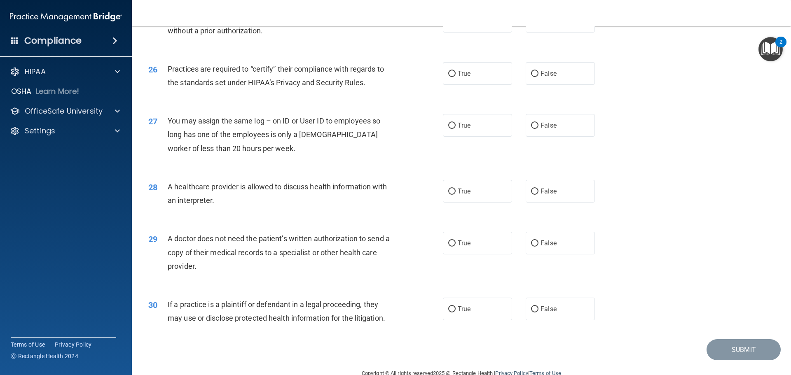
scroll to position [1542, 0]
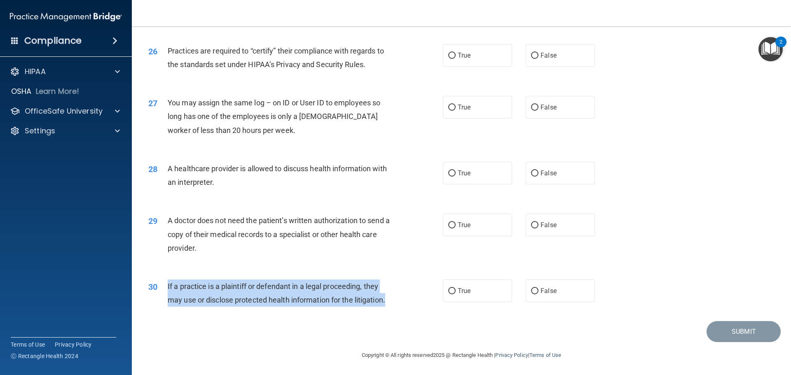
drag, startPoint x: 168, startPoint y: 285, endPoint x: 398, endPoint y: 300, distance: 230.4
click at [398, 300] on div "30 If a practice is a plaintiff or defendant in a legal proceeding, they may us…" at bounding box center [295, 295] width 319 height 31
copy span "If a practice is a plaintiff or defendant in a legal proceeding, they may use o…"
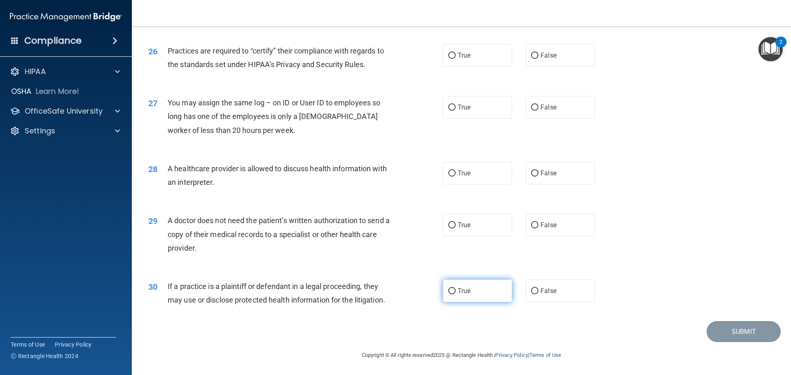
click at [467, 296] on label "True" at bounding box center [477, 291] width 69 height 23
click at [456, 295] on input "True" at bounding box center [451, 291] width 7 height 6
radio input "true"
drag, startPoint x: 169, startPoint y: 220, endPoint x: 251, endPoint y: 254, distance: 89.4
click at [251, 254] on div "A doctor does not need the patient’s written authorization to send a copy of th…" at bounding box center [283, 234] width 230 height 41
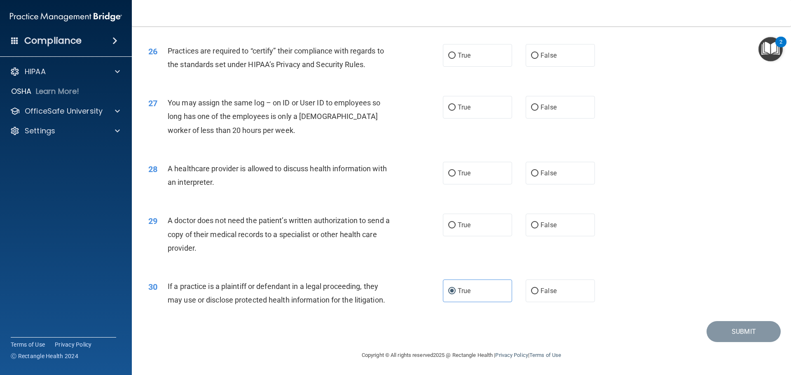
copy span "A doctor does not need the patient’s written authorization to send a copy of th…"
click at [458, 222] on span "True" at bounding box center [464, 225] width 13 height 8
click at [456, 222] on input "True" at bounding box center [451, 225] width 7 height 6
radio input "true"
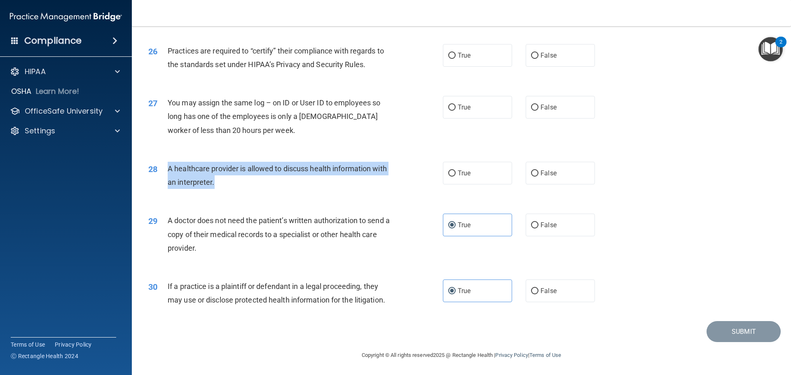
drag, startPoint x: 168, startPoint y: 169, endPoint x: 271, endPoint y: 180, distance: 103.6
click at [271, 180] on div "A healthcare provider is allowed to discuss health information with an interpre…" at bounding box center [283, 175] width 230 height 27
copy span "A healthcare provider is allowed to discuss health information with an interpre…"
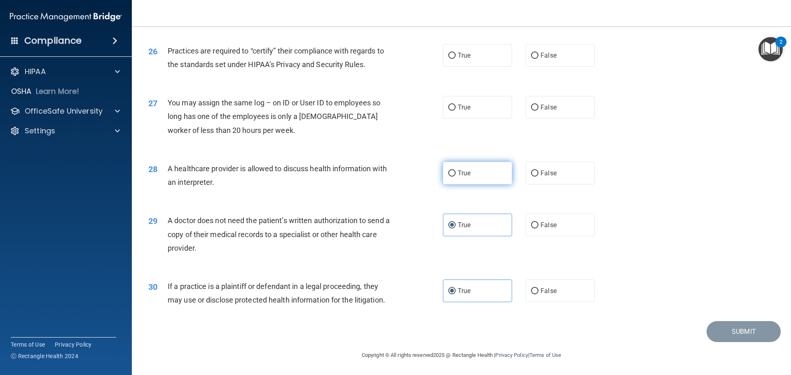
click at [449, 179] on label "True" at bounding box center [477, 173] width 69 height 23
click at [449, 177] on input "True" at bounding box center [451, 174] width 7 height 6
radio input "true"
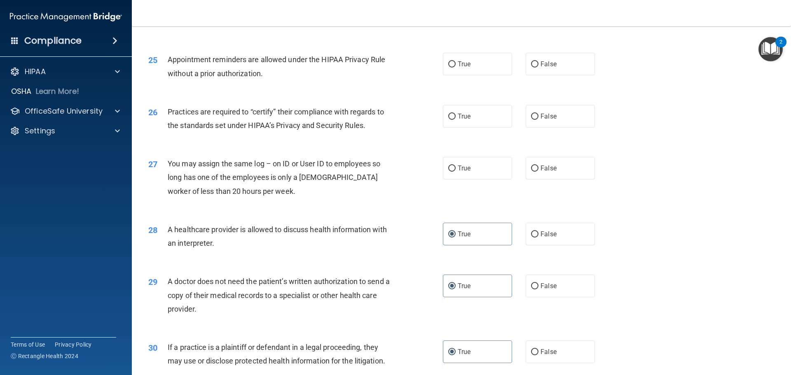
scroll to position [1460, 0]
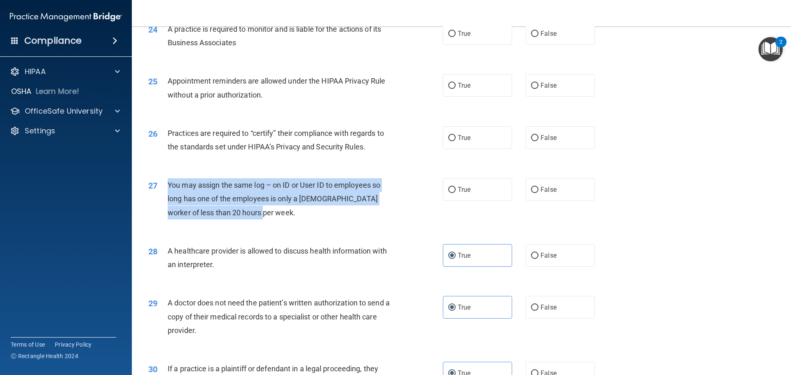
drag, startPoint x: 169, startPoint y: 183, endPoint x: 297, endPoint y: 213, distance: 131.4
click at [297, 213] on div "You may assign the same log – on ID or User ID to employees so long has one of …" at bounding box center [283, 198] width 230 height 41
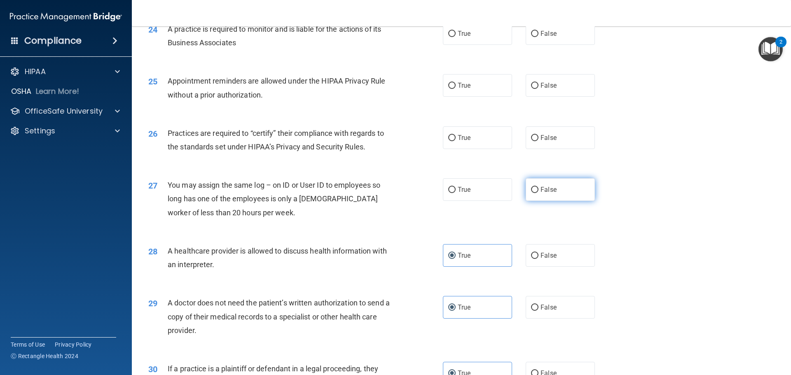
click at [544, 188] on span "False" at bounding box center [549, 190] width 16 height 8
click at [538, 188] on input "False" at bounding box center [534, 190] width 7 height 6
radio input "true"
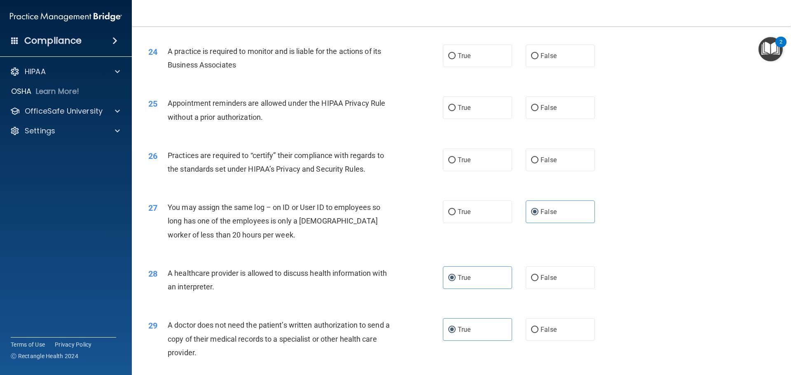
scroll to position [1378, 0]
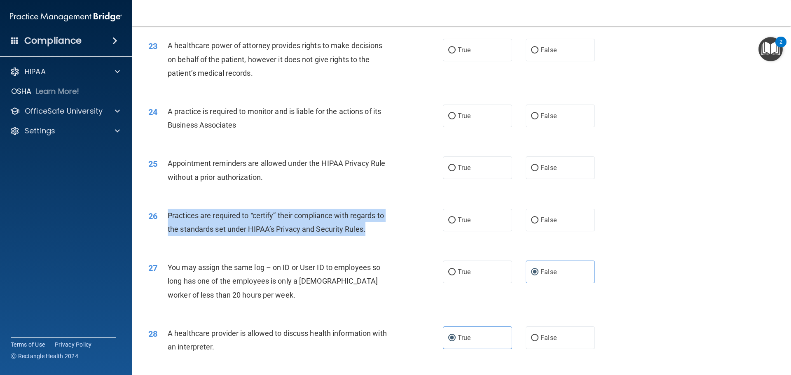
drag, startPoint x: 169, startPoint y: 213, endPoint x: 400, endPoint y: 229, distance: 231.7
click at [400, 229] on div "26 Practices are required to “certify” their compliance with regards to the sta…" at bounding box center [295, 224] width 319 height 31
copy span "Practices are required to “certify” their compliance with regards to the standa…"
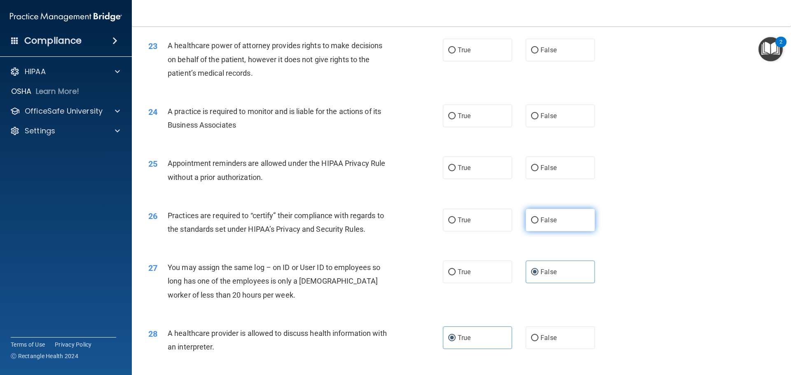
click at [541, 222] on span "False" at bounding box center [549, 220] width 16 height 8
click at [538, 222] on input "False" at bounding box center [534, 221] width 7 height 6
radio input "true"
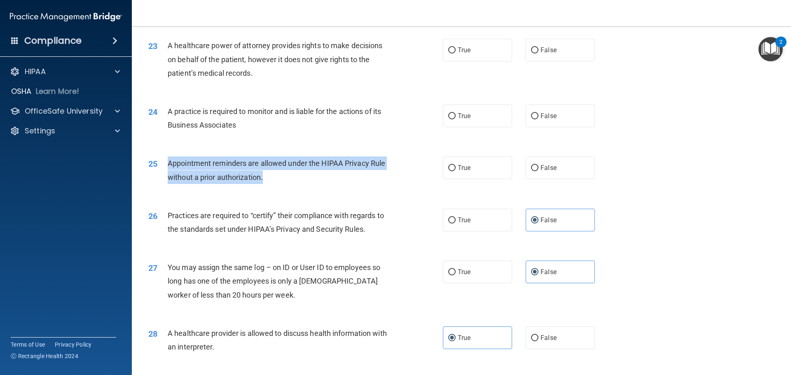
drag, startPoint x: 168, startPoint y: 165, endPoint x: 309, endPoint y: 186, distance: 142.9
click at [309, 186] on div "25 Appointment reminders are allowed under the HIPAA Privacy Rule without a pri…" at bounding box center [295, 172] width 319 height 31
copy span "Appointment reminders are allowed under the HIPAA Privacy Rule without a prior …"
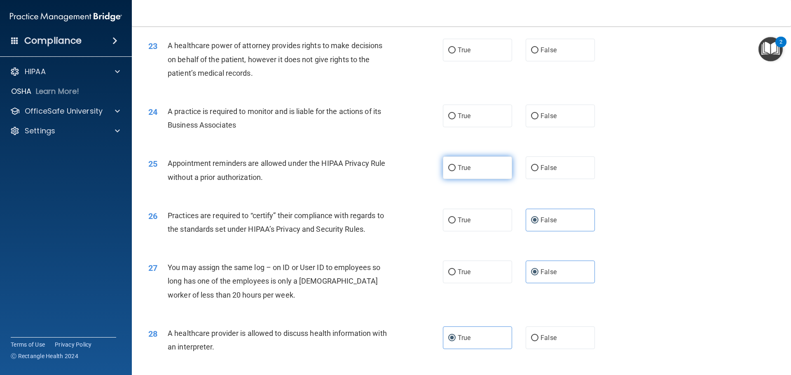
click at [470, 161] on label "True" at bounding box center [477, 168] width 69 height 23
click at [456, 165] on input "True" at bounding box center [451, 168] width 7 height 6
radio input "true"
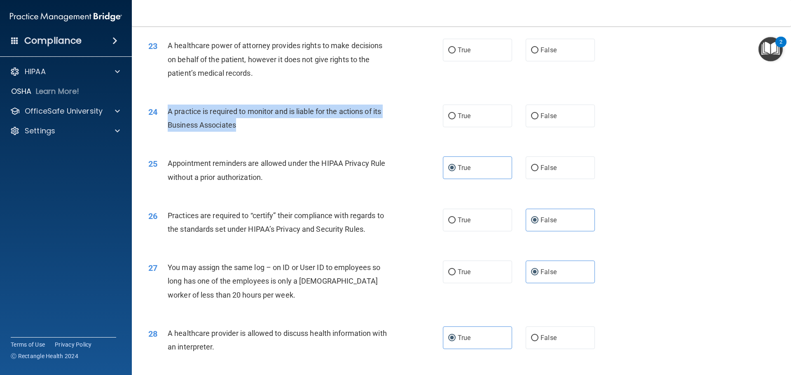
drag, startPoint x: 227, startPoint y: 120, endPoint x: 158, endPoint y: 114, distance: 68.7
click at [158, 114] on div "24 A practice is required to monitor and is liable for the actions of its Busin…" at bounding box center [295, 120] width 319 height 31
copy div "A practice is required to monitor and is liable for the actions of its Business…"
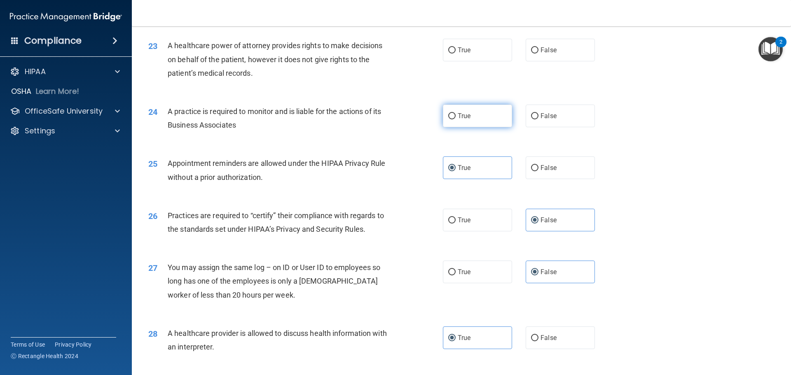
drag, startPoint x: 537, startPoint y: 118, endPoint x: 485, endPoint y: 126, distance: 52.6
click at [541, 118] on span "False" at bounding box center [549, 116] width 16 height 8
click at [537, 118] on input "False" at bounding box center [534, 116] width 7 height 6
radio input "true"
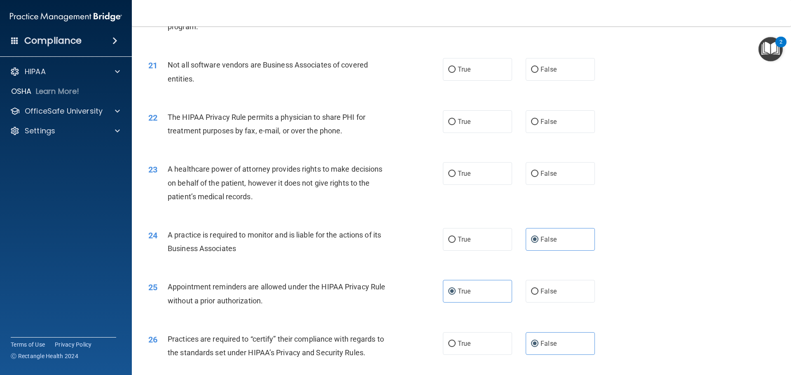
scroll to position [1213, 0]
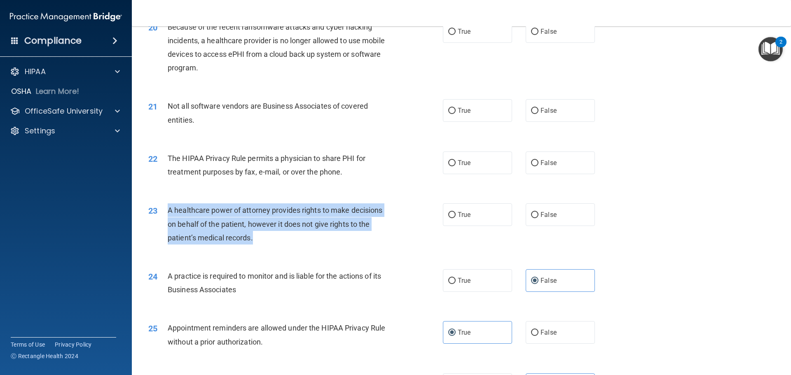
drag, startPoint x: 168, startPoint y: 207, endPoint x: 298, endPoint y: 242, distance: 134.8
click at [298, 242] on div "A healthcare power of attorney provides rights to make decisions on behalf of t…" at bounding box center [283, 224] width 230 height 41
copy span "A healthcare power of attorney provides rights to make decisions on behalf of t…"
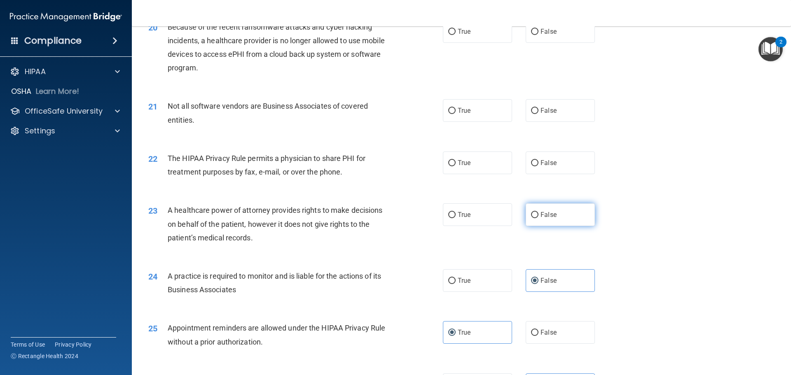
click at [541, 216] on span "False" at bounding box center [549, 215] width 16 height 8
click at [538, 216] on input "False" at bounding box center [534, 215] width 7 height 6
radio input "true"
drag, startPoint x: 168, startPoint y: 157, endPoint x: 401, endPoint y: 185, distance: 235.0
click at [401, 185] on div "22 The HIPAA Privacy Rule permits a physician to share PHI for treatment purpos…" at bounding box center [461, 167] width 639 height 52
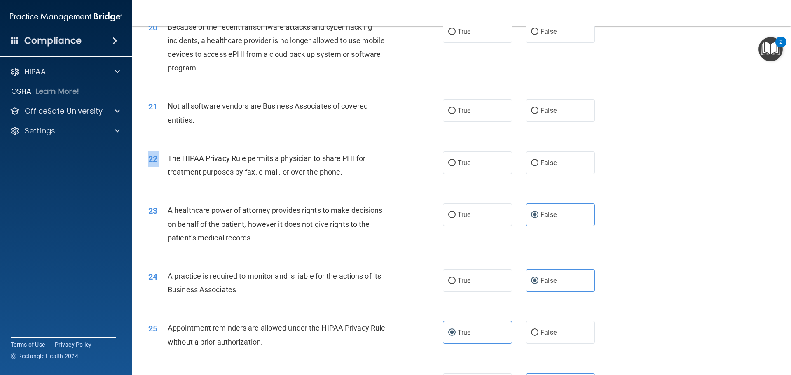
copy div "22"
click at [291, 171] on span "The HIPAA Privacy Rule permits a physician to share PHI for treatment purposes …" at bounding box center [267, 165] width 198 height 22
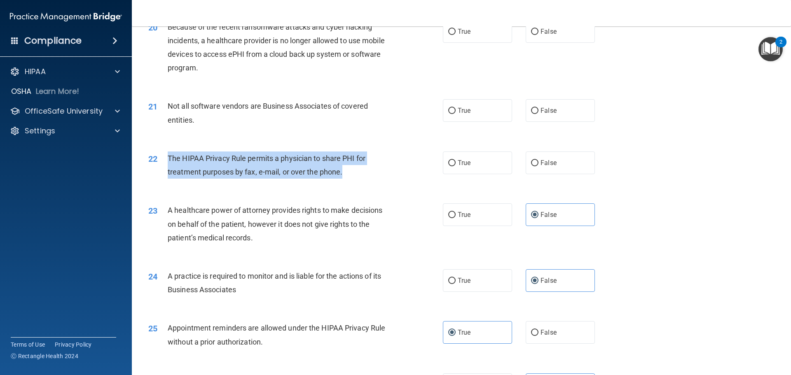
drag, startPoint x: 329, startPoint y: 172, endPoint x: 168, endPoint y: 152, distance: 162.3
click at [168, 152] on div "The HIPAA Privacy Rule permits a physician to share PHI for treatment purposes …" at bounding box center [283, 165] width 230 height 27
copy span "The HIPAA Privacy Rule permits a physician to share PHI for treatment purposes …"
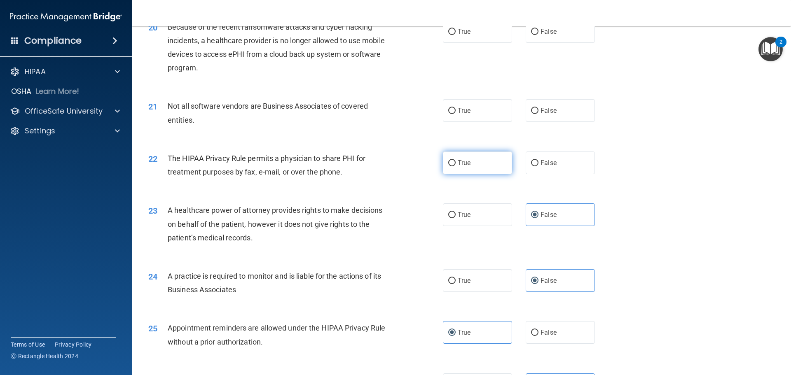
click at [466, 160] on span "True" at bounding box center [464, 163] width 13 height 8
click at [456, 160] on input "True" at bounding box center [451, 163] width 7 height 6
radio input "true"
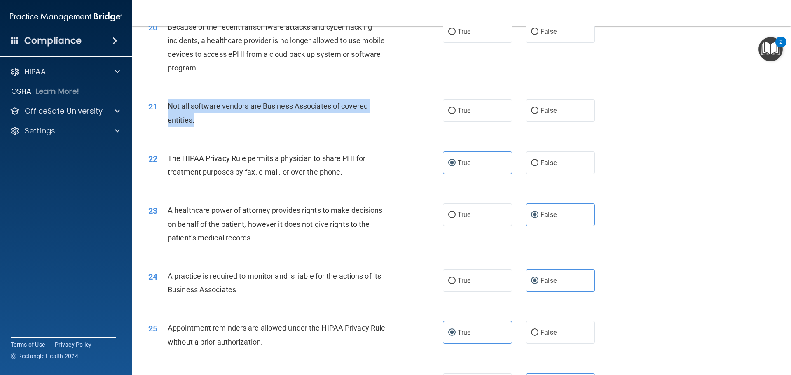
drag, startPoint x: 165, startPoint y: 100, endPoint x: 261, endPoint y: 119, distance: 98.3
click at [261, 119] on div "21 Not all software vendors are Business Associates of covered entities." at bounding box center [295, 114] width 319 height 31
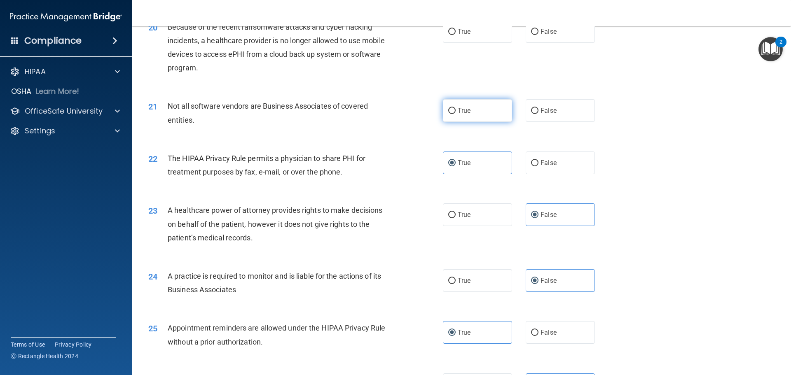
click at [480, 110] on label "True" at bounding box center [477, 110] width 69 height 23
click at [456, 110] on input "True" at bounding box center [451, 111] width 7 height 6
radio input "true"
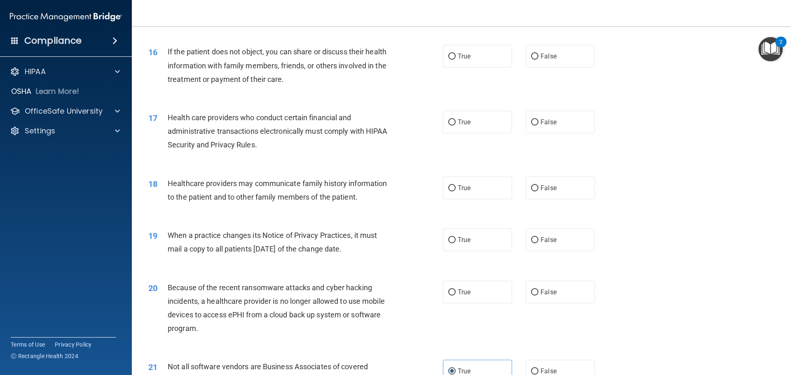
scroll to position [1007, 0]
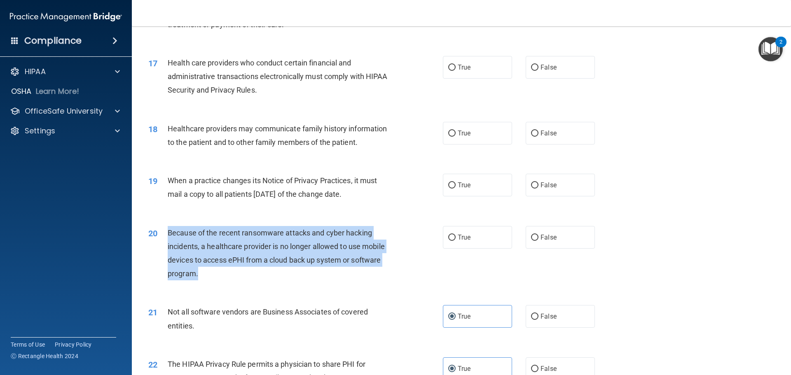
drag, startPoint x: 208, startPoint y: 275, endPoint x: 169, endPoint y: 228, distance: 60.9
click at [169, 228] on div "Because of the recent ransomware attacks and cyber hacking incidents, a healthc…" at bounding box center [283, 253] width 230 height 55
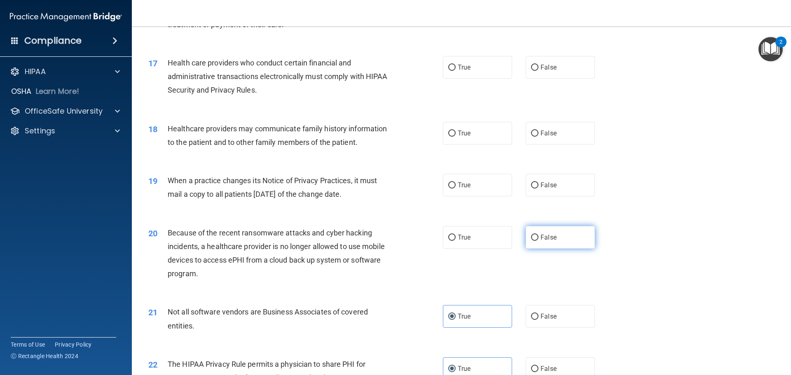
click at [555, 232] on label "False" at bounding box center [560, 237] width 69 height 23
click at [538, 235] on input "False" at bounding box center [534, 238] width 7 height 6
radio input "true"
drag, startPoint x: 168, startPoint y: 178, endPoint x: 375, endPoint y: 205, distance: 208.9
click at [375, 205] on div "19 When a practice changes its Notice of Privacy Practices, it must mail a copy…" at bounding box center [295, 189] width 319 height 31
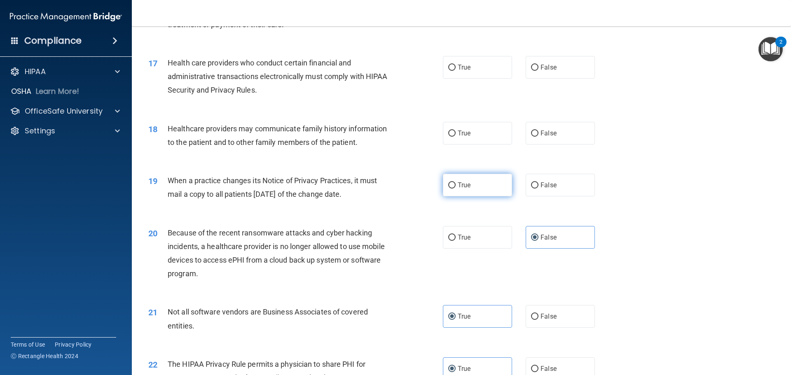
drag, startPoint x: 538, startPoint y: 181, endPoint x: 503, endPoint y: 178, distance: 35.1
click at [537, 181] on label "False" at bounding box center [560, 185] width 69 height 23
click at [537, 183] on input "False" at bounding box center [534, 186] width 7 height 6
radio input "true"
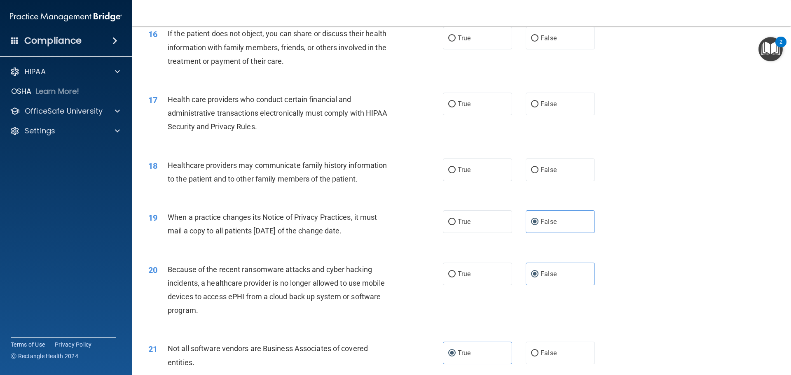
scroll to position [883, 0]
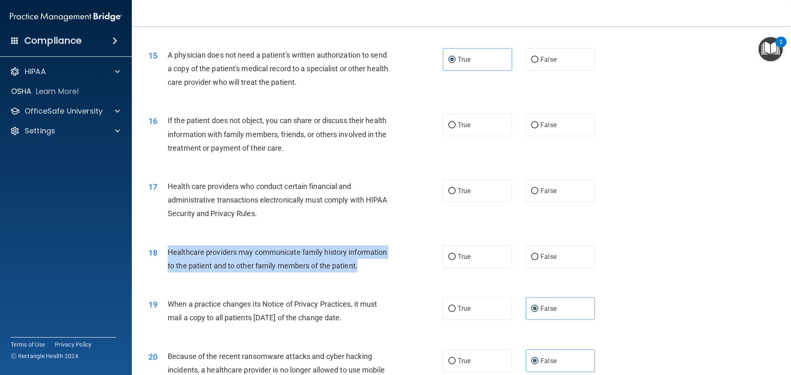
drag, startPoint x: 168, startPoint y: 253, endPoint x: 388, endPoint y: 271, distance: 220.3
click at [388, 271] on div "Healthcare providers may communicate family history information to the patient …" at bounding box center [283, 259] width 230 height 27
click at [228, 276] on div "18 Healthcare providers may communicate family history information to the patie…" at bounding box center [295, 261] width 319 height 31
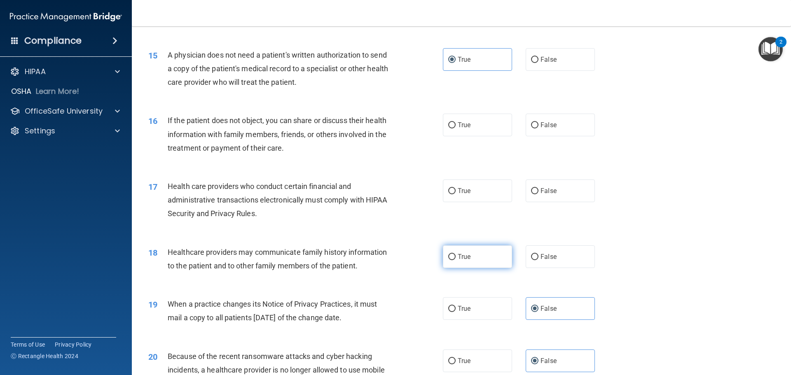
click at [483, 250] on label "True" at bounding box center [477, 257] width 69 height 23
click at [456, 254] on input "True" at bounding box center [451, 257] width 7 height 6
radio input "true"
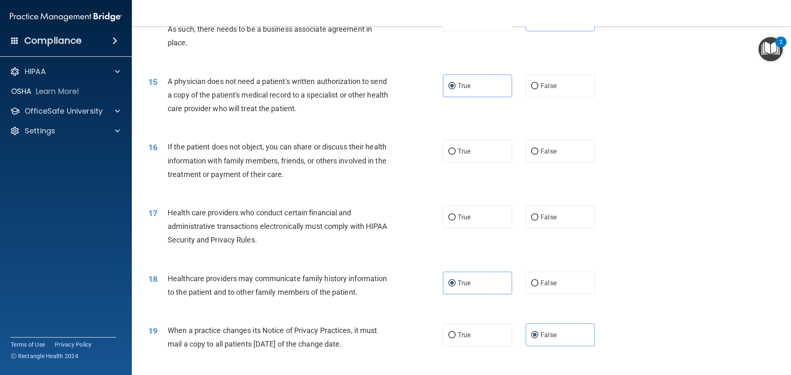
scroll to position [842, 0]
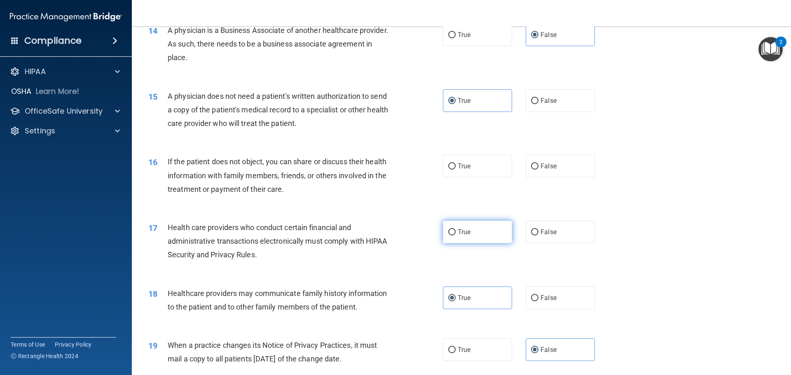
click at [453, 231] on label "True" at bounding box center [477, 232] width 69 height 23
click at [453, 231] on input "True" at bounding box center [451, 232] width 7 height 6
radio input "true"
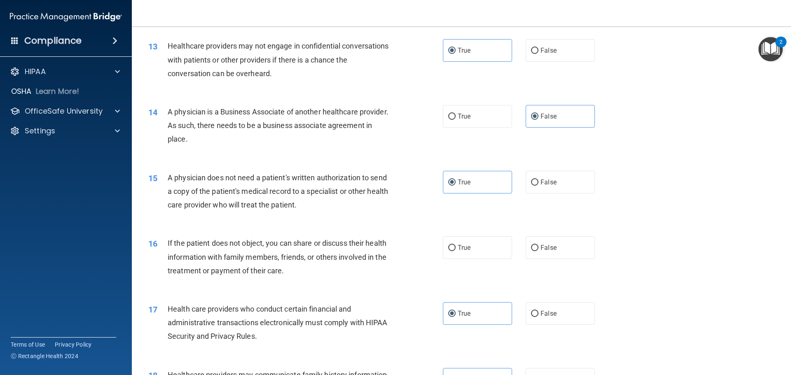
scroll to position [760, 0]
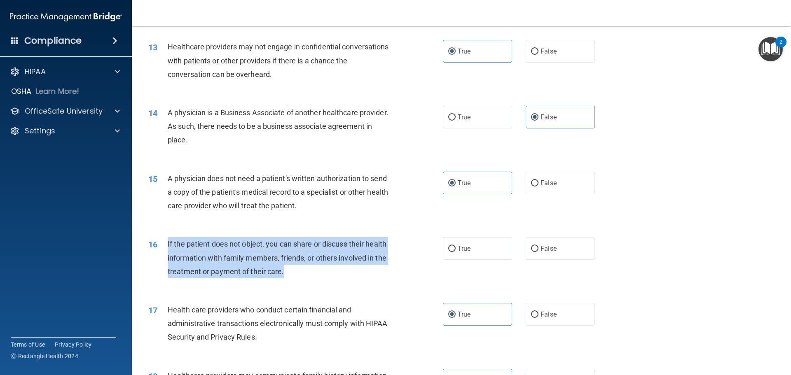
drag, startPoint x: 167, startPoint y: 243, endPoint x: 349, endPoint y: 281, distance: 185.8
click at [349, 281] on div "16 If the patient does not object, you can share or discuss their health inform…" at bounding box center [295, 259] width 319 height 45
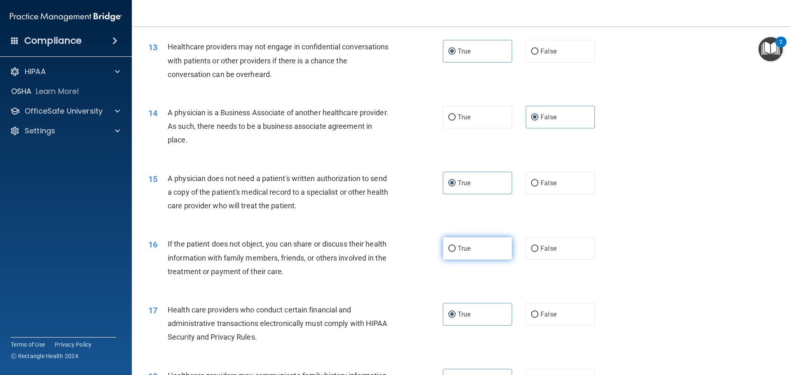
click at [458, 251] on span "True" at bounding box center [464, 249] width 13 height 8
click at [455, 251] on input "True" at bounding box center [451, 249] width 7 height 6
radio input "true"
click at [376, 208] on div "A physician does not need a patient's written authorization to send a copy of t…" at bounding box center [283, 192] width 230 height 41
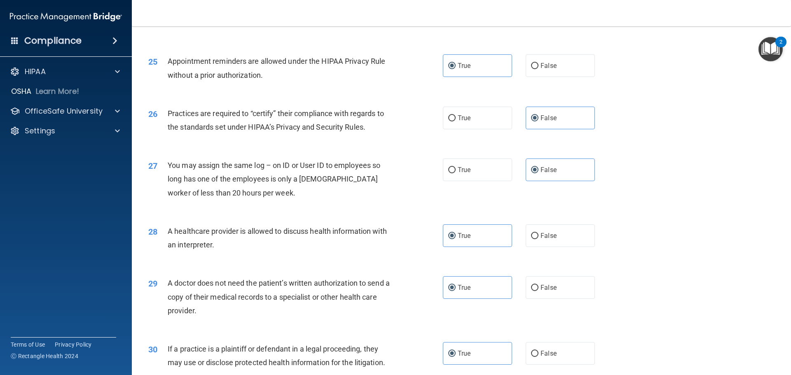
scroll to position [1542, 0]
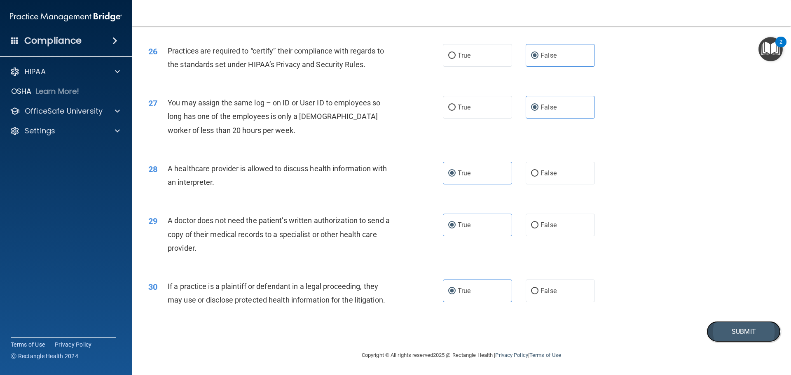
click at [735, 330] on button "Submit" at bounding box center [744, 331] width 74 height 21
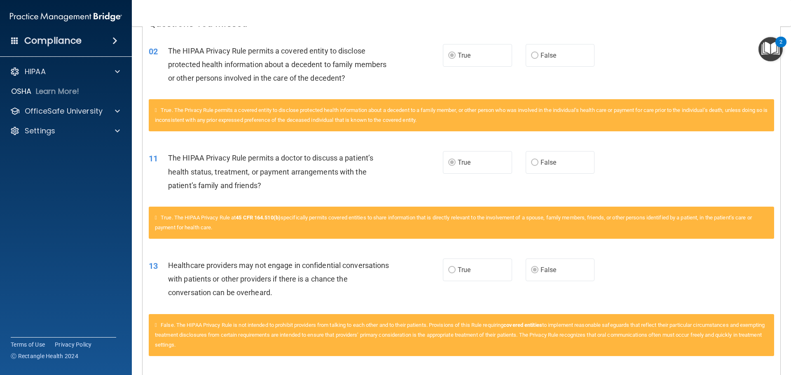
scroll to position [23, 0]
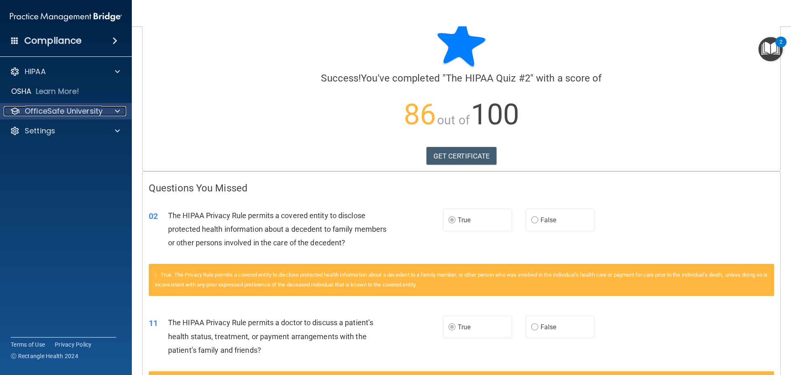
click at [28, 115] on p "OfficeSafe University" at bounding box center [64, 111] width 78 height 10
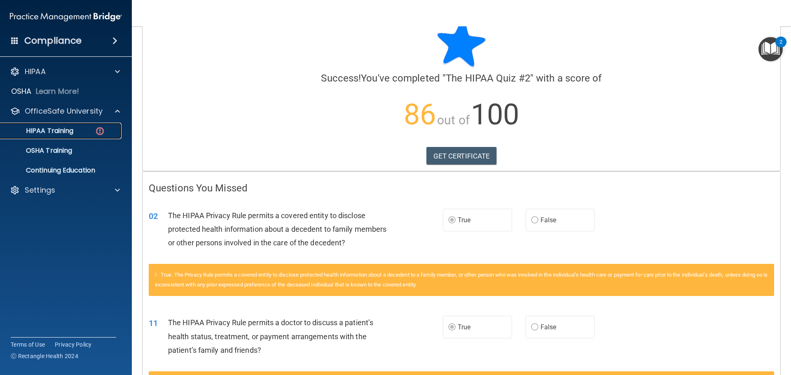
click at [68, 127] on p "HIPAA Training" at bounding box center [39, 131] width 68 height 8
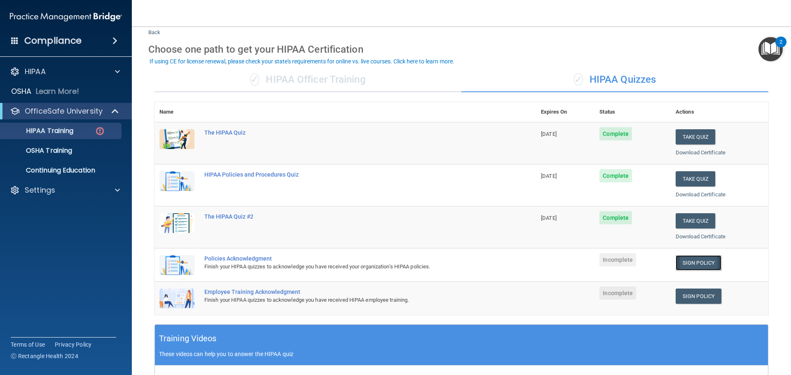
click at [707, 257] on link "Sign Policy" at bounding box center [699, 262] width 46 height 15
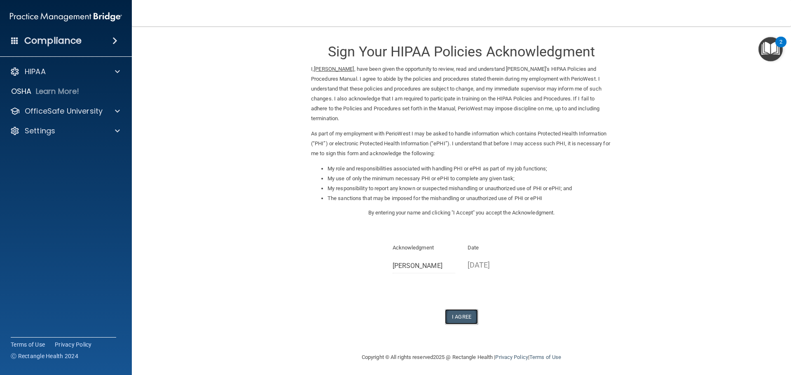
click at [475, 309] on button "I Agree" at bounding box center [461, 316] width 33 height 15
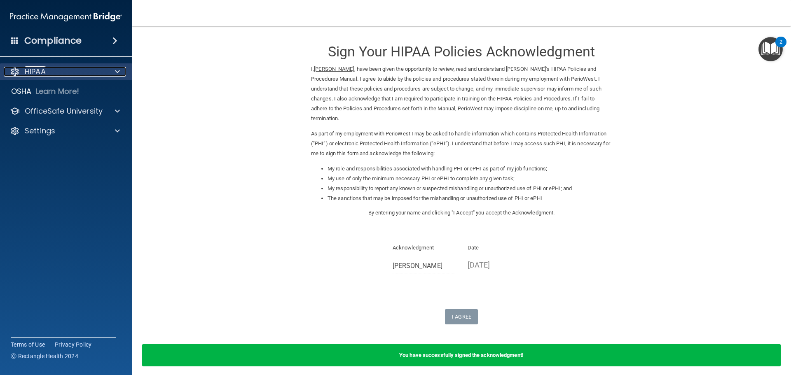
click at [56, 74] on div "HIPAA" at bounding box center [55, 72] width 102 height 10
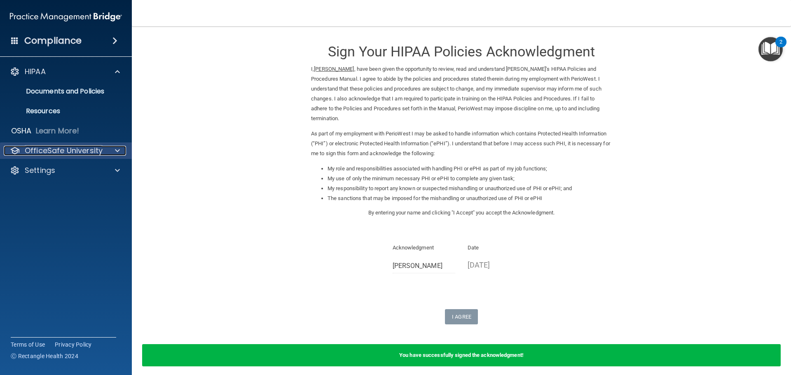
click at [37, 147] on p "OfficeSafe University" at bounding box center [64, 151] width 78 height 10
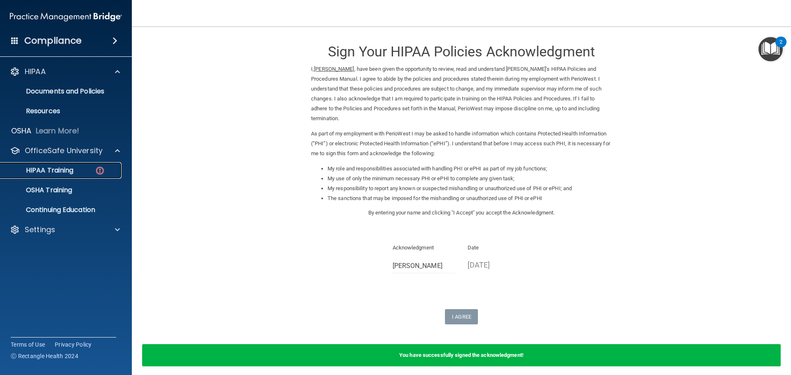
click at [73, 167] on p "HIPAA Training" at bounding box center [39, 170] width 68 height 8
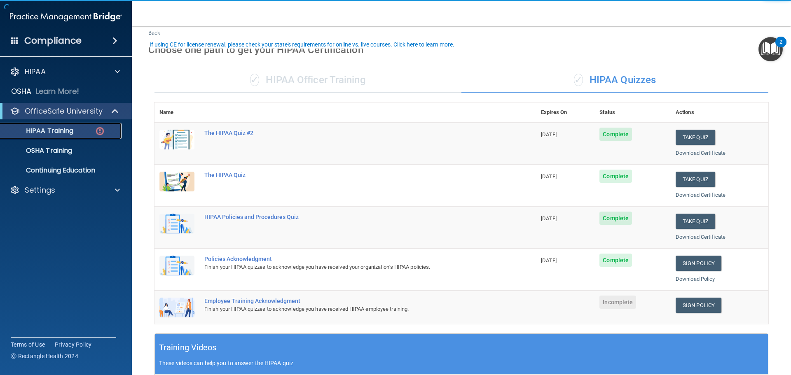
scroll to position [41, 0]
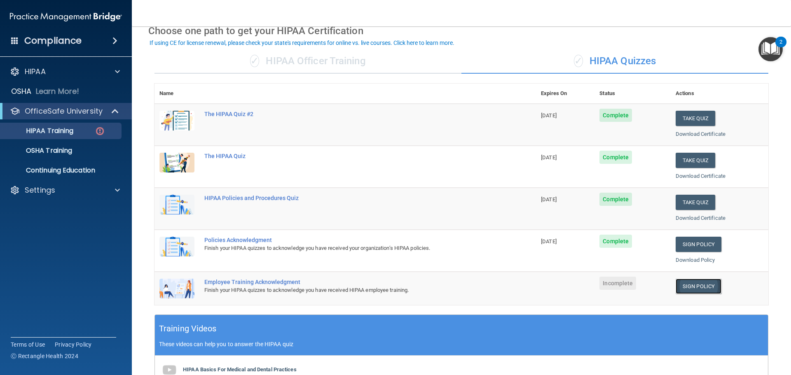
click at [693, 288] on link "Sign Policy" at bounding box center [699, 286] width 46 height 15
click at [30, 188] on p "Settings" at bounding box center [40, 190] width 30 height 10
click at [34, 226] on p "Sign Out" at bounding box center [61, 230] width 112 height 8
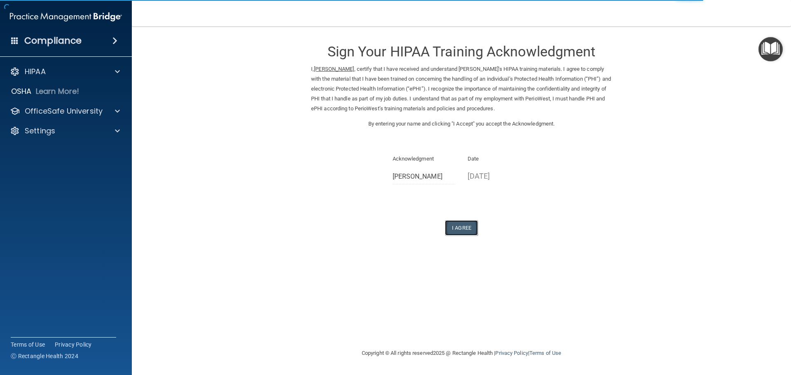
click at [463, 227] on button "I Agree" at bounding box center [461, 227] width 33 height 15
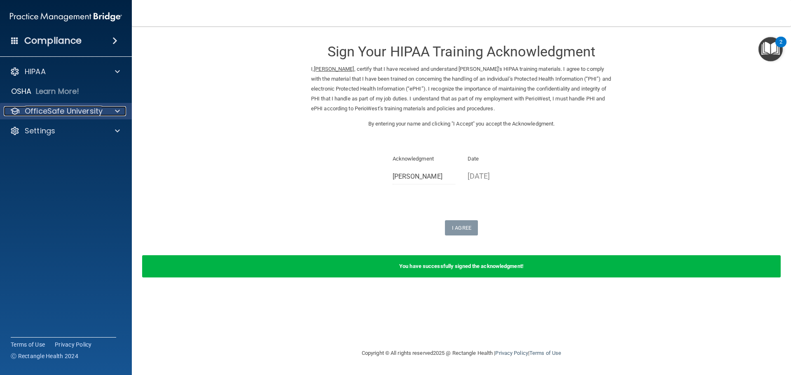
click at [36, 108] on p "OfficeSafe University" at bounding box center [64, 111] width 78 height 10
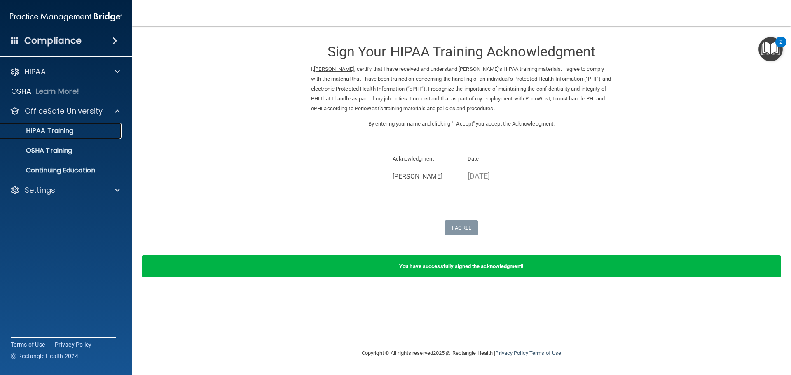
click at [67, 128] on p "HIPAA Training" at bounding box center [39, 131] width 68 height 8
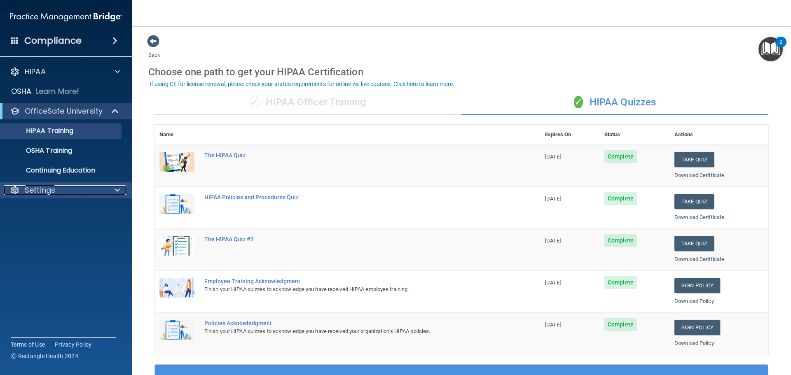
click at [19, 192] on div at bounding box center [15, 190] width 10 height 10
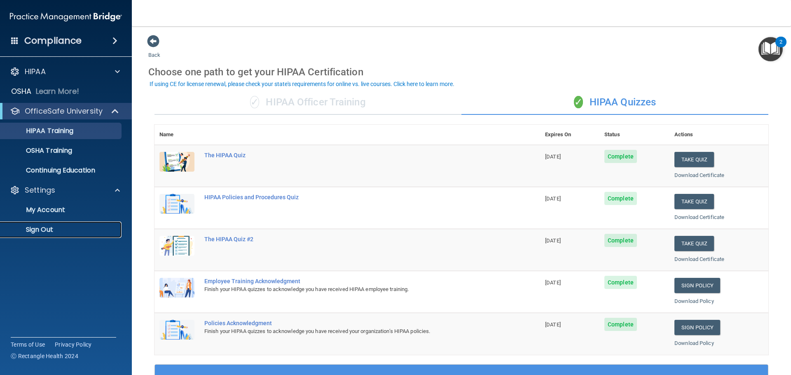
click at [28, 226] on p "Sign Out" at bounding box center [61, 230] width 112 height 8
